Goal: Task Accomplishment & Management: Manage account settings

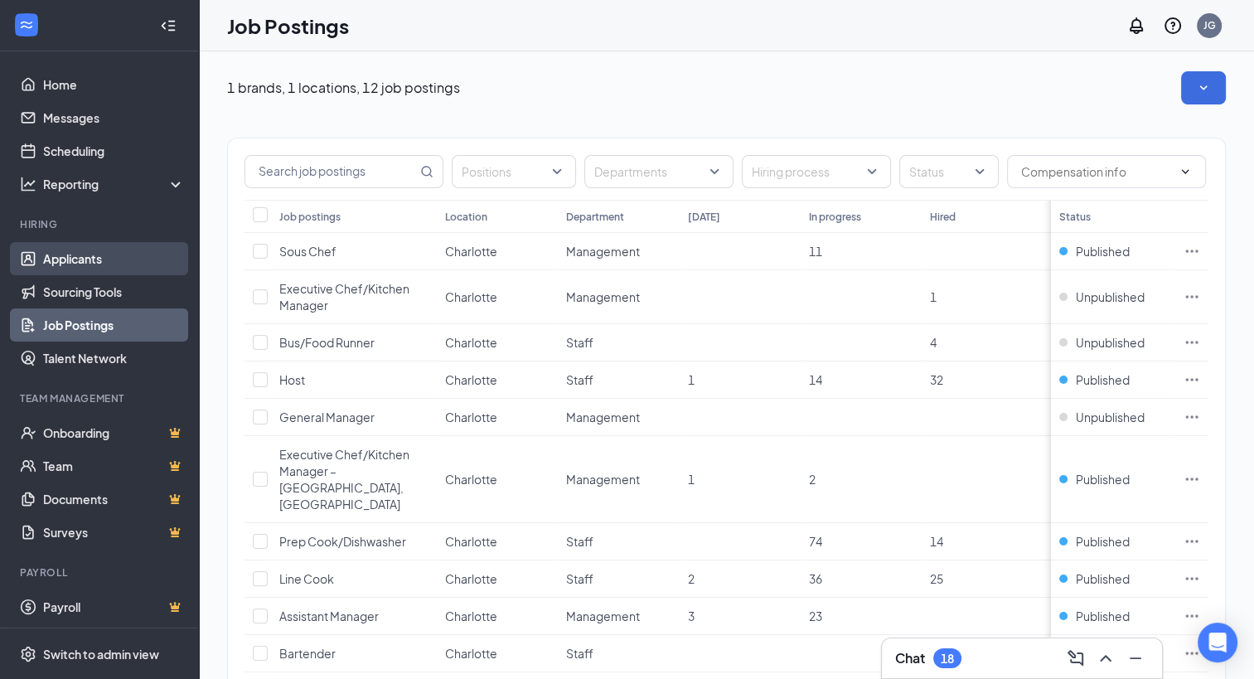
click at [65, 247] on link "Applicants" at bounding box center [114, 258] width 142 height 33
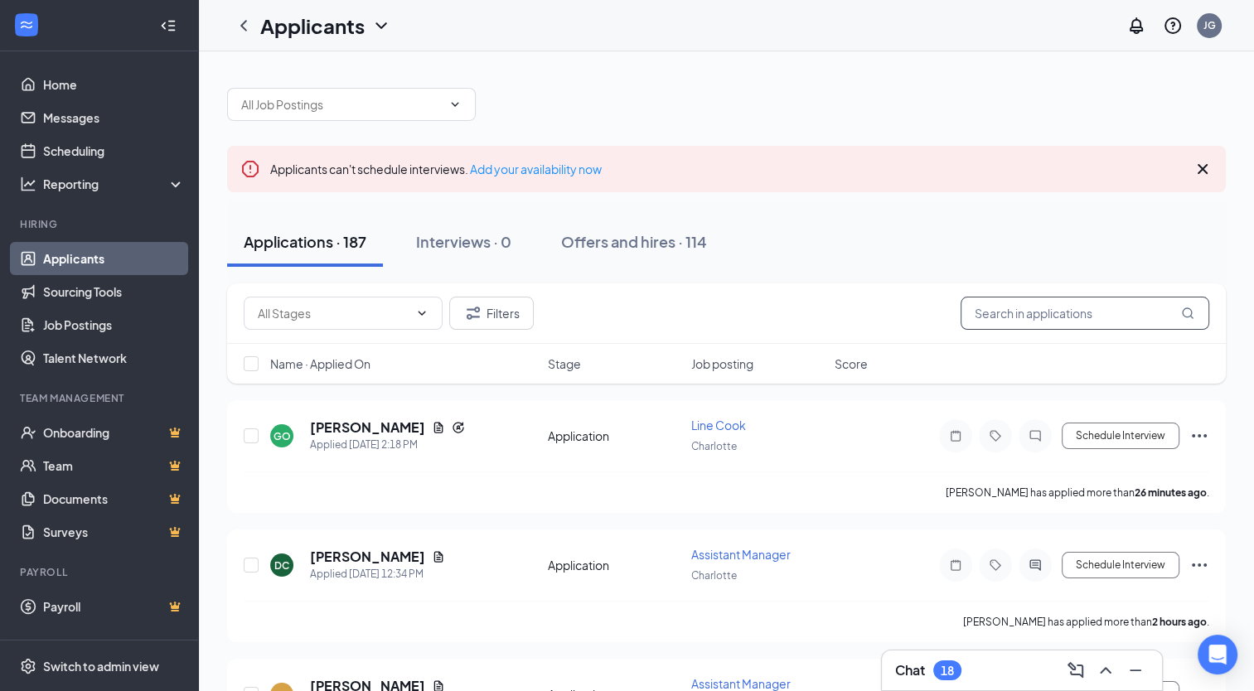
click at [1067, 317] on input "text" at bounding box center [1085, 313] width 249 height 33
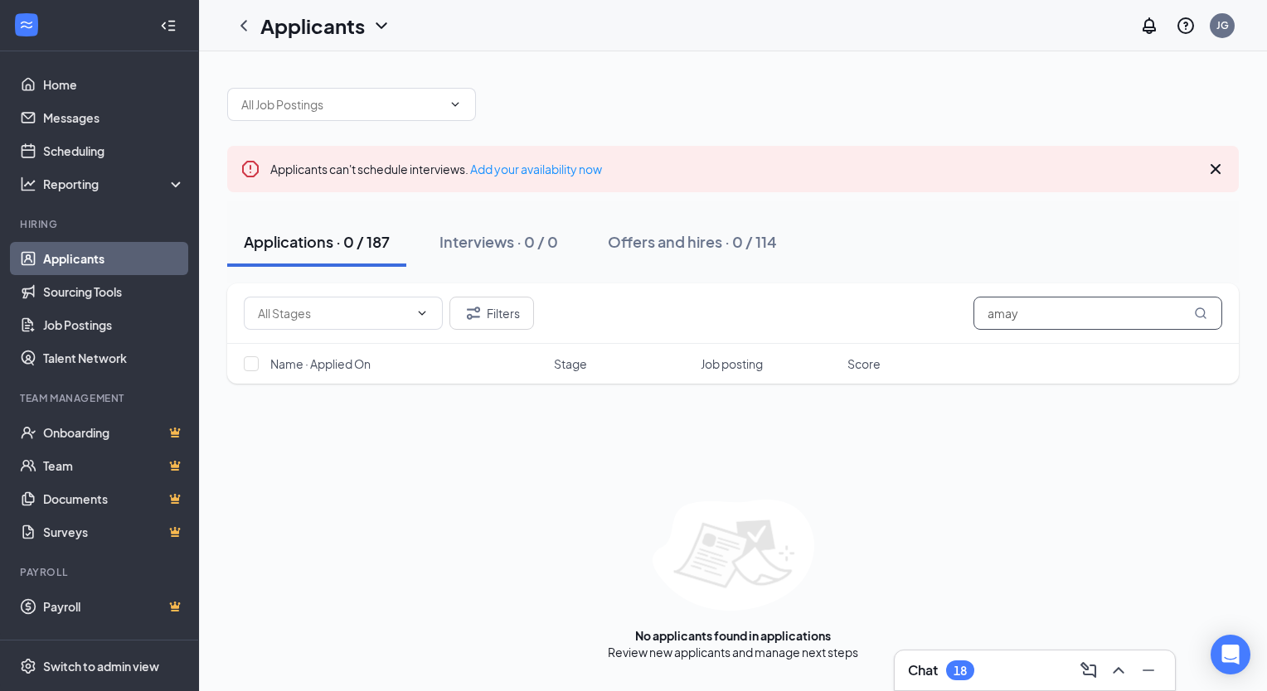
type input "amay"
click at [1219, 168] on icon "Cross" at bounding box center [1215, 169] width 20 height 20
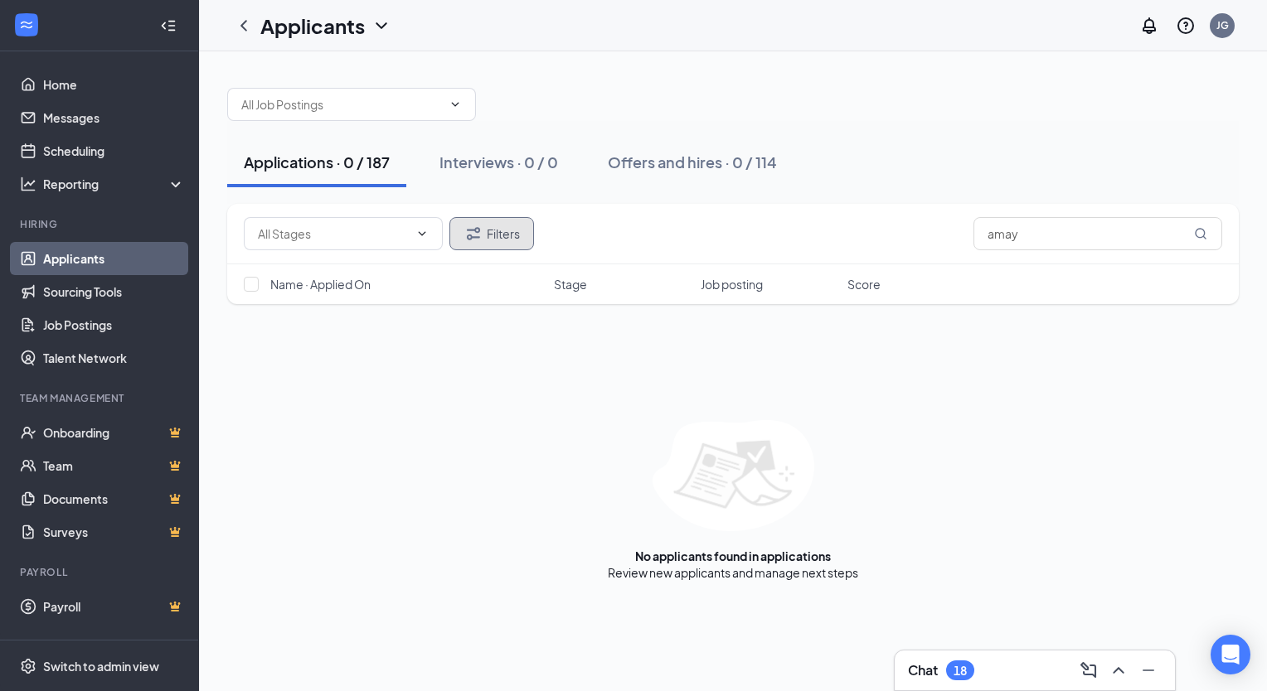
click at [494, 237] on button "Filters" at bounding box center [491, 233] width 85 height 33
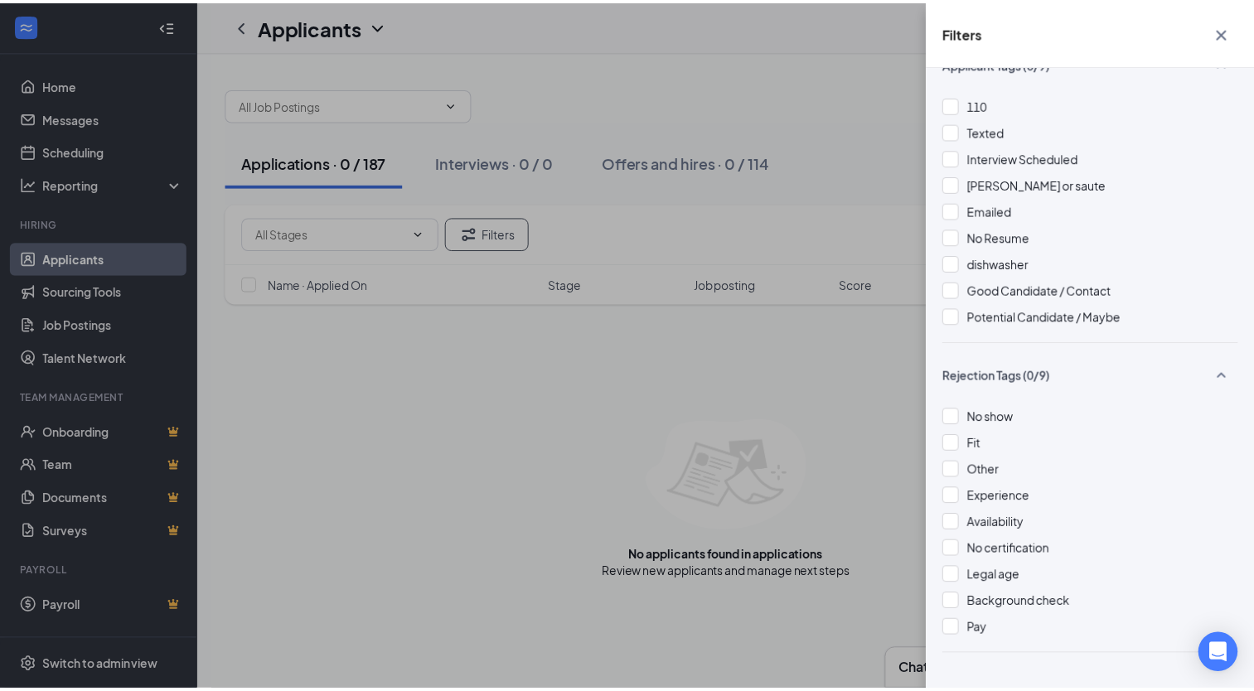
scroll to position [426, 0]
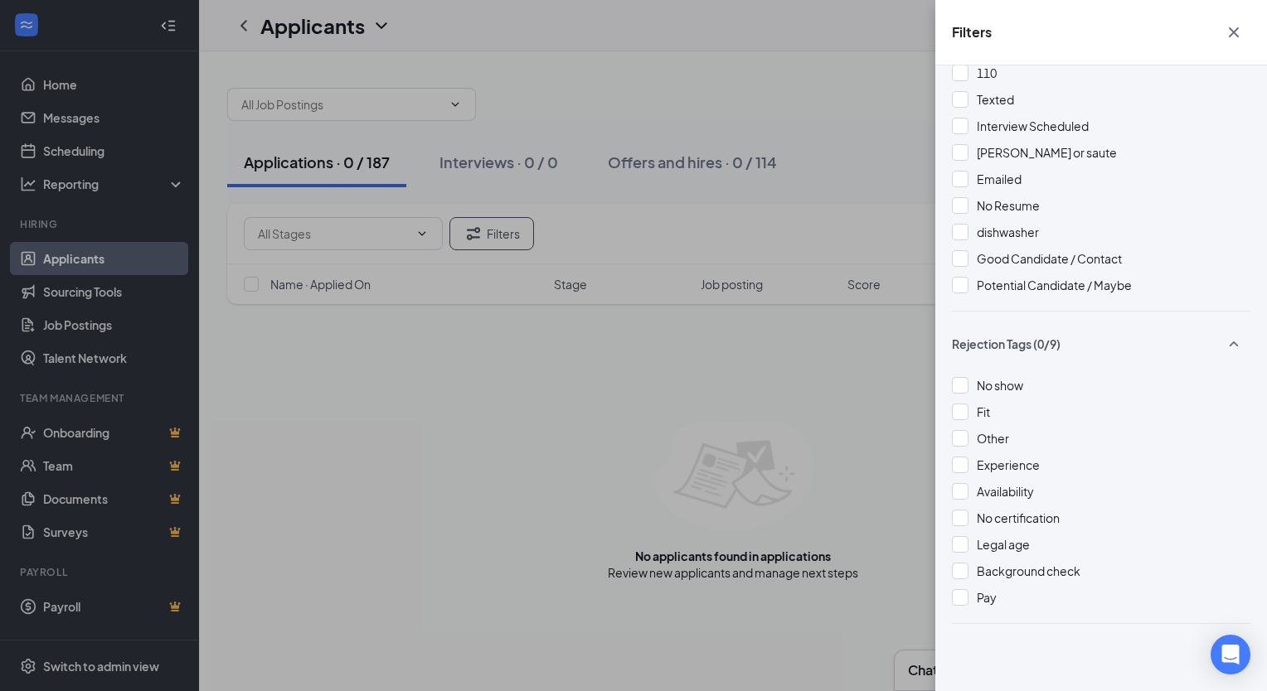
click at [633, 407] on div "Filters Applicant Status (0/5) Unread message Hasn't messaged back Stuck in sta…" at bounding box center [633, 345] width 1267 height 691
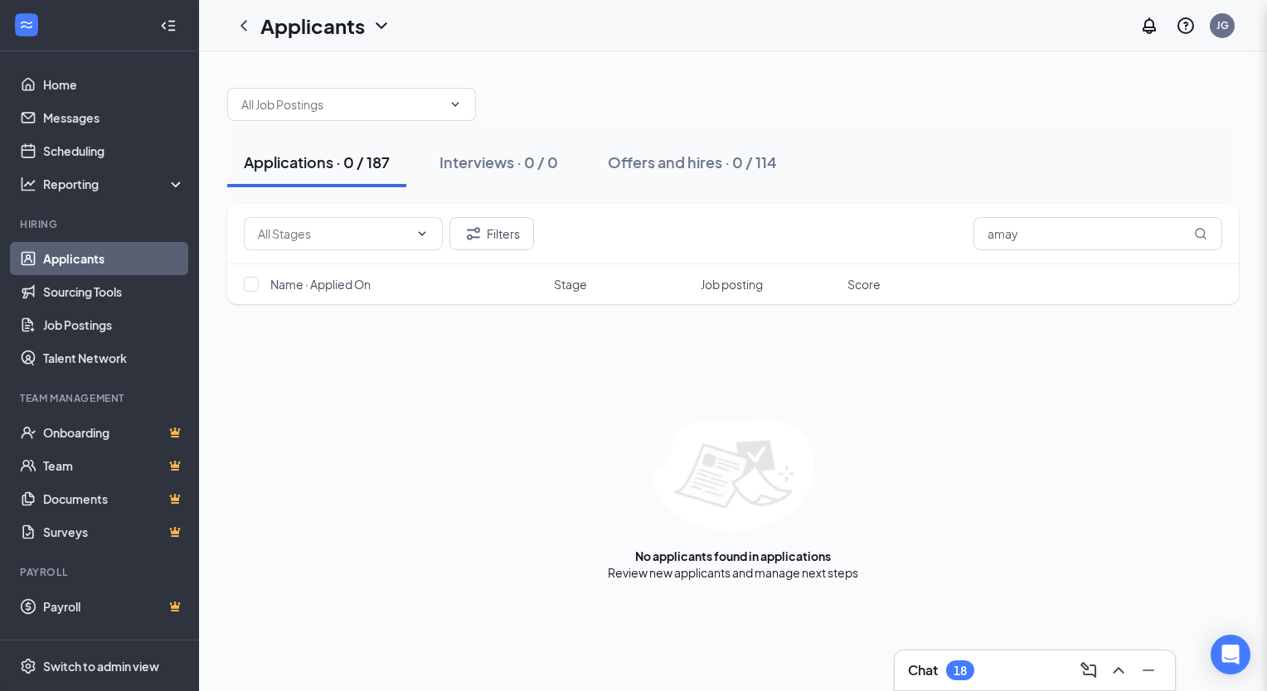
click at [633, 407] on div "Filters Applicant Status (0/5) Unread message Hasn't messaged back Stuck in sta…" at bounding box center [633, 345] width 1267 height 691
drag, startPoint x: 1064, startPoint y: 237, endPoint x: 946, endPoint y: 220, distance: 119.7
click at [946, 220] on div "Filters amay" at bounding box center [733, 233] width 978 height 33
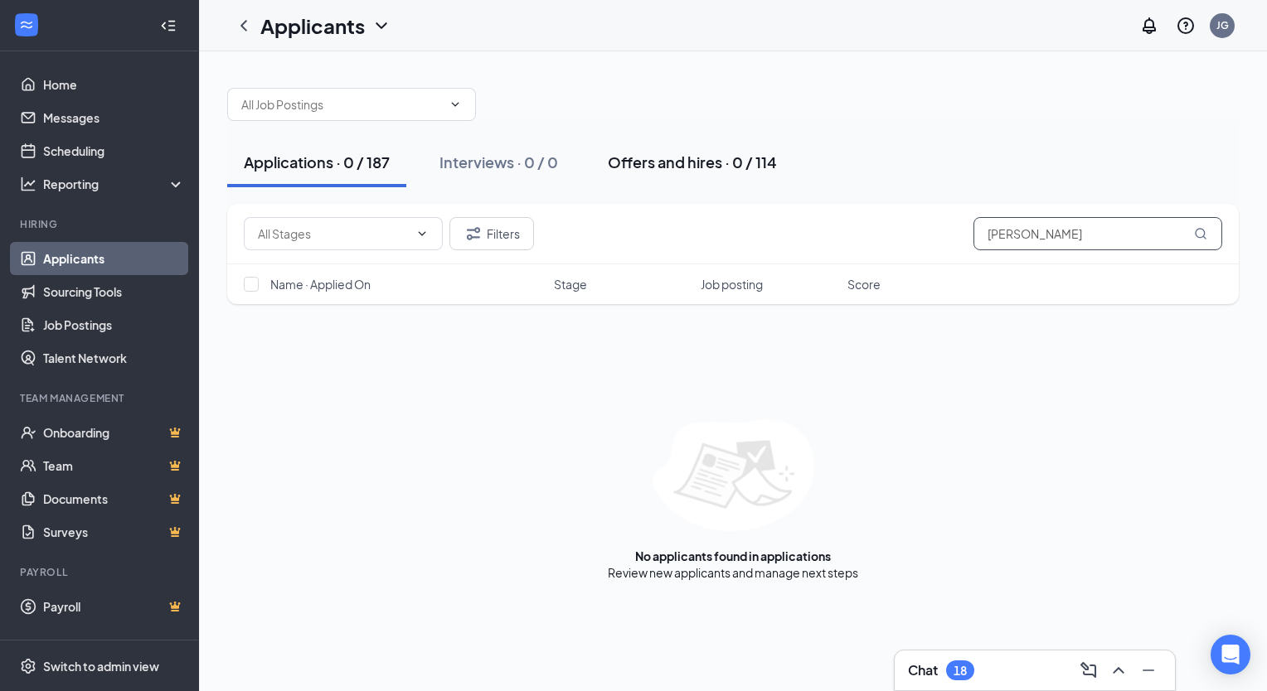
type input "[PERSON_NAME]"
click at [705, 160] on div "Offers and hires · 0 / 114" at bounding box center [692, 162] width 169 height 21
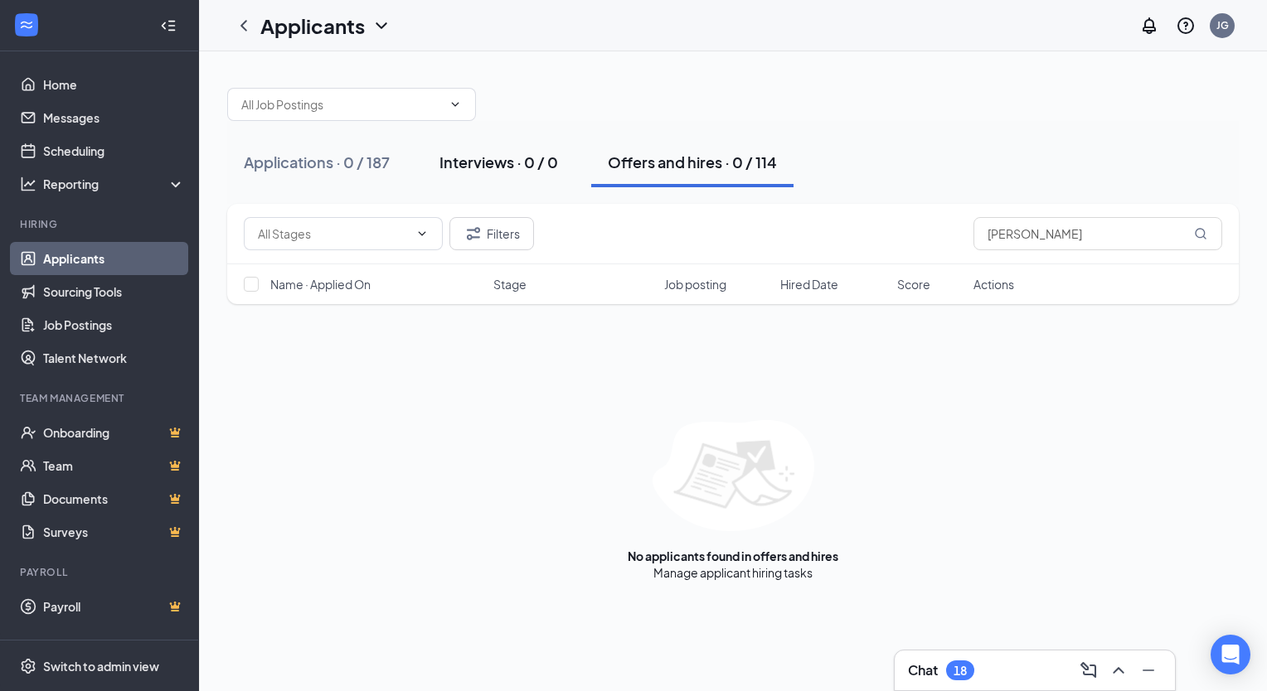
click at [499, 167] on div "Interviews · 0 / 0" at bounding box center [498, 162] width 119 height 21
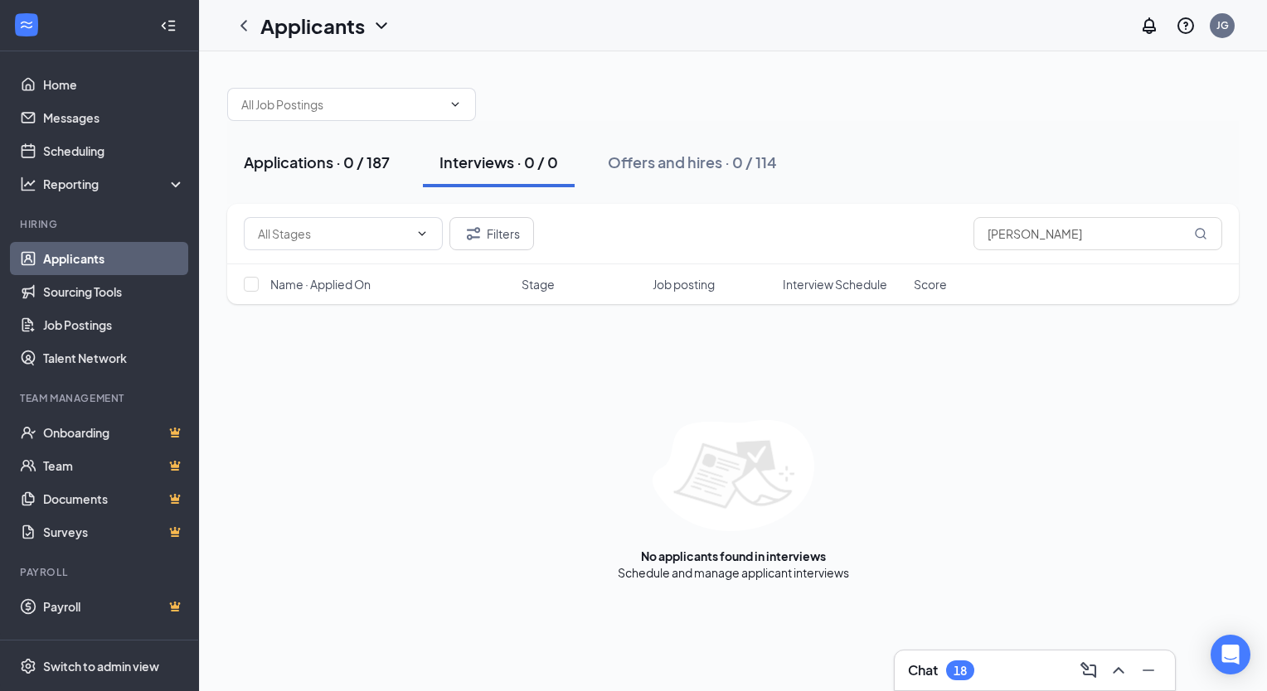
click at [240, 157] on button "Applications · 0 / 187" at bounding box center [316, 163] width 179 height 50
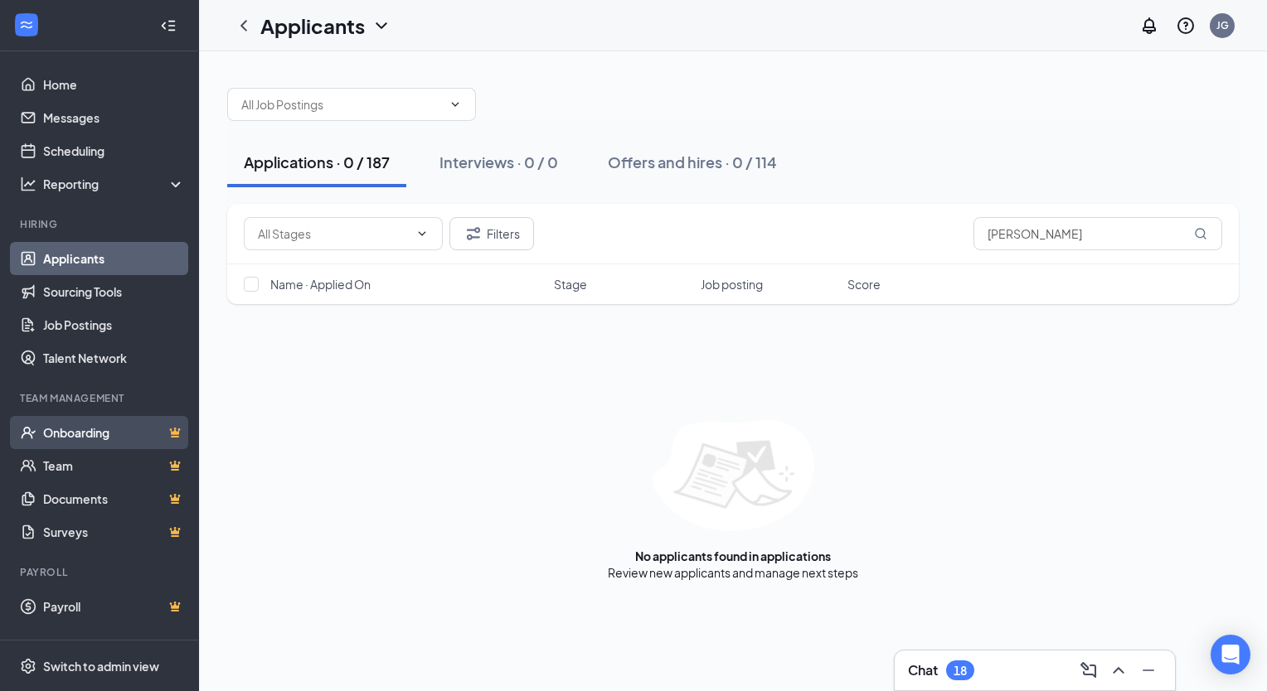
click at [110, 429] on link "Onboarding" at bounding box center [114, 432] width 142 height 33
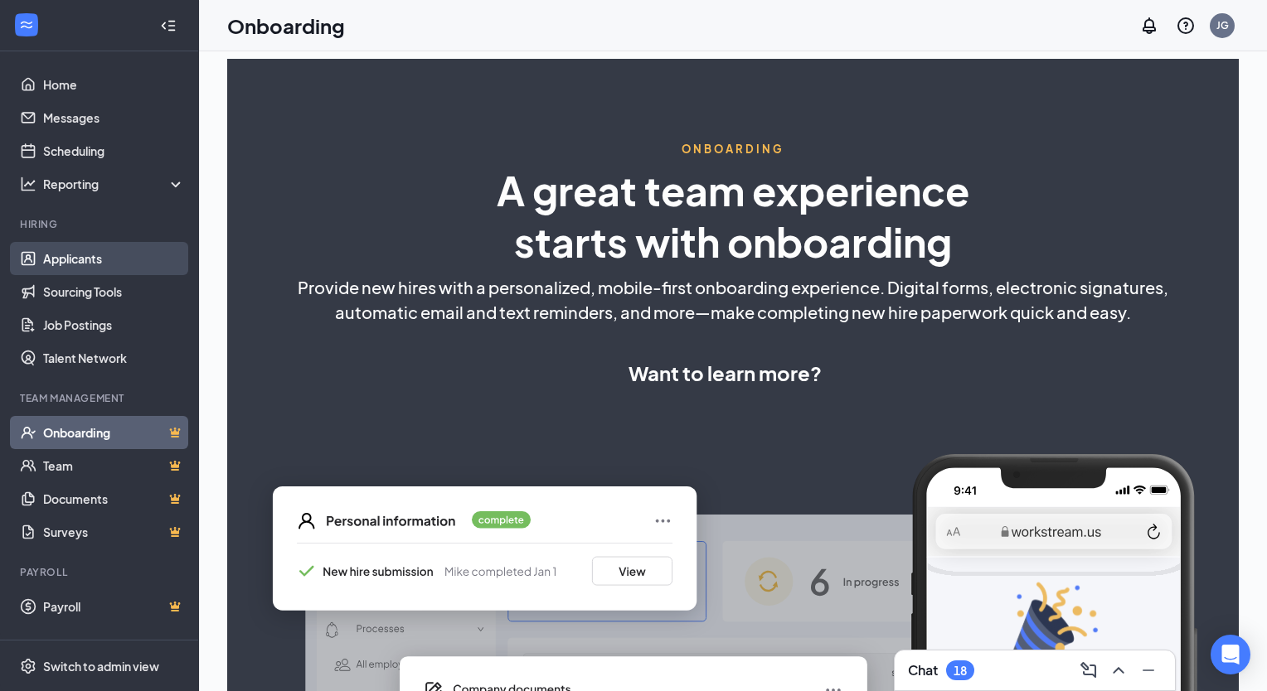
click at [79, 256] on link "Applicants" at bounding box center [114, 258] width 142 height 33
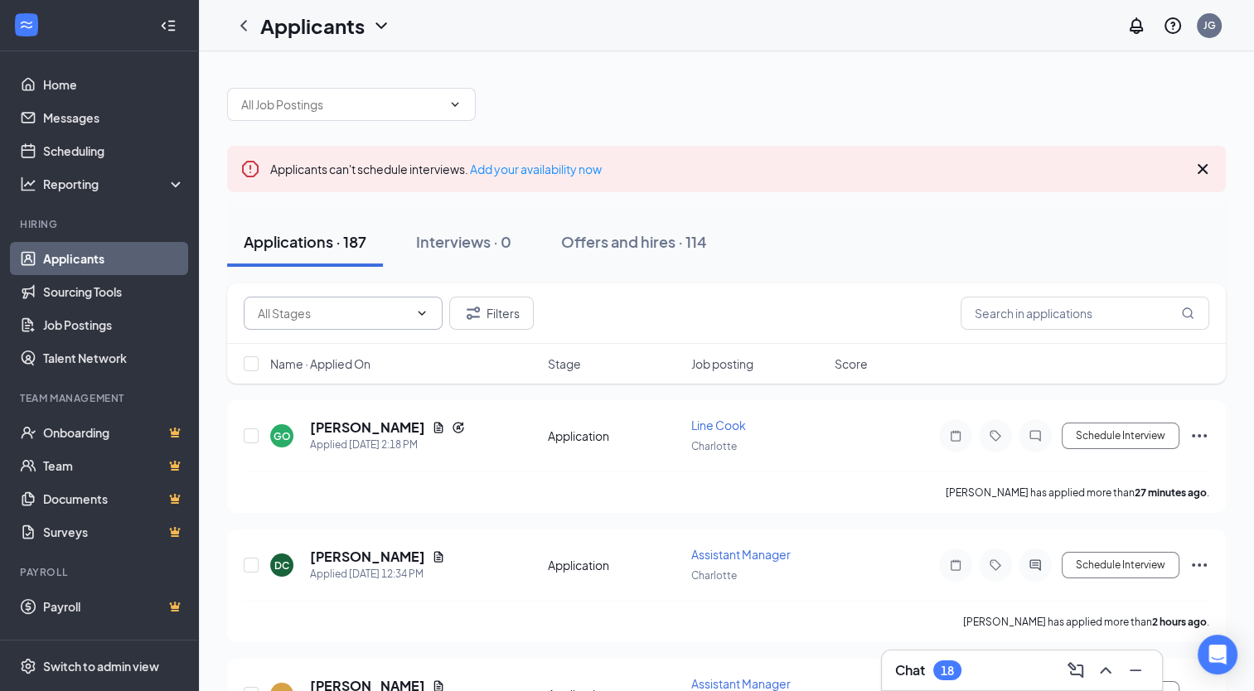
click at [427, 316] on icon "ChevronDown" at bounding box center [421, 313] width 13 height 13
click at [634, 292] on div "Filters" at bounding box center [726, 313] width 999 height 61
click at [409, 104] on input "text" at bounding box center [341, 104] width 201 height 18
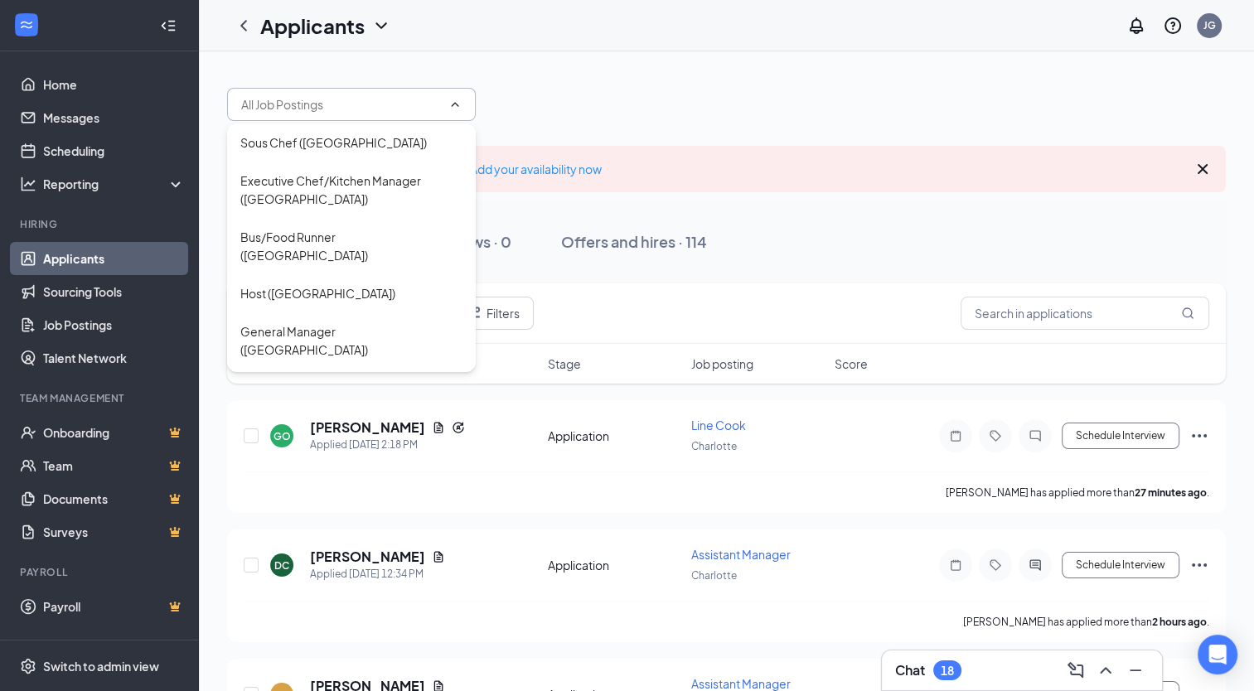
click at [459, 99] on icon "ChevronUp" at bounding box center [454, 104] width 13 height 13
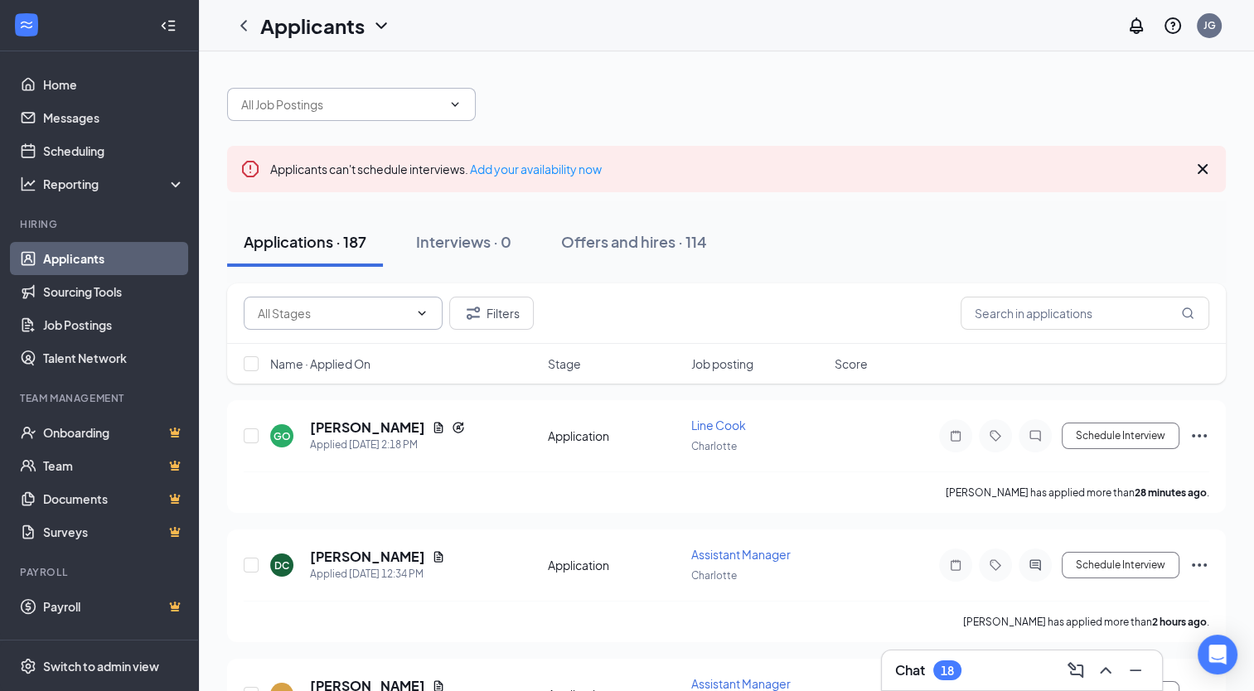
click at [1204, 166] on icon "Cross" at bounding box center [1203, 169] width 20 height 20
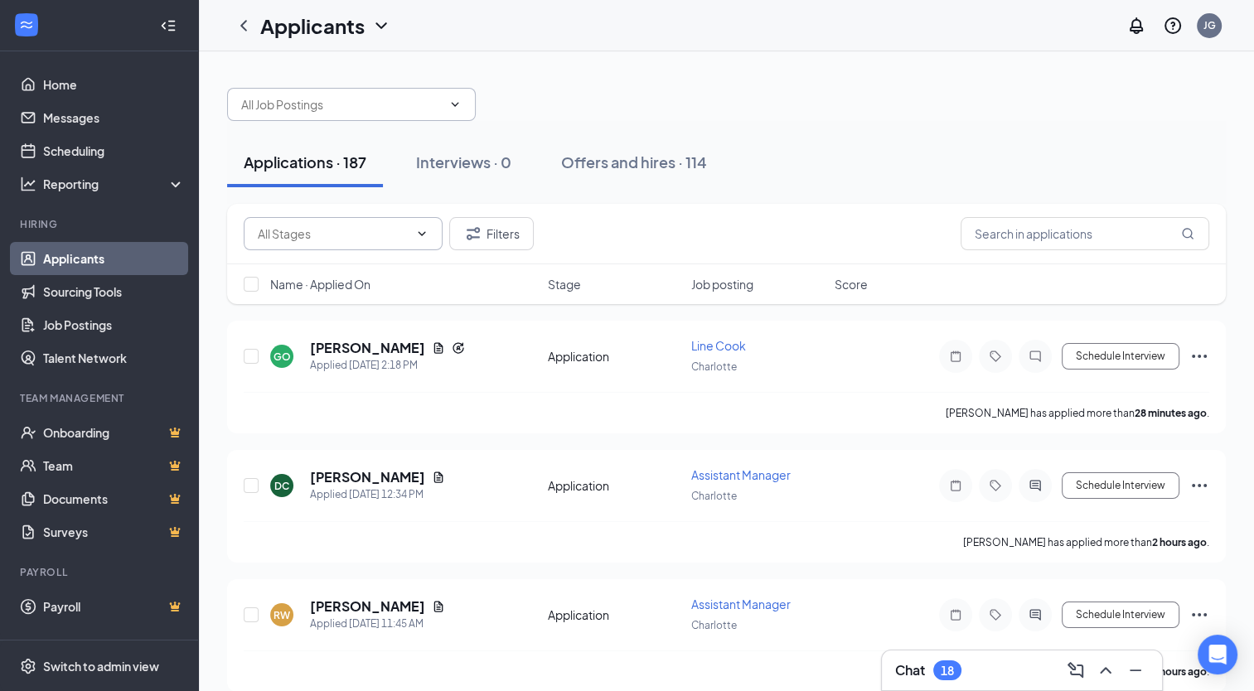
click at [342, 116] on span at bounding box center [351, 104] width 249 height 33
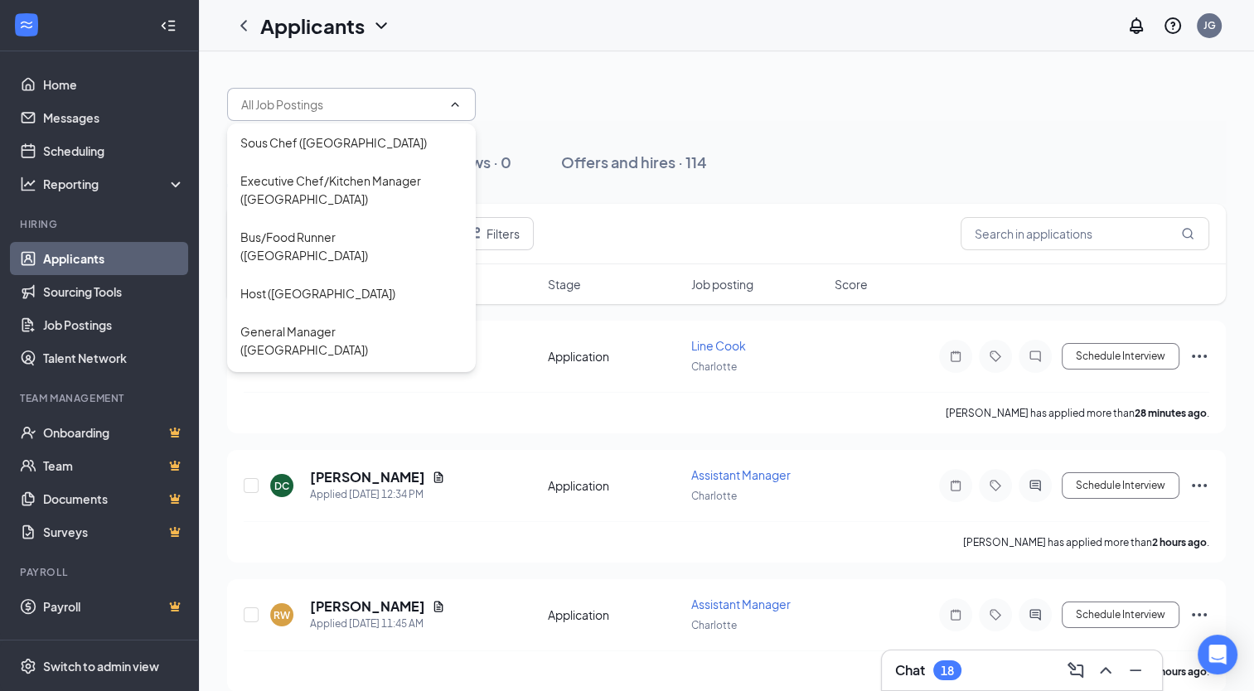
click at [129, 264] on link "Applicants" at bounding box center [114, 258] width 142 height 33
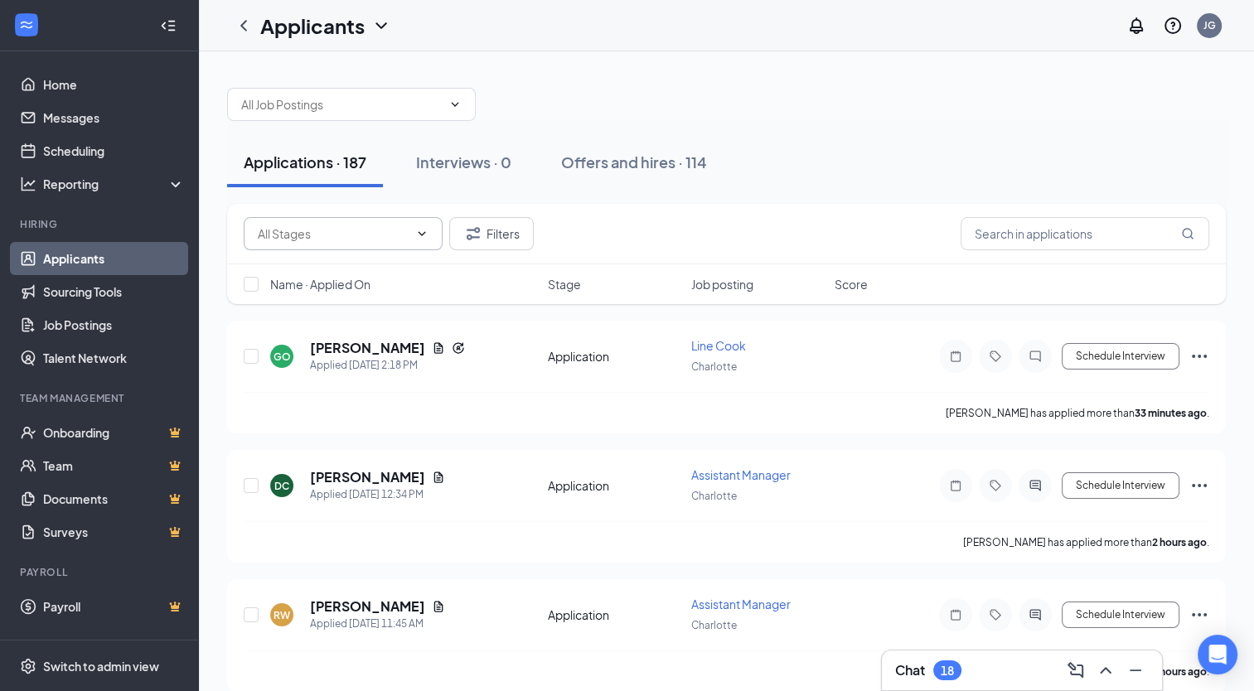
click at [76, 253] on link "Applicants" at bounding box center [114, 258] width 142 height 33
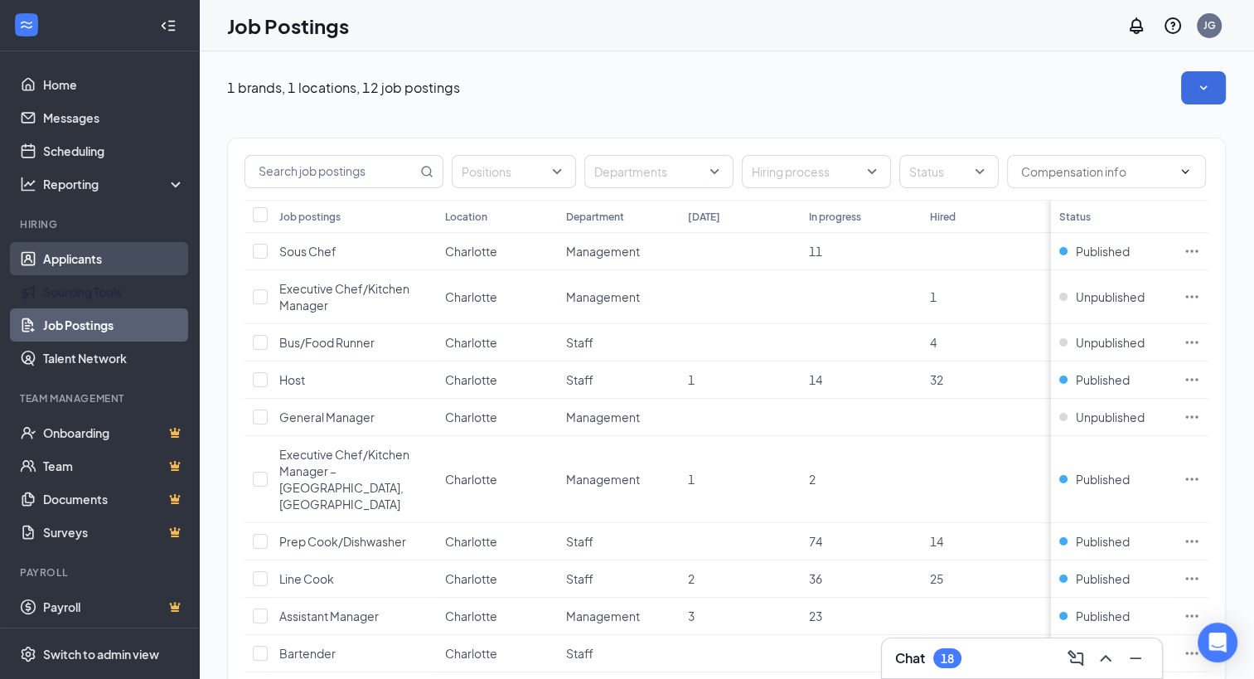
click at [103, 262] on link "Applicants" at bounding box center [114, 258] width 142 height 33
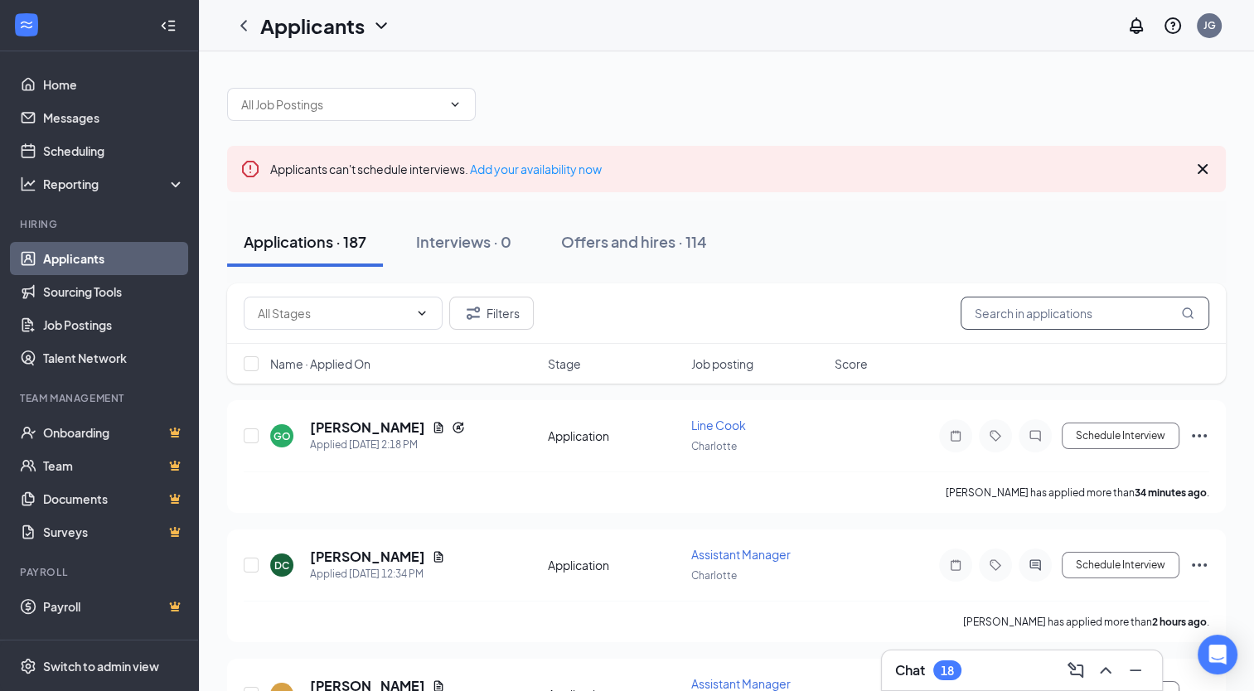
click at [1042, 322] on input "text" at bounding box center [1085, 313] width 249 height 33
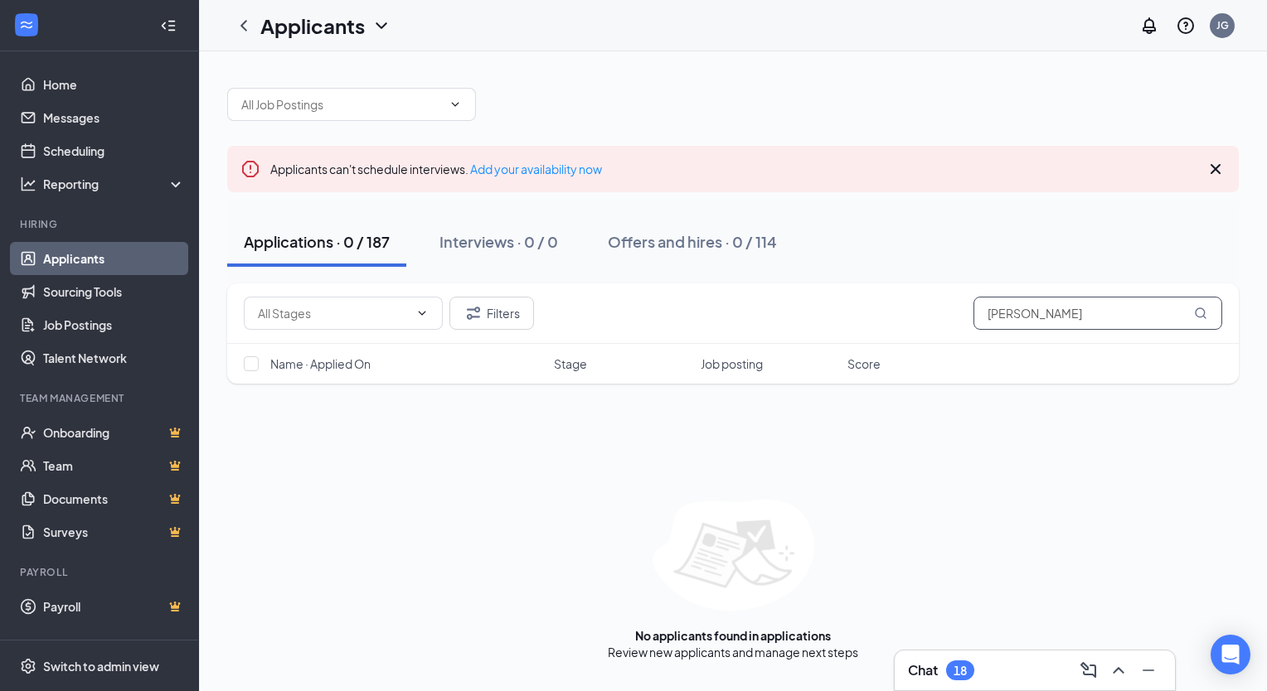
type input "amaya"
click at [1209, 167] on icon "Cross" at bounding box center [1215, 169] width 20 height 20
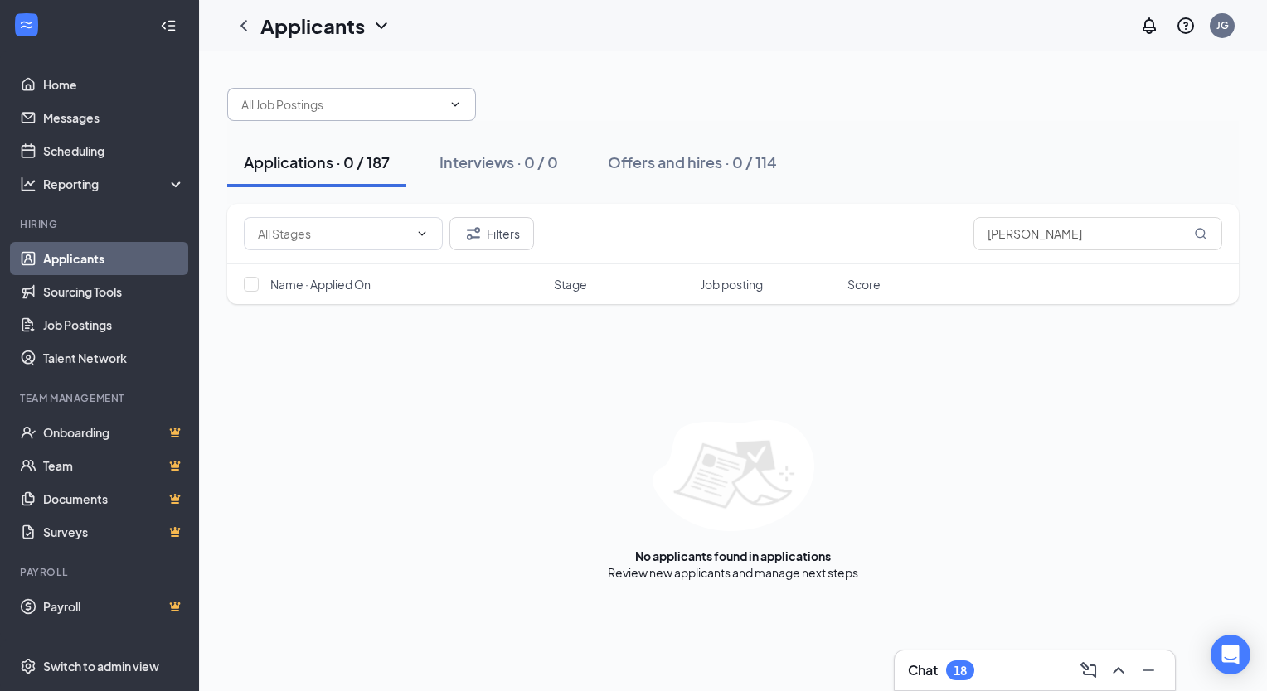
click at [461, 101] on icon "ChevronDown" at bounding box center [454, 104] width 13 height 13
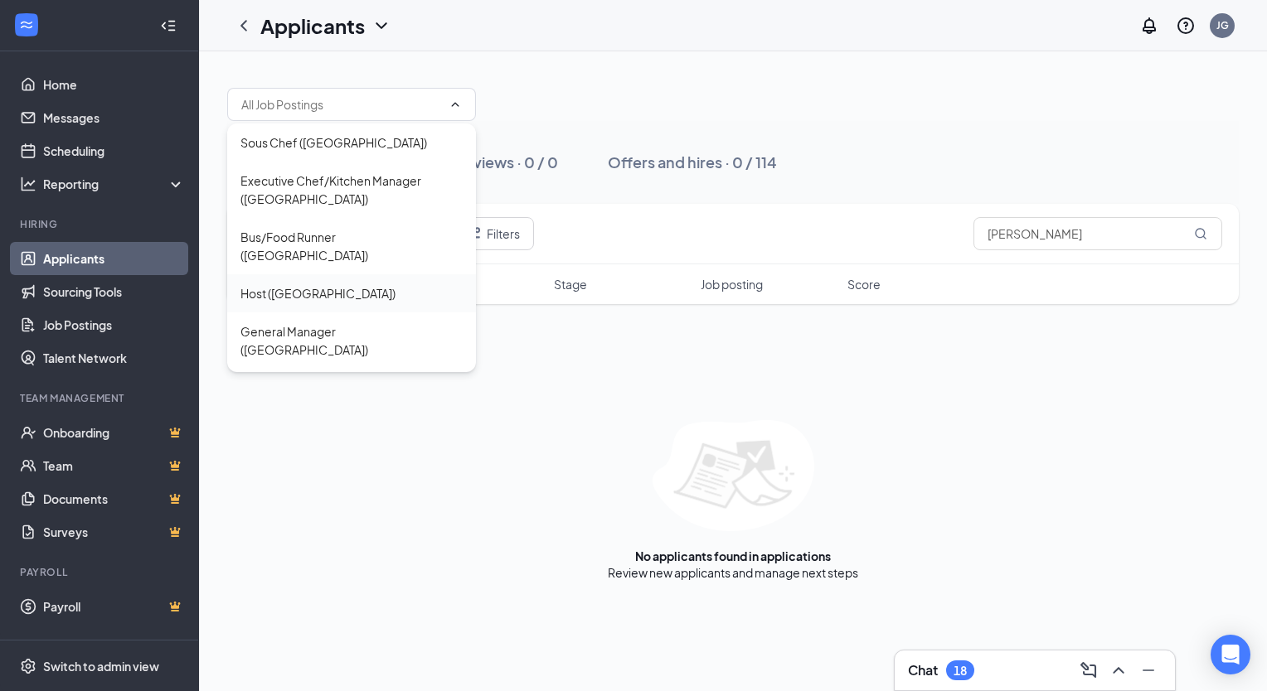
click at [371, 284] on div "Host (Charlotte)" at bounding box center [351, 293] width 222 height 18
type input "Host (Charlotte)"
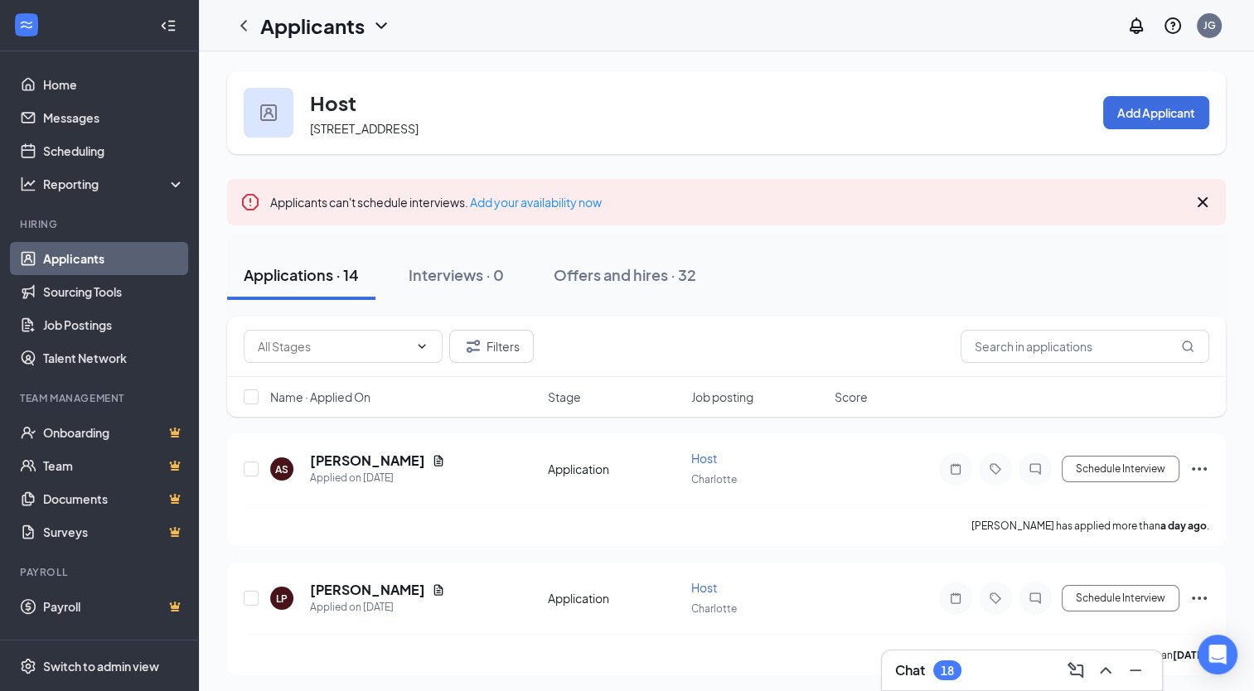
click at [1194, 199] on icon "Cross" at bounding box center [1203, 202] width 20 height 20
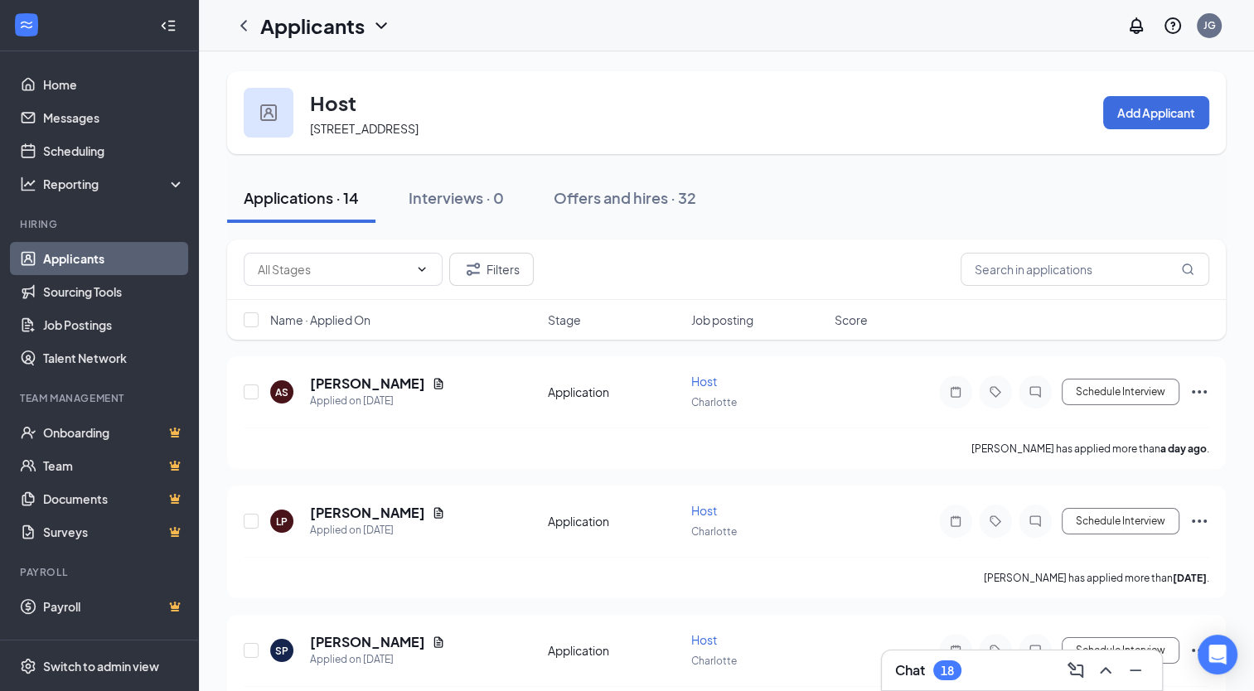
click at [75, 254] on link "Applicants" at bounding box center [114, 258] width 142 height 33
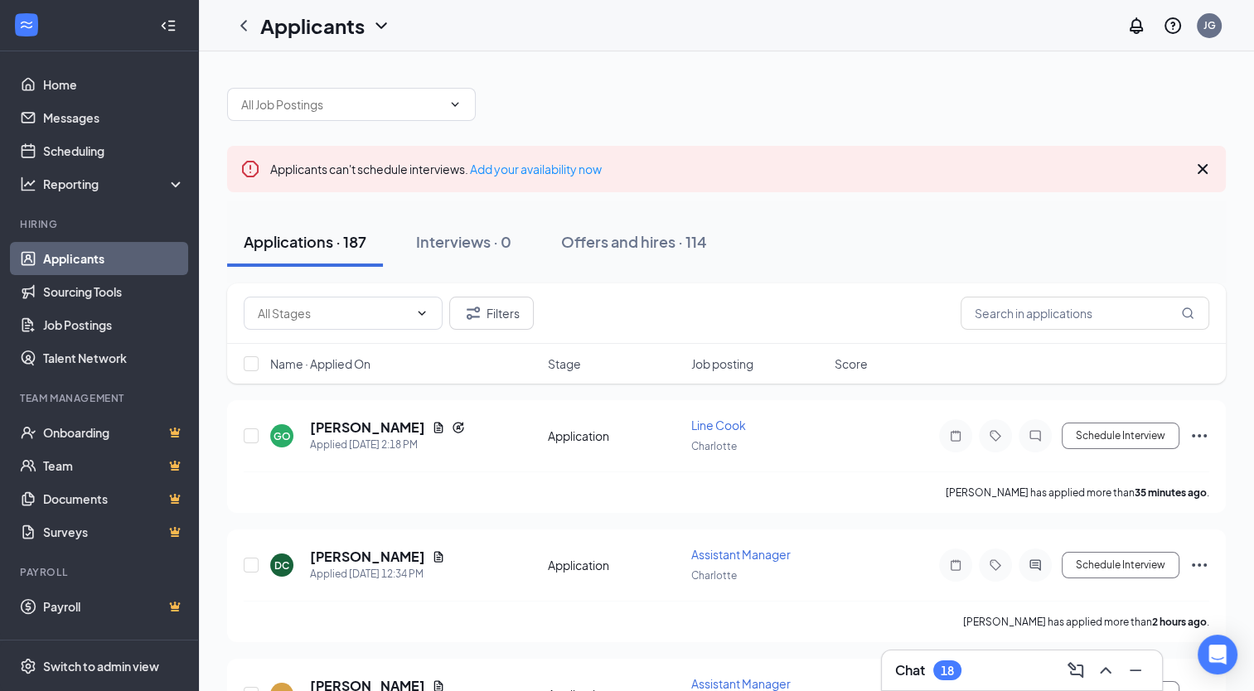
click at [1193, 164] on icon "Cross" at bounding box center [1203, 169] width 20 height 20
click at [139, 254] on link "Applicants" at bounding box center [114, 258] width 142 height 33
click at [342, 244] on div "Applications · 187" at bounding box center [305, 241] width 123 height 21
click at [1208, 164] on icon "Cross" at bounding box center [1203, 169] width 20 height 20
drag, startPoint x: 495, startPoint y: 243, endPoint x: 514, endPoint y: 239, distance: 19.5
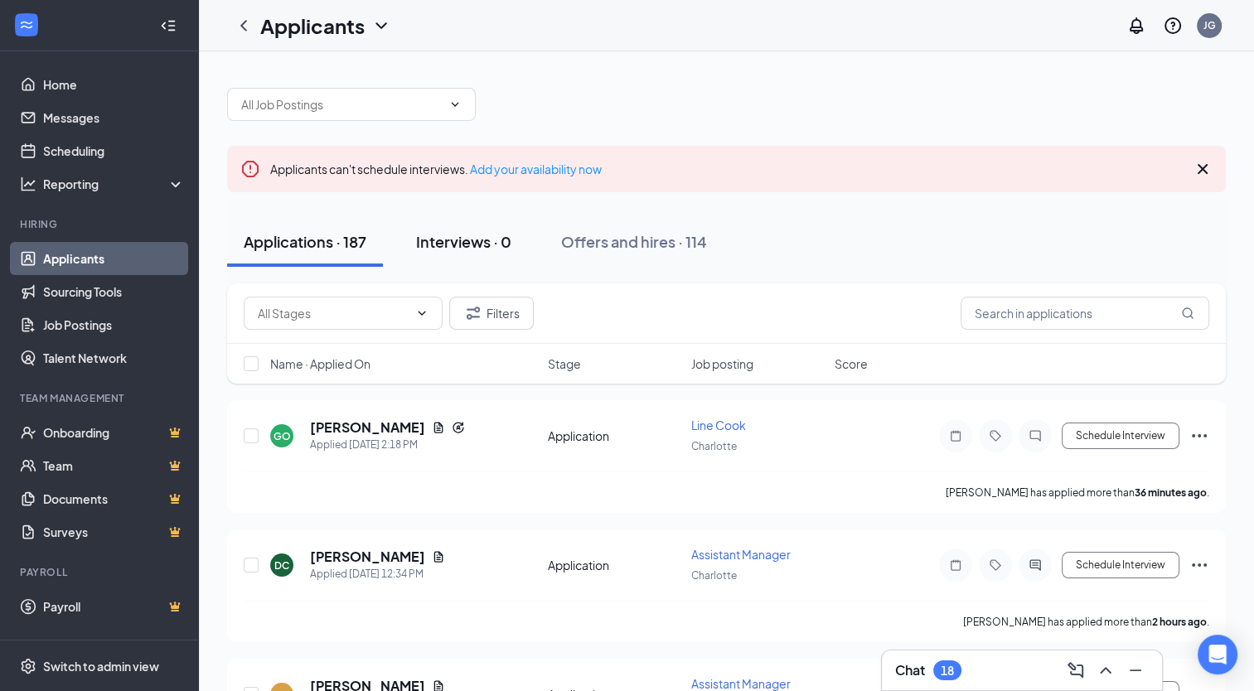
click at [495, 243] on div "Interviews · 0" at bounding box center [463, 241] width 95 height 21
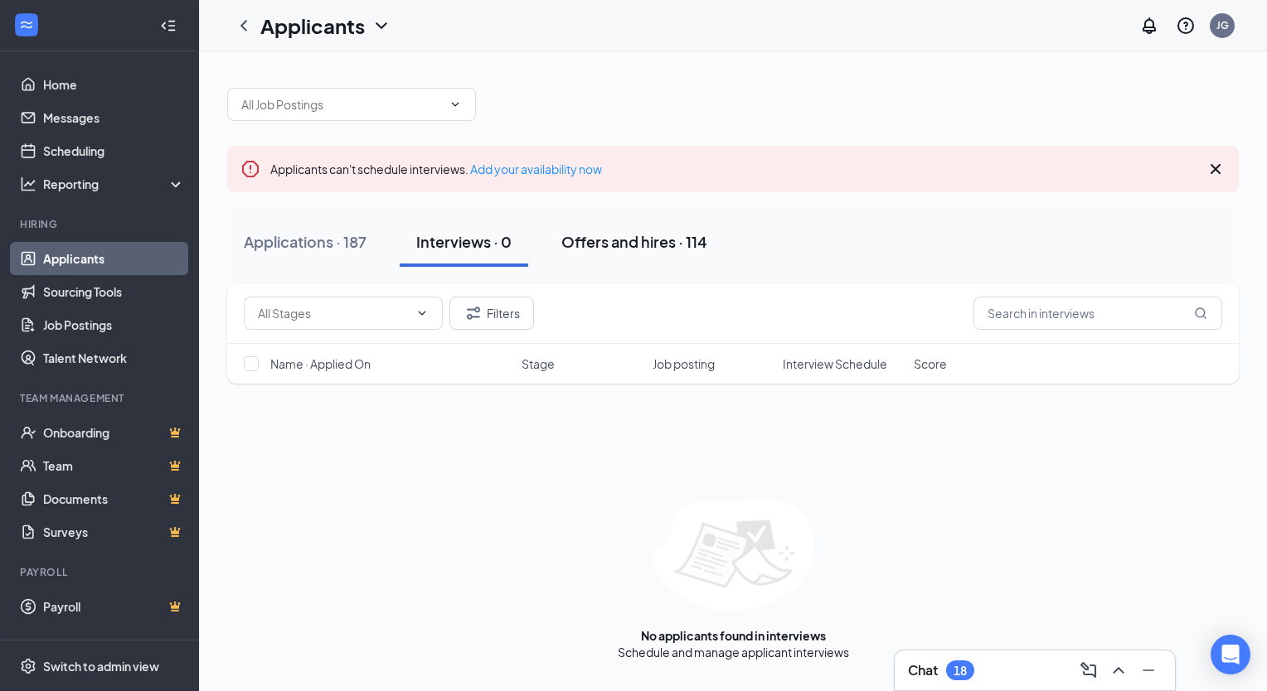
click at [652, 236] on div "Offers and hires · 114" at bounding box center [634, 241] width 146 height 21
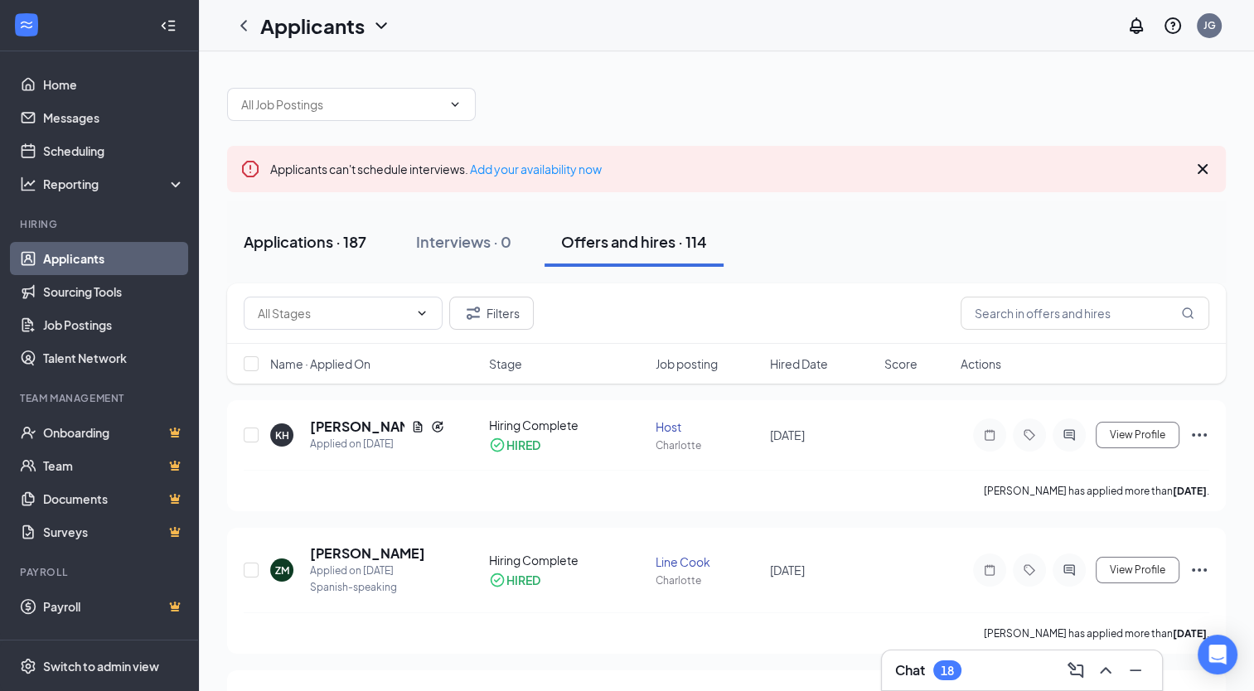
click at [304, 231] on div "Applications · 187" at bounding box center [305, 241] width 123 height 21
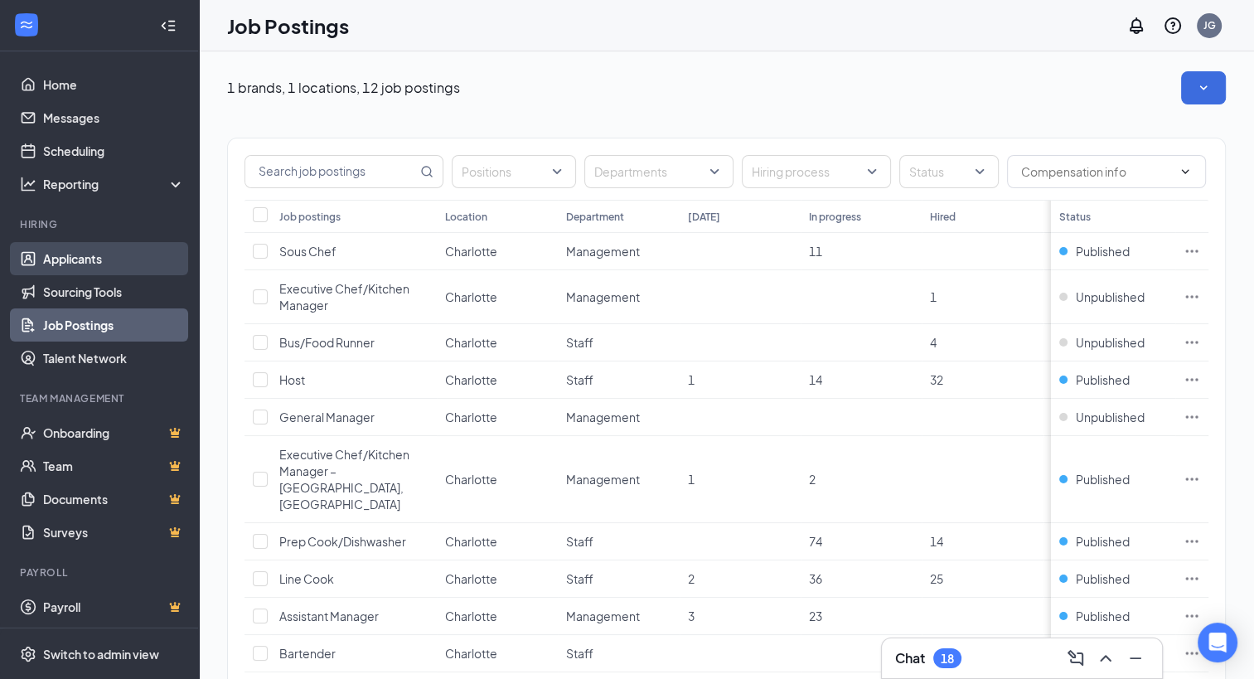
click at [77, 257] on link "Applicants" at bounding box center [114, 258] width 142 height 33
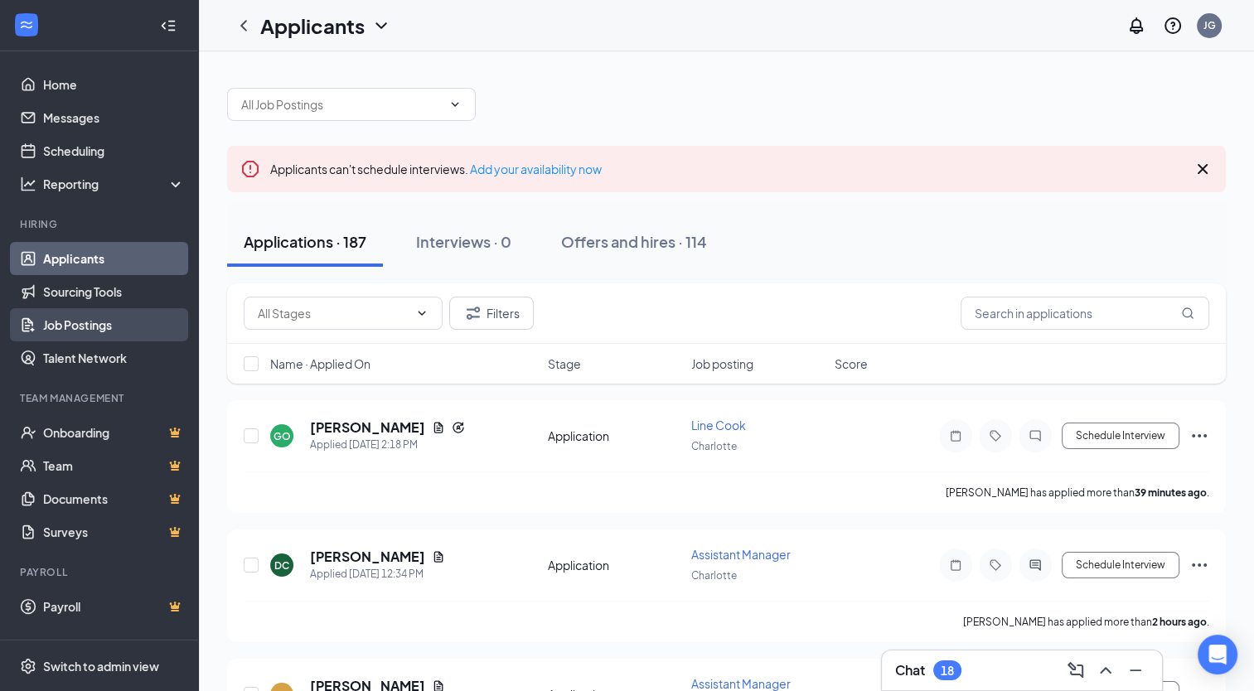
click at [103, 325] on link "Job Postings" at bounding box center [114, 324] width 142 height 33
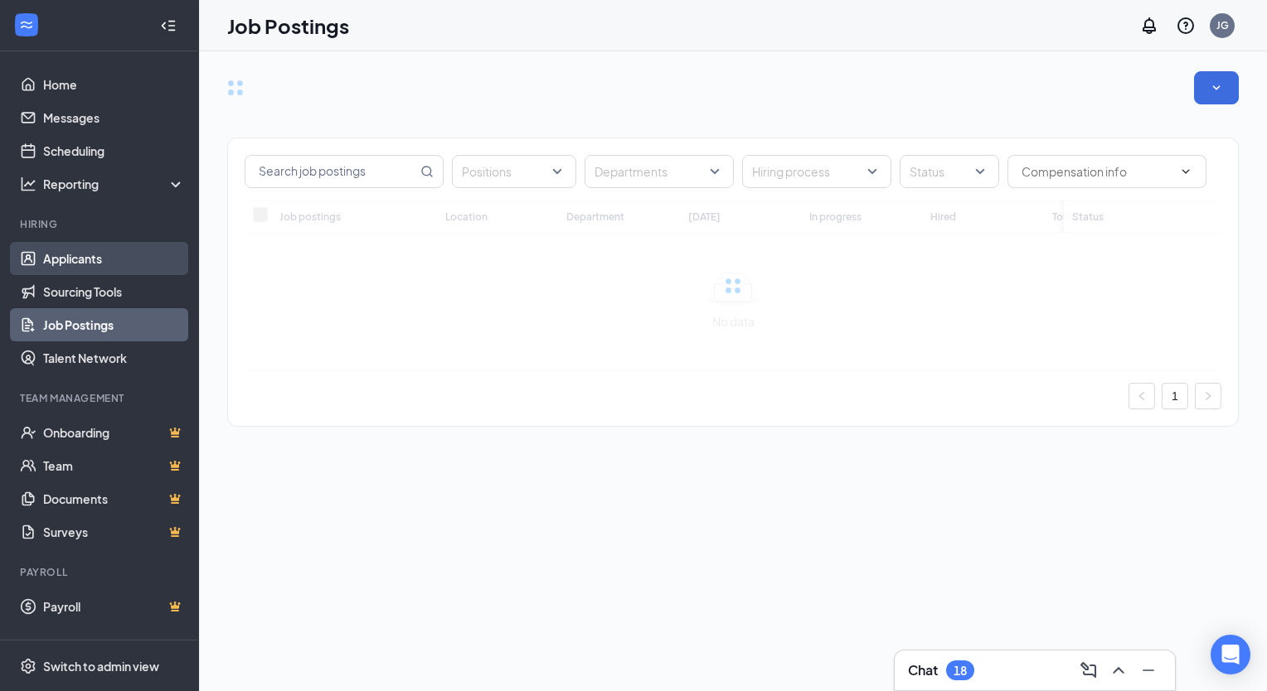
click at [93, 249] on link "Applicants" at bounding box center [114, 258] width 142 height 33
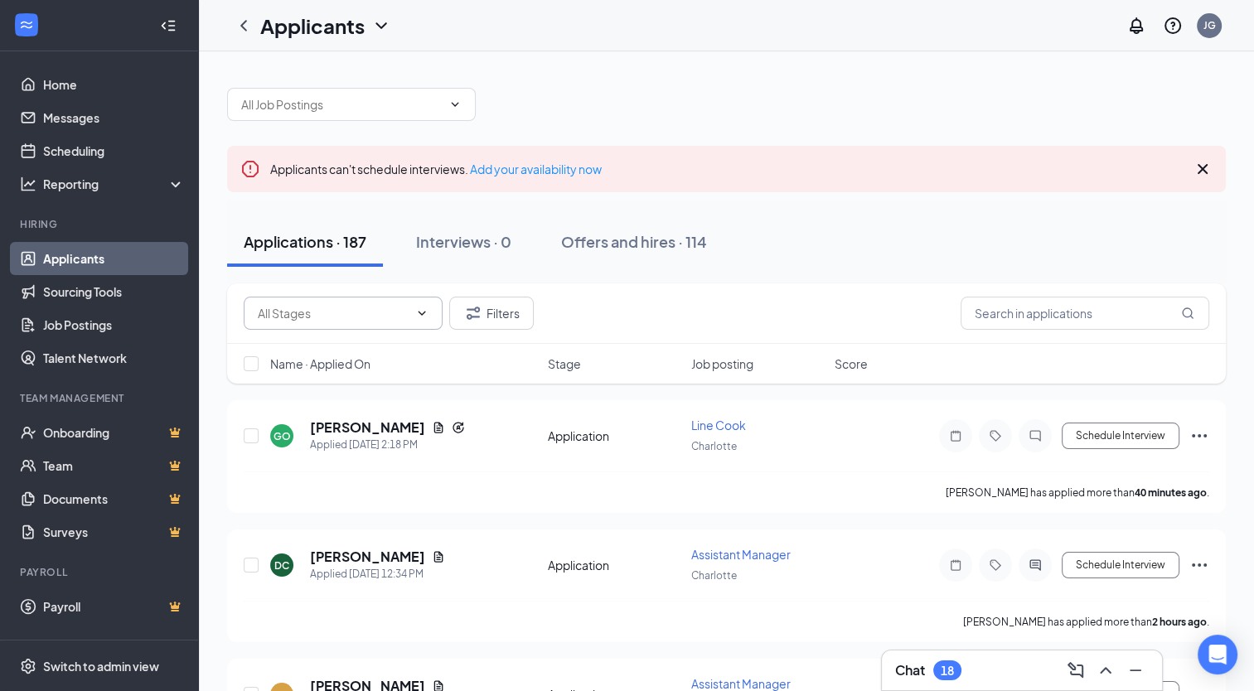
click at [425, 318] on icon "ChevronDown" at bounding box center [421, 313] width 13 height 13
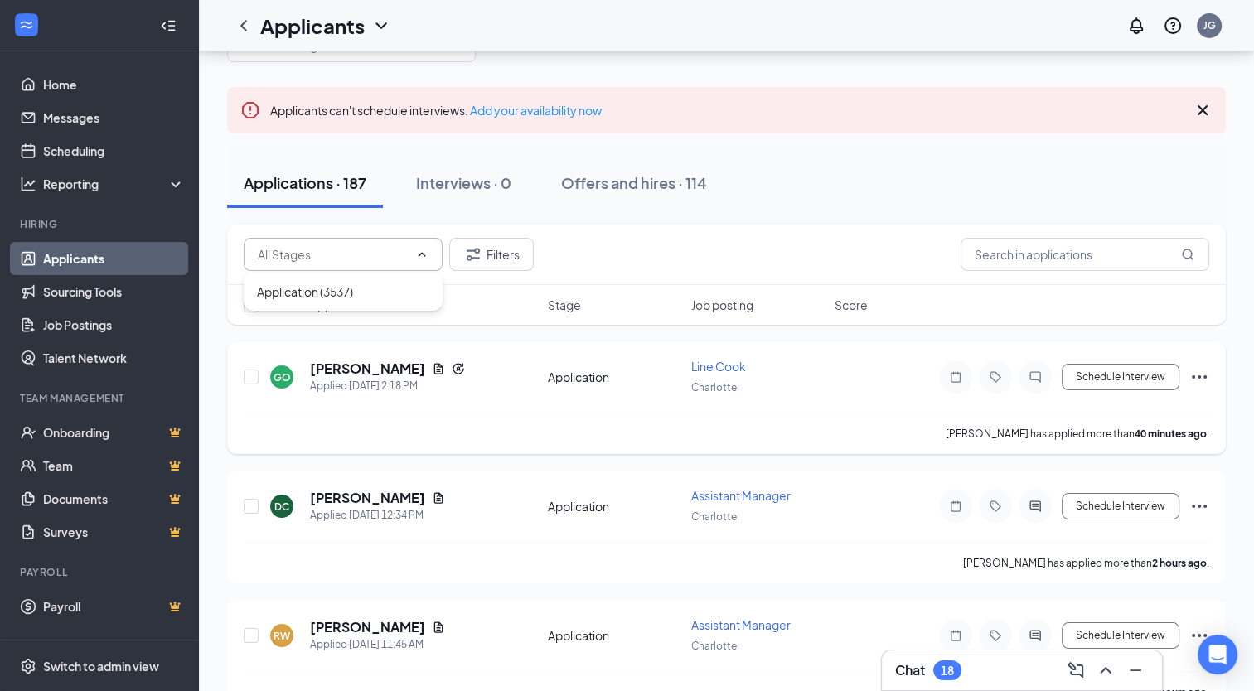
scroll to position [83, 0]
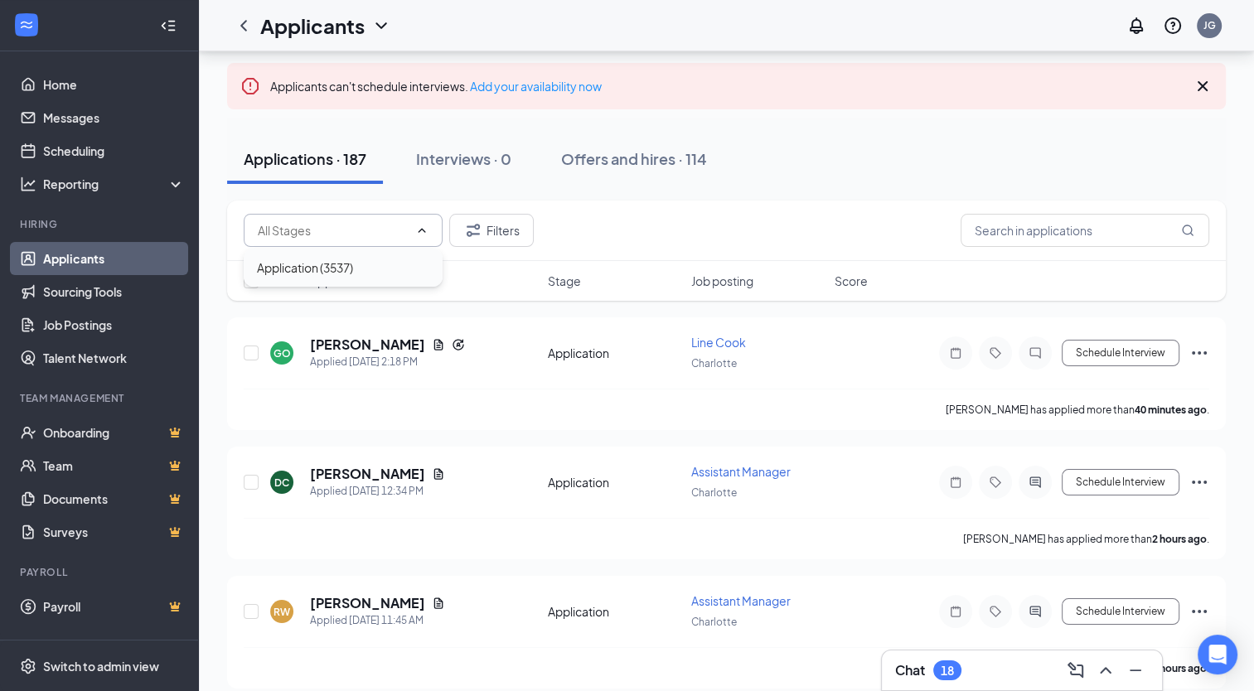
click at [336, 269] on div "Application (3537)" at bounding box center [305, 268] width 96 height 18
type input "Application (3537)"
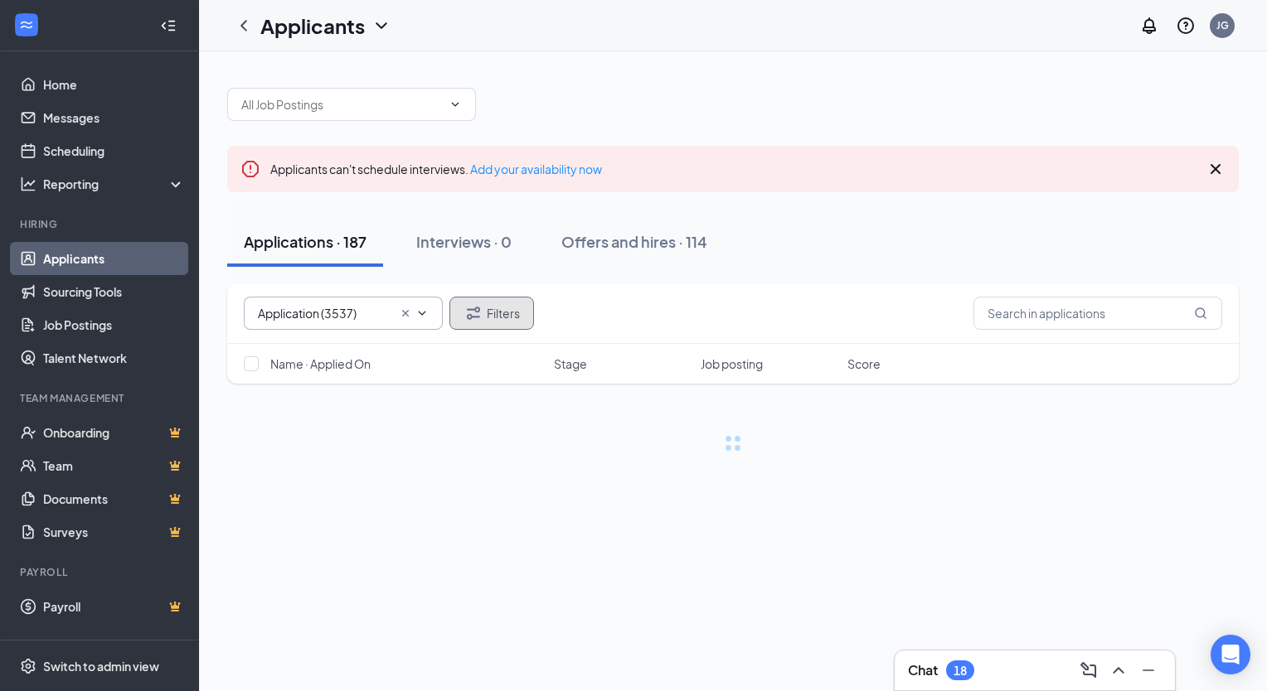
click at [504, 305] on button "Filters" at bounding box center [491, 313] width 85 height 33
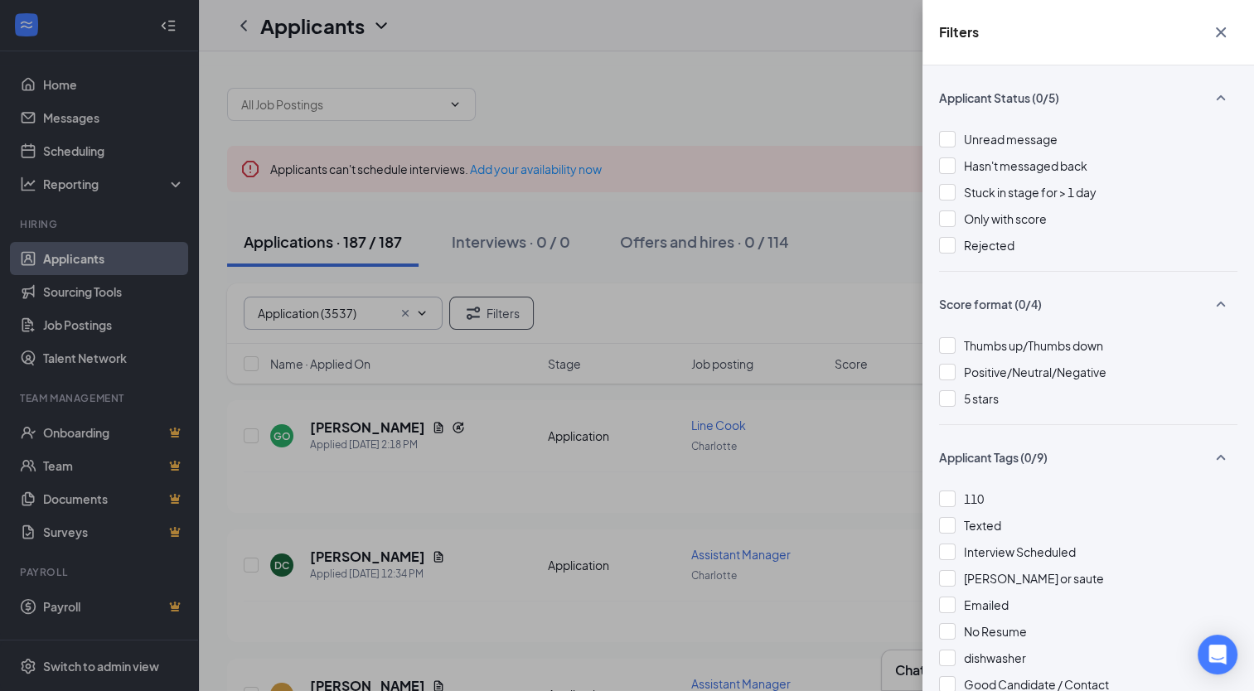
click at [494, 313] on div "Filters Applicant Status (0/5) Unread message Hasn't messaged back Stuck in sta…" at bounding box center [627, 345] width 1254 height 691
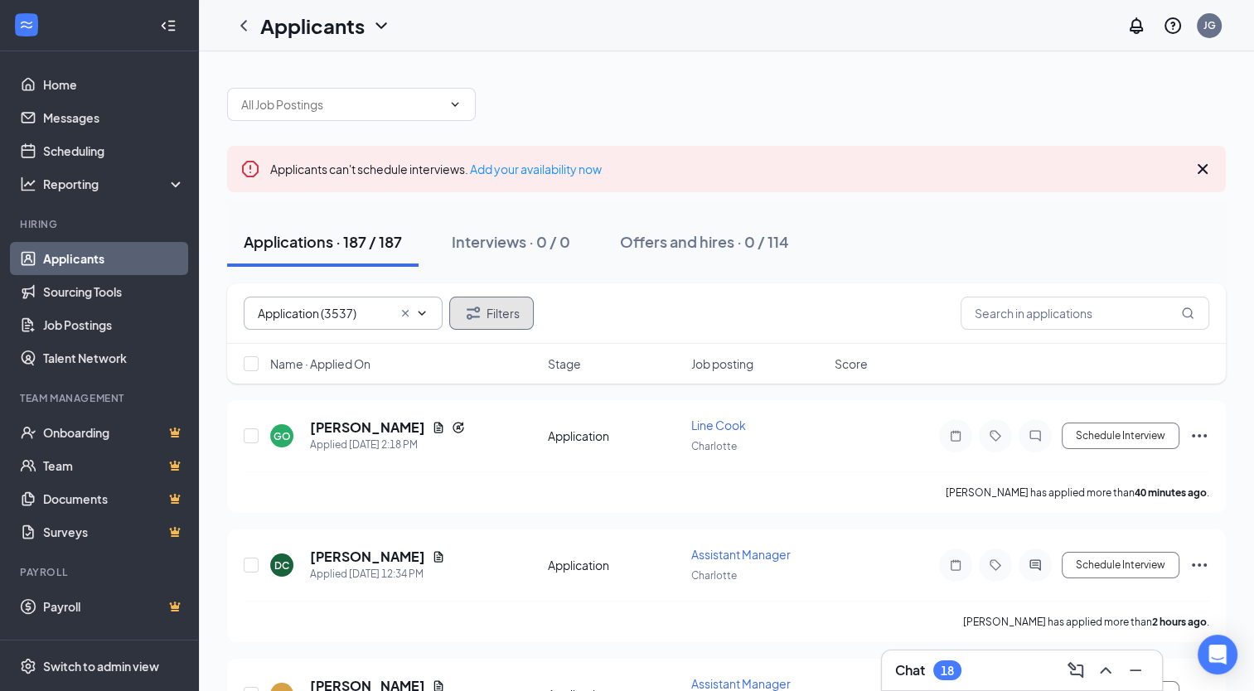
click at [493, 308] on button "Filters" at bounding box center [491, 313] width 85 height 33
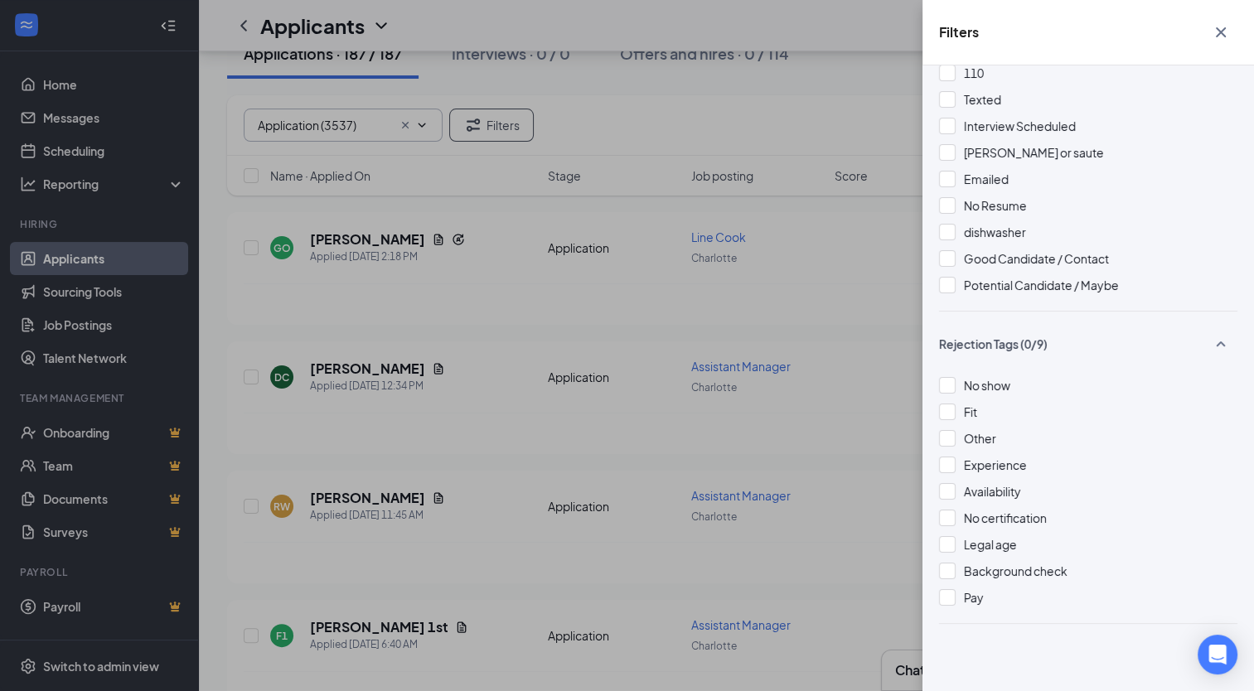
scroll to position [249, 0]
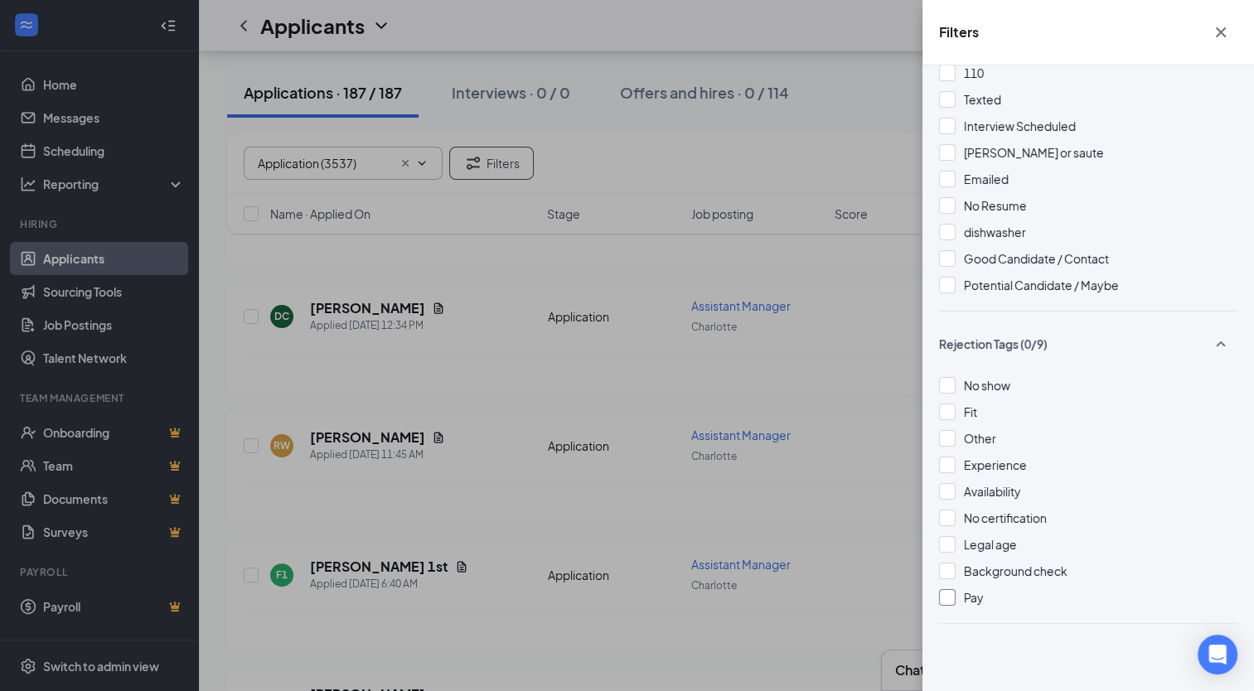
click at [950, 598] on div at bounding box center [947, 597] width 17 height 17
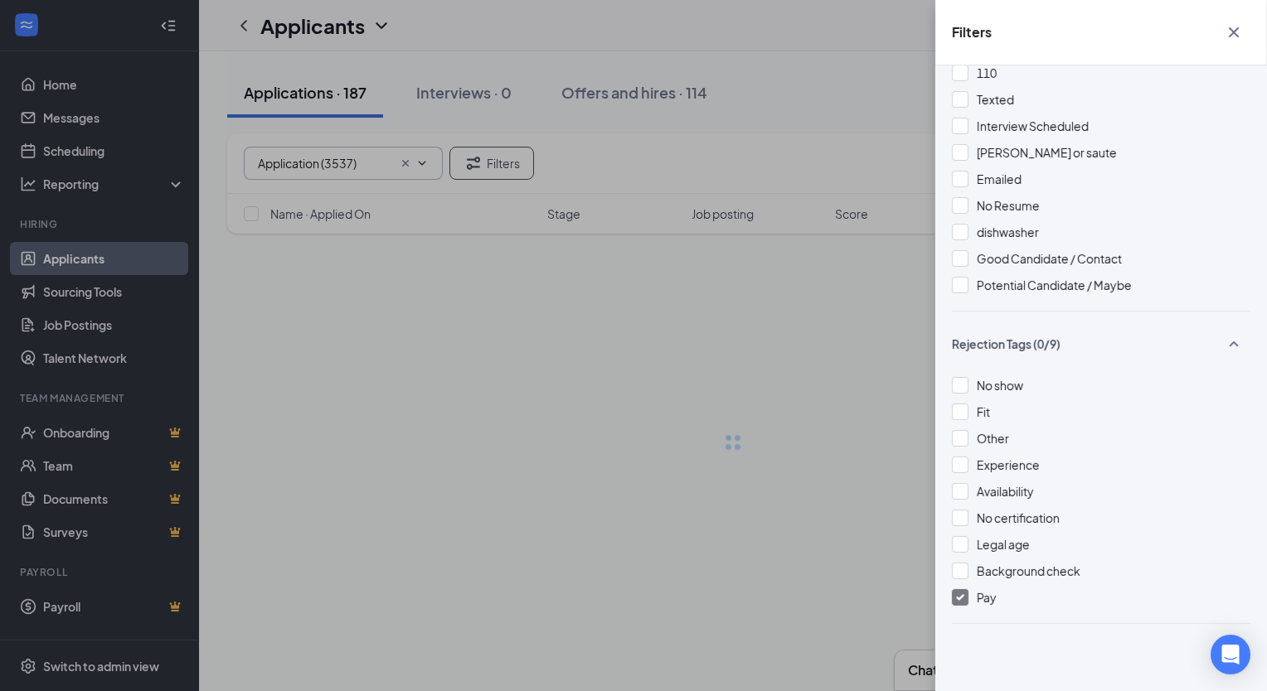
click at [951, 579] on div "Applicant Status (0/5) Unread message Hasn't messaged back Stuck in stage for >…" at bounding box center [1101, 378] width 332 height 626
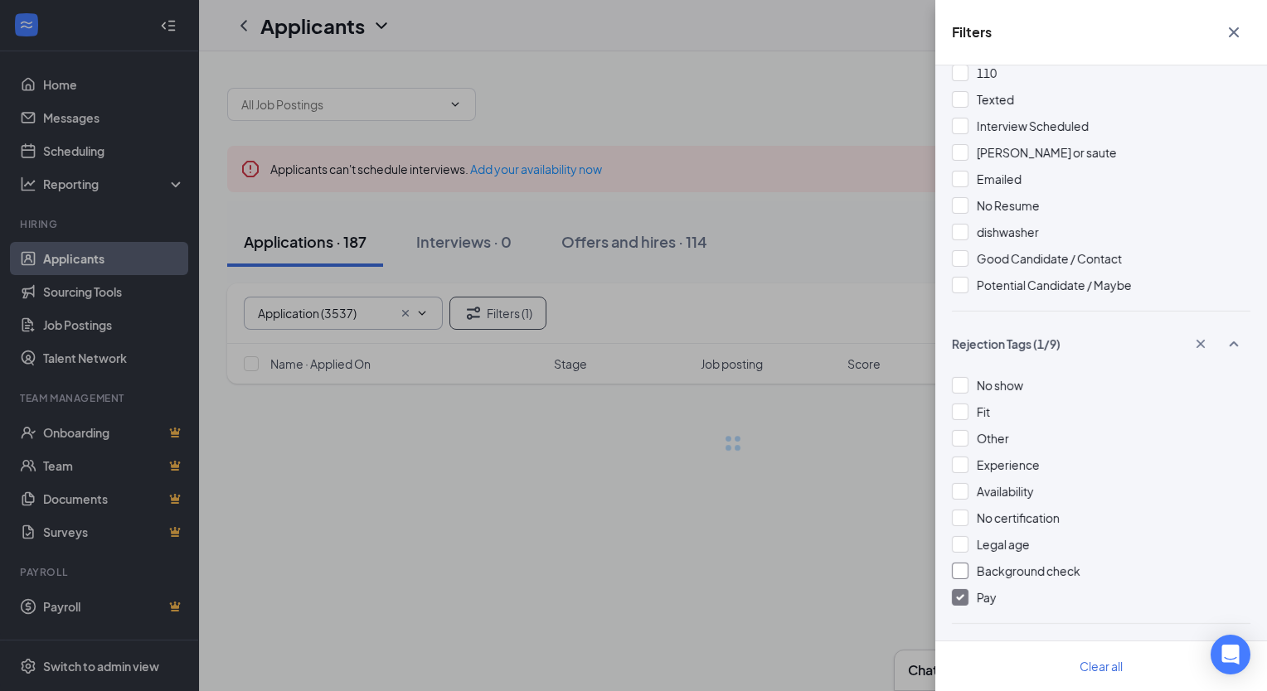
click at [957, 573] on div at bounding box center [960, 571] width 17 height 17
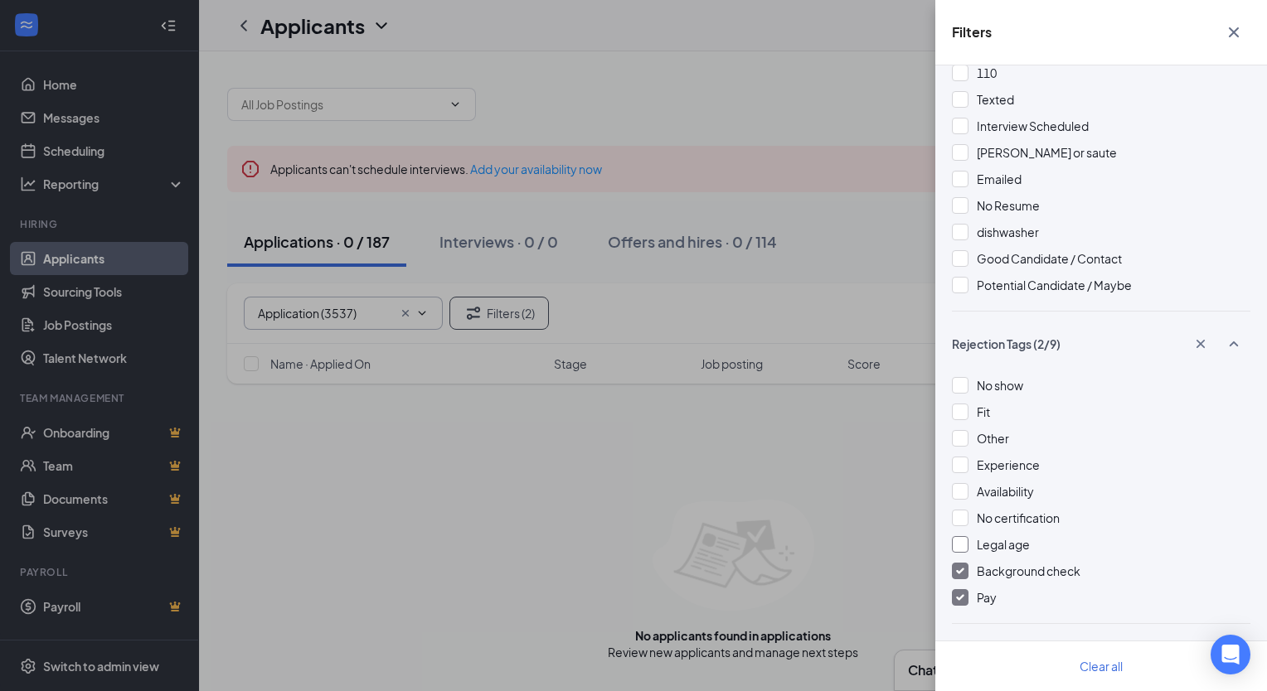
click at [968, 542] on div "Legal age" at bounding box center [1101, 544] width 298 height 18
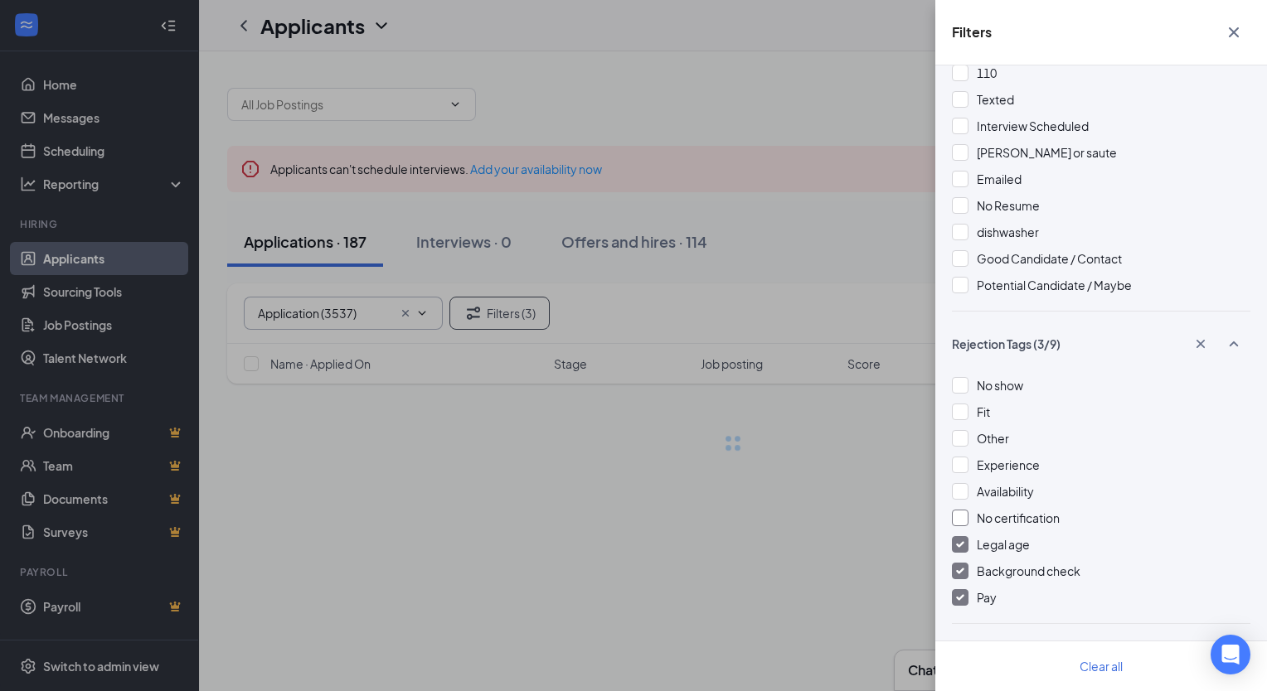
click at [962, 519] on div at bounding box center [960, 518] width 17 height 17
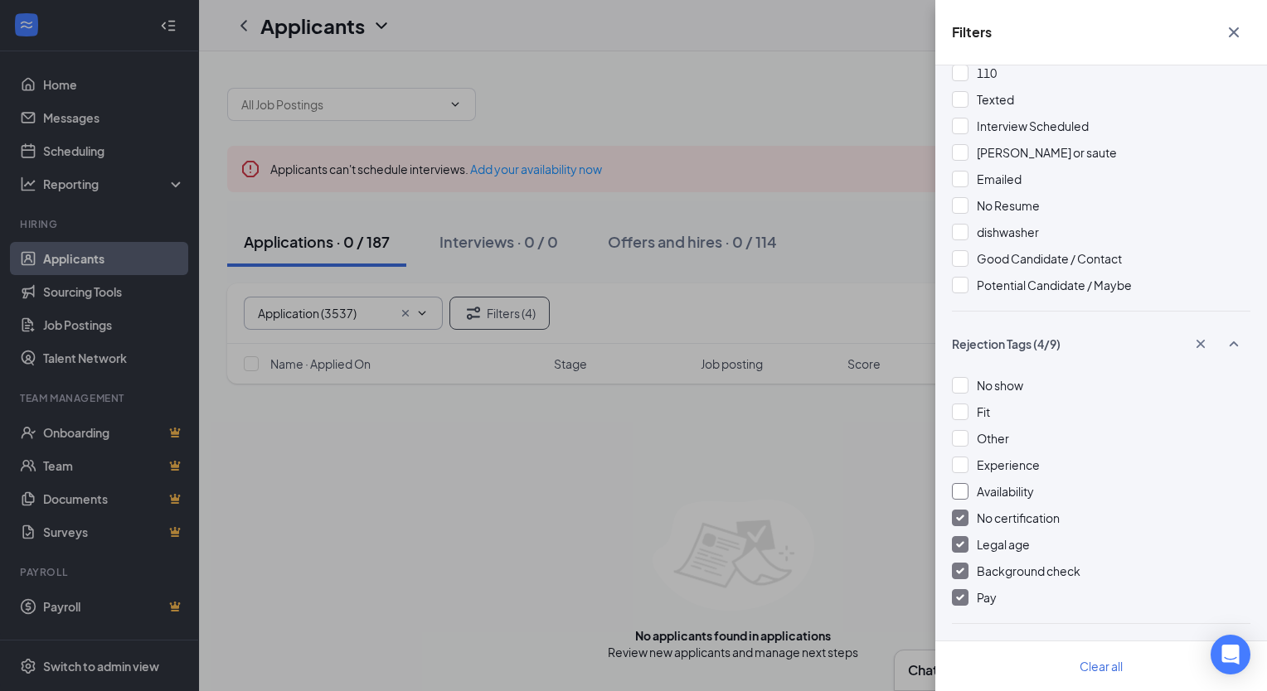
click at [957, 493] on div at bounding box center [960, 491] width 17 height 17
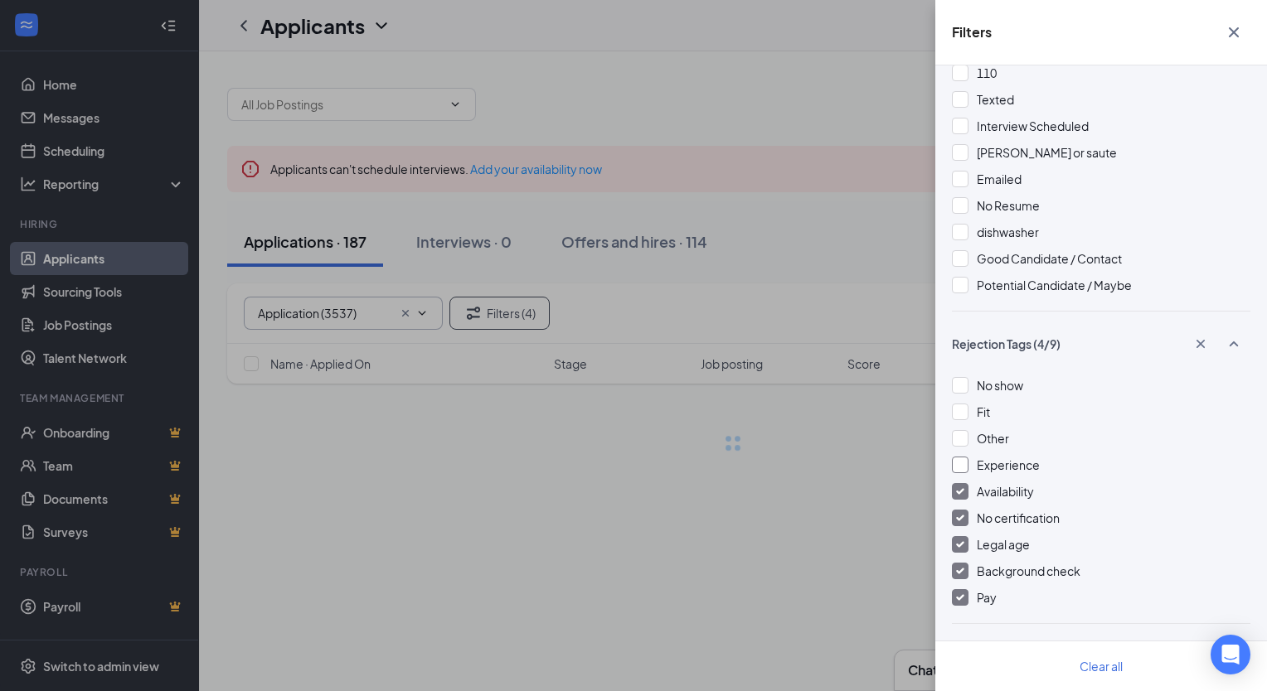
click at [958, 463] on div at bounding box center [960, 465] width 17 height 17
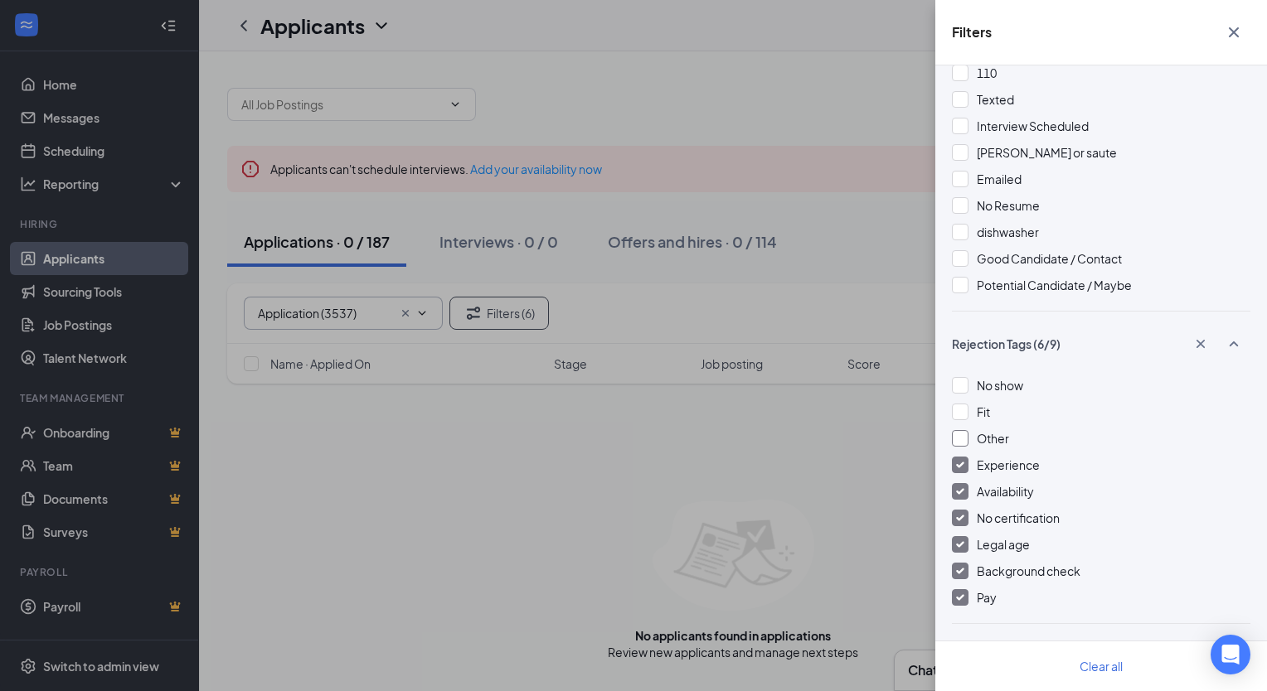
click at [963, 439] on div at bounding box center [960, 438] width 17 height 17
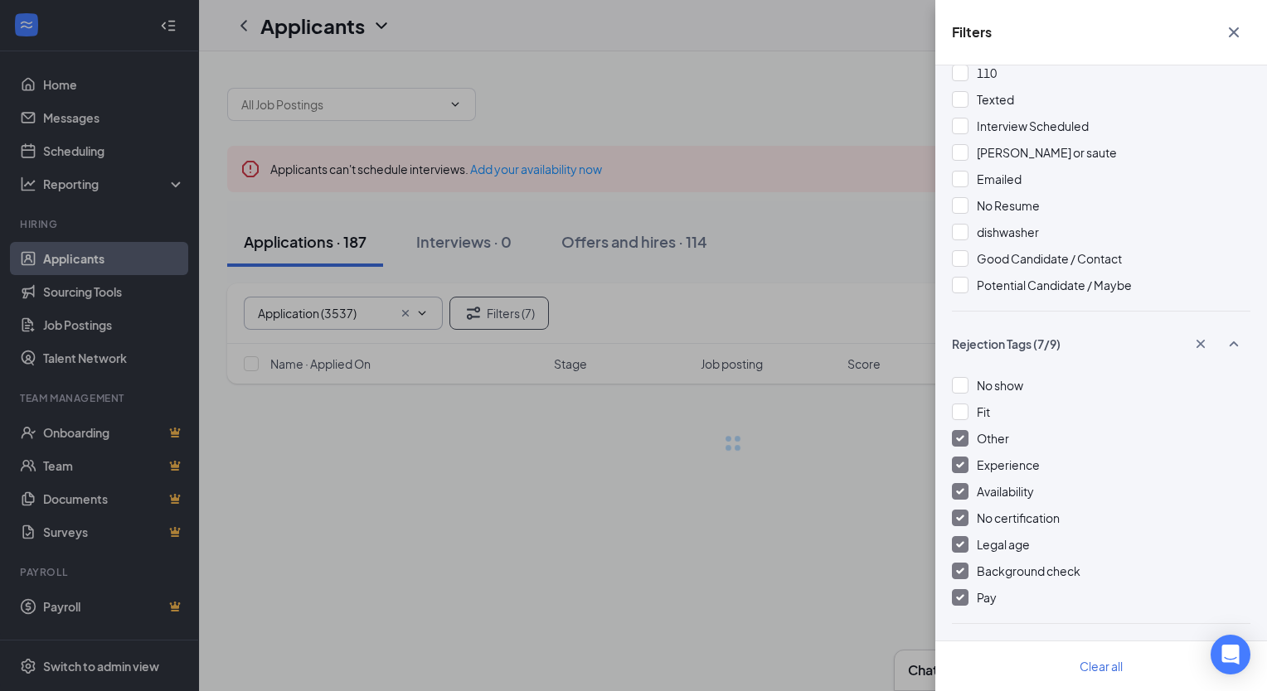
click at [962, 466] on img at bounding box center [960, 465] width 8 height 7
click at [958, 492] on img at bounding box center [960, 491] width 8 height 7
click at [955, 511] on div at bounding box center [960, 518] width 17 height 17
click at [962, 540] on div at bounding box center [960, 544] width 17 height 17
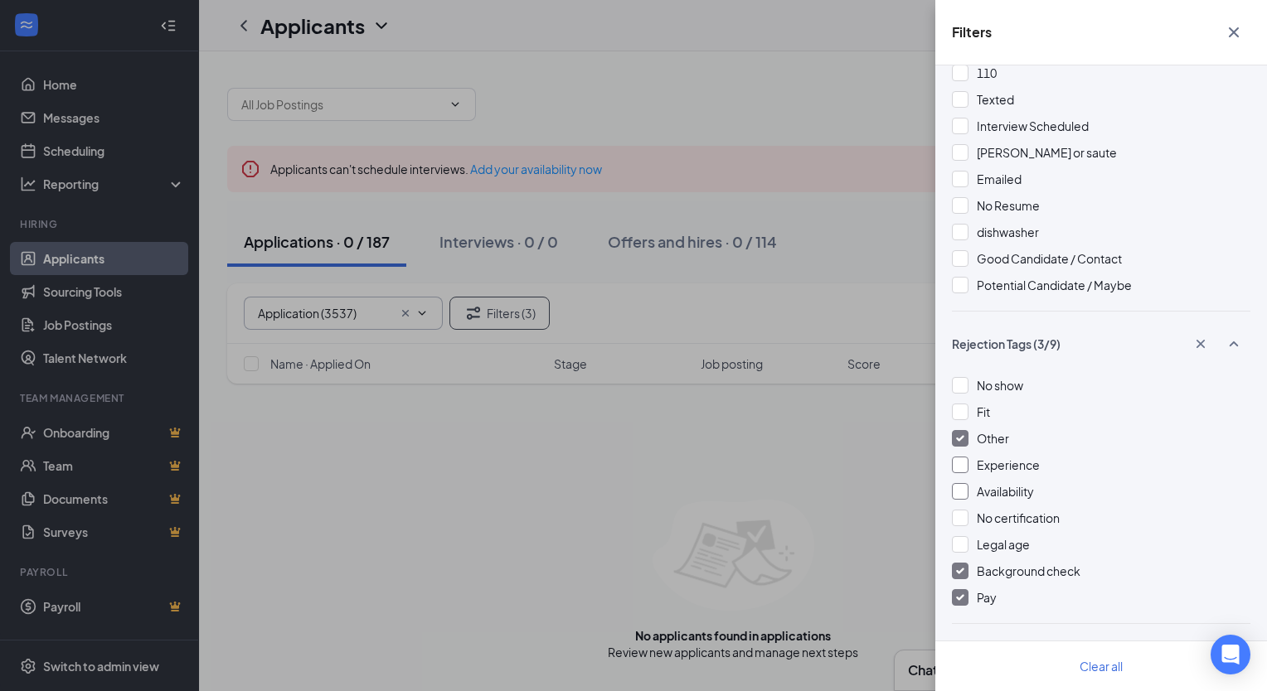
drag, startPoint x: 964, startPoint y: 565, endPoint x: 966, endPoint y: 574, distance: 8.7
click at [965, 565] on div at bounding box center [960, 571] width 17 height 17
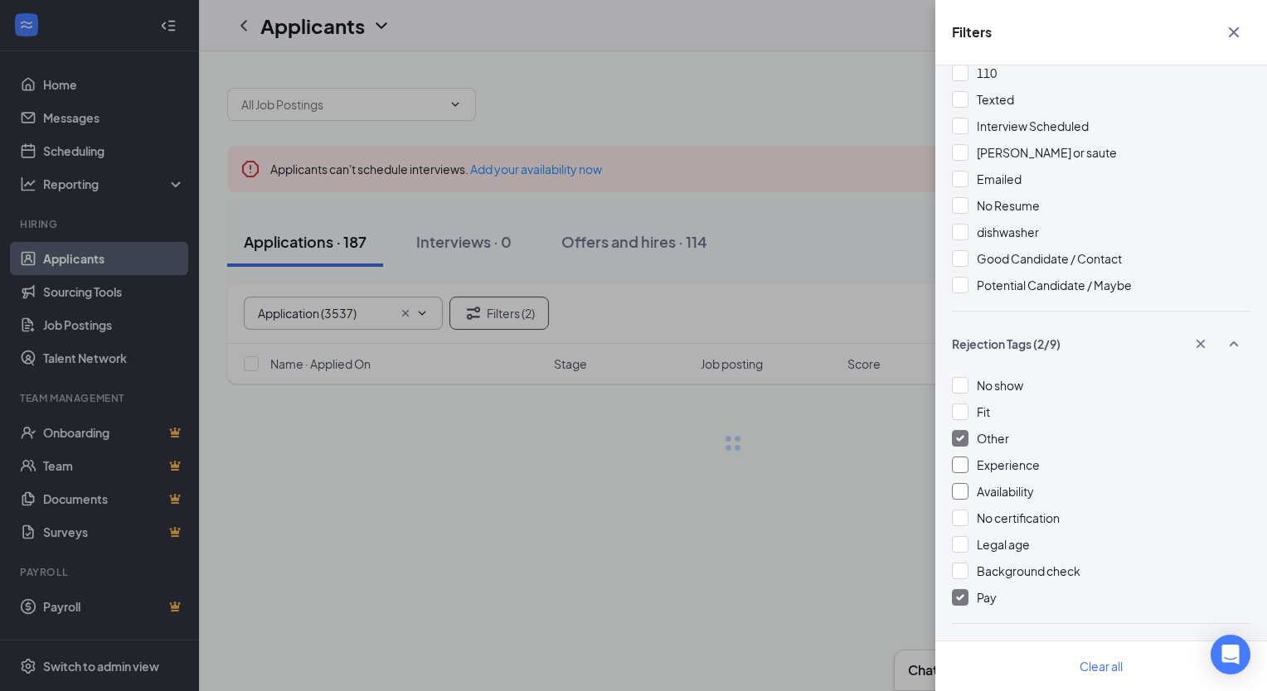
click at [964, 592] on div at bounding box center [960, 597] width 17 height 17
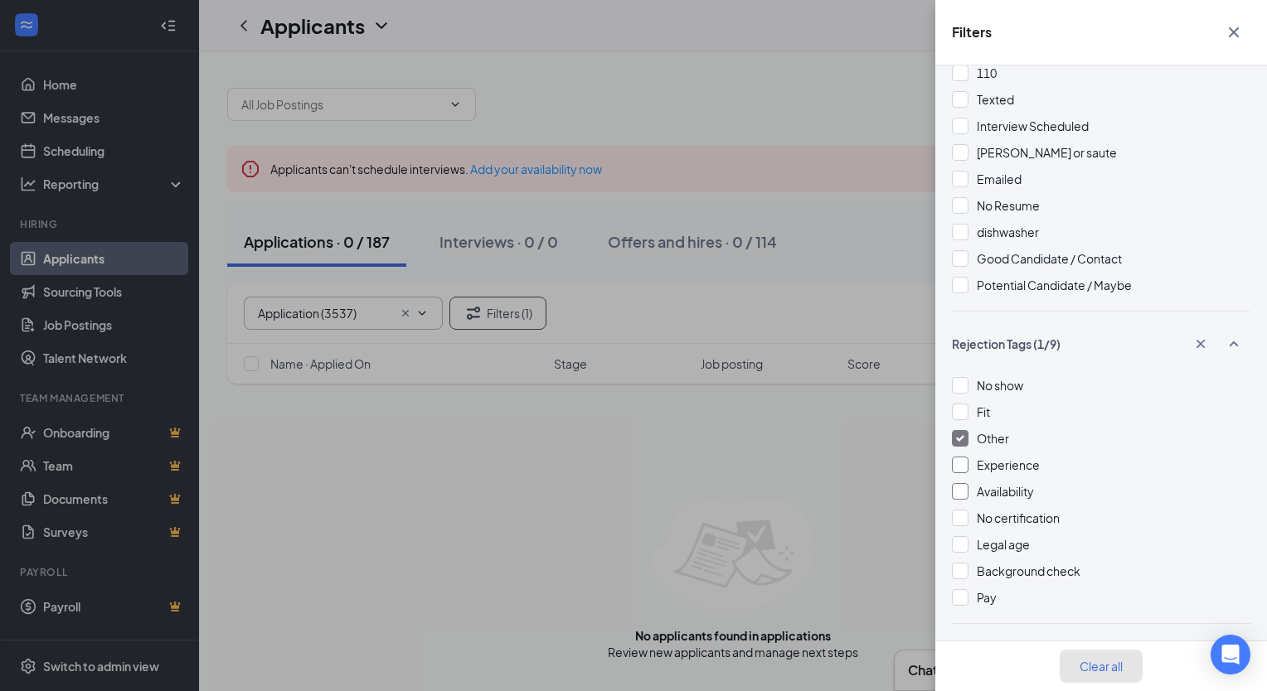
click at [1115, 671] on button "Clear all" at bounding box center [1100, 666] width 83 height 33
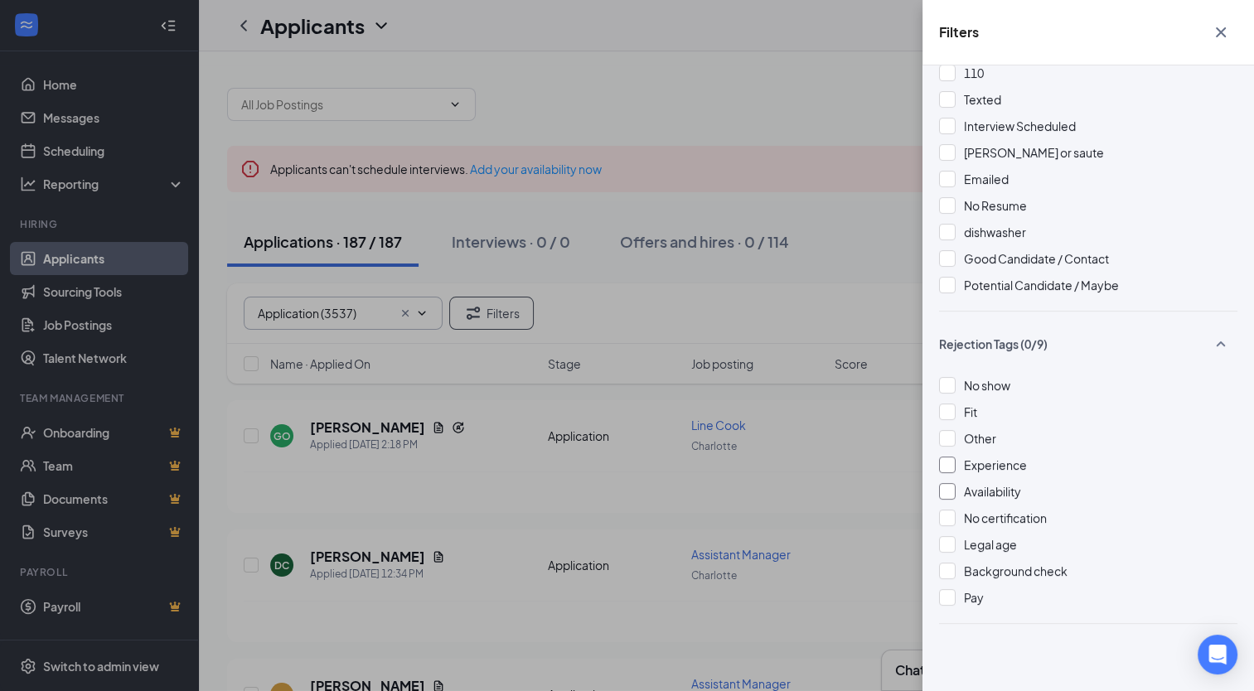
click at [882, 159] on div "Filters Applicant Status (0/5) Unread message Hasn't messaged back Stuck in sta…" at bounding box center [627, 345] width 1254 height 691
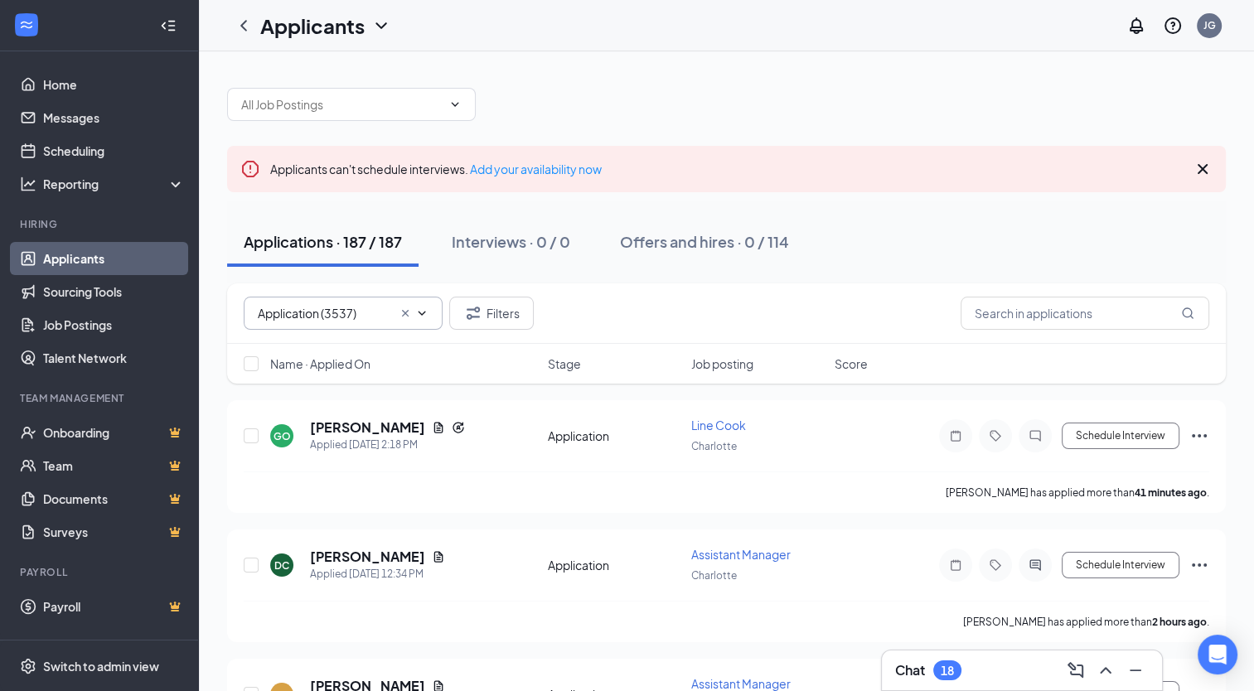
click at [403, 312] on icon "Cross" at bounding box center [405, 313] width 13 height 13
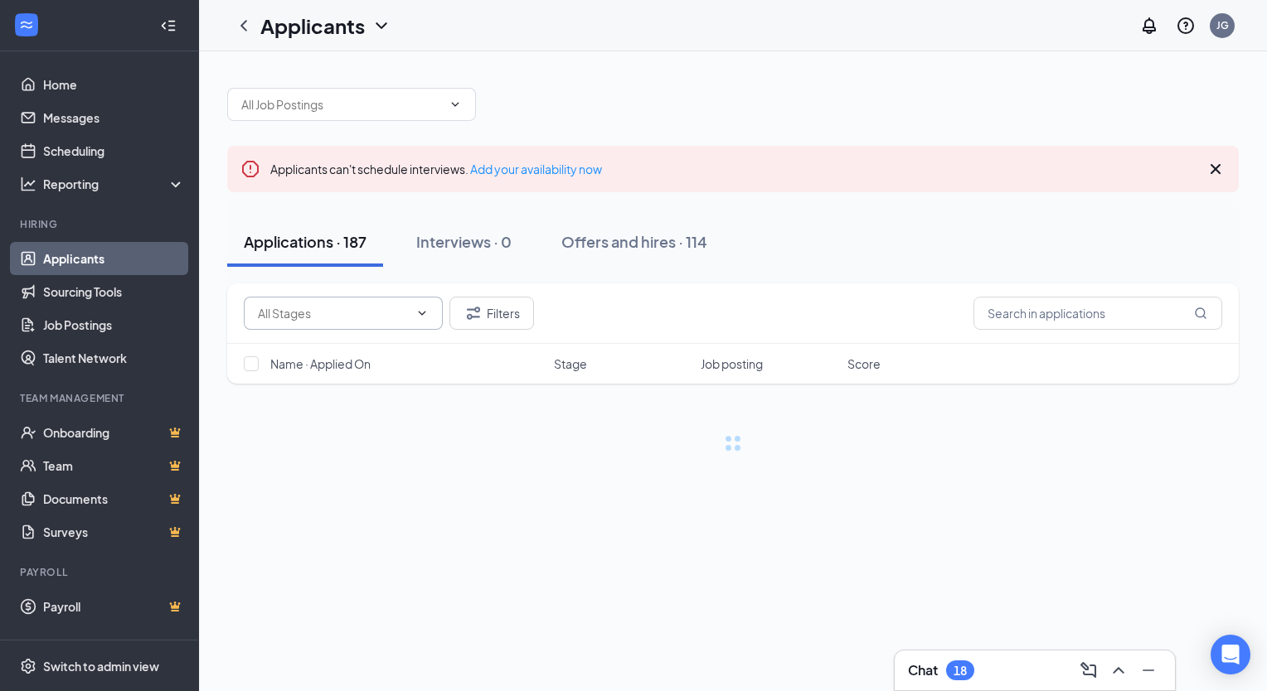
click at [422, 317] on icon "ChevronDown" at bounding box center [421, 313] width 13 height 13
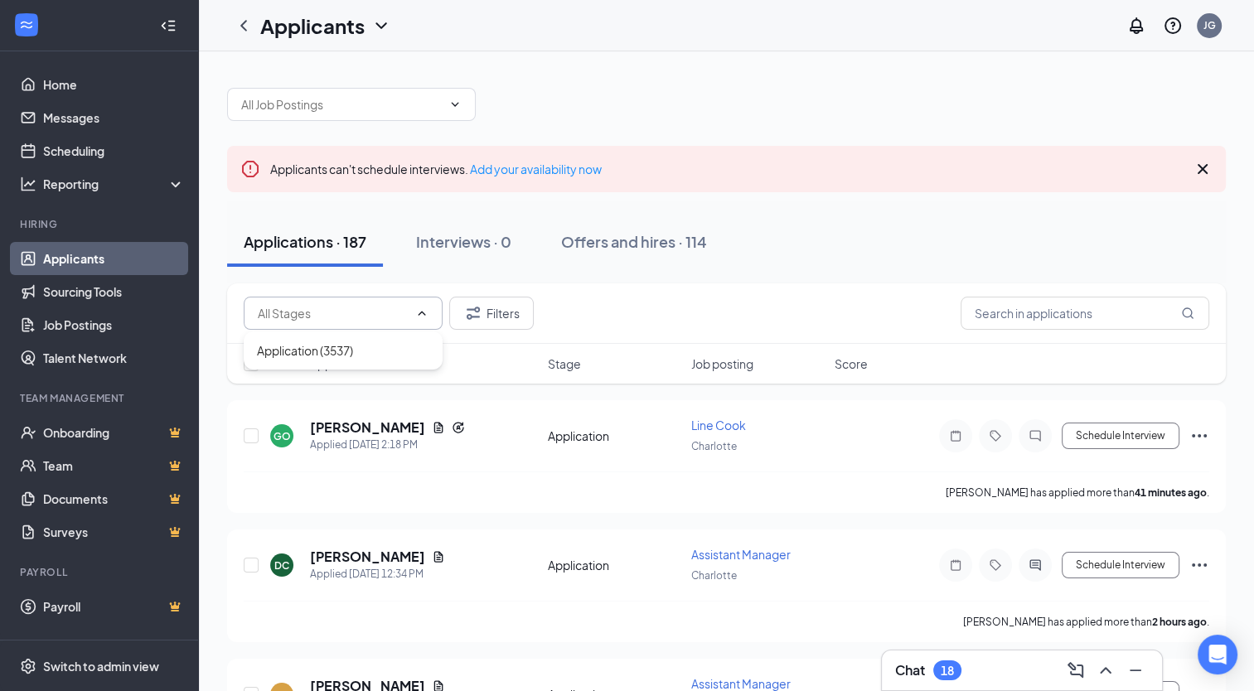
click at [423, 310] on icon "ChevronUp" at bounding box center [421, 313] width 13 height 13
click at [423, 310] on icon "ChevronDown" at bounding box center [421, 313] width 13 height 13
click at [424, 310] on icon "ChevronUp" at bounding box center [421, 313] width 13 height 13
click at [457, 105] on icon "ChevronDown" at bounding box center [454, 104] width 13 height 13
click at [392, 30] on div "Applicants JG" at bounding box center [726, 25] width 1055 height 51
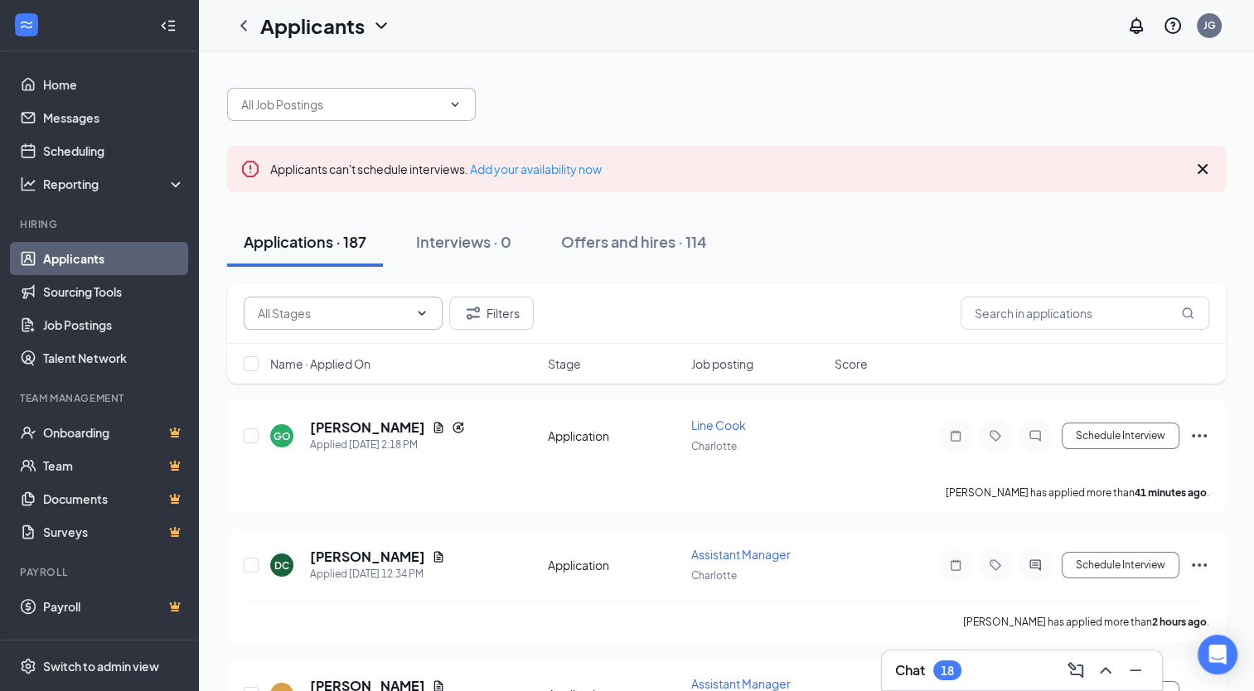
click at [385, 27] on icon "ChevronDown" at bounding box center [381, 26] width 20 height 20
click at [339, 112] on link "Archived applicants" at bounding box center [359, 108] width 179 height 17
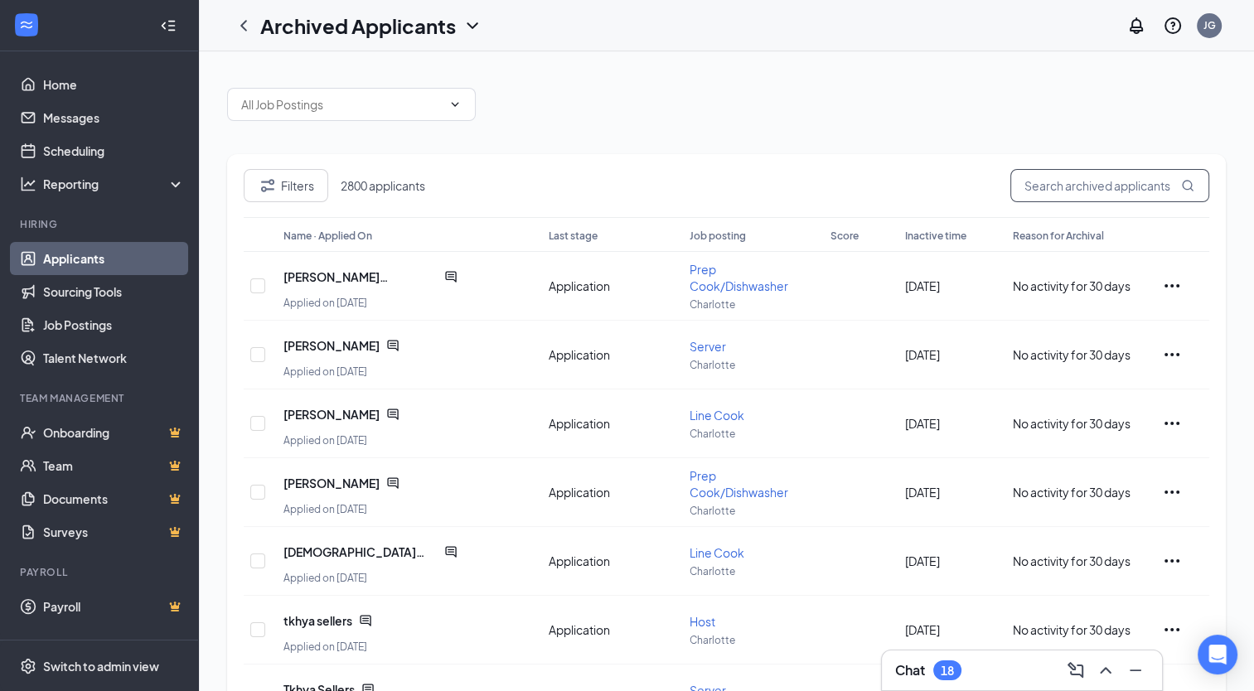
click at [1114, 188] on input "text" at bounding box center [1109, 185] width 199 height 33
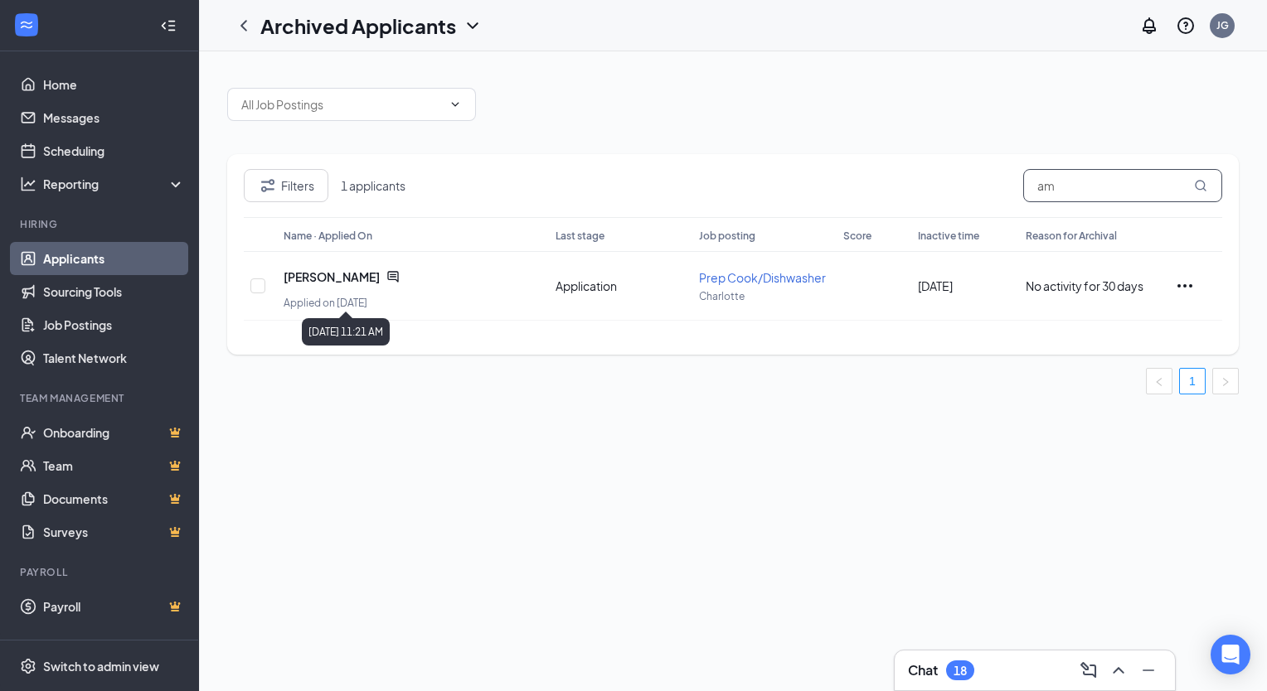
type input "a"
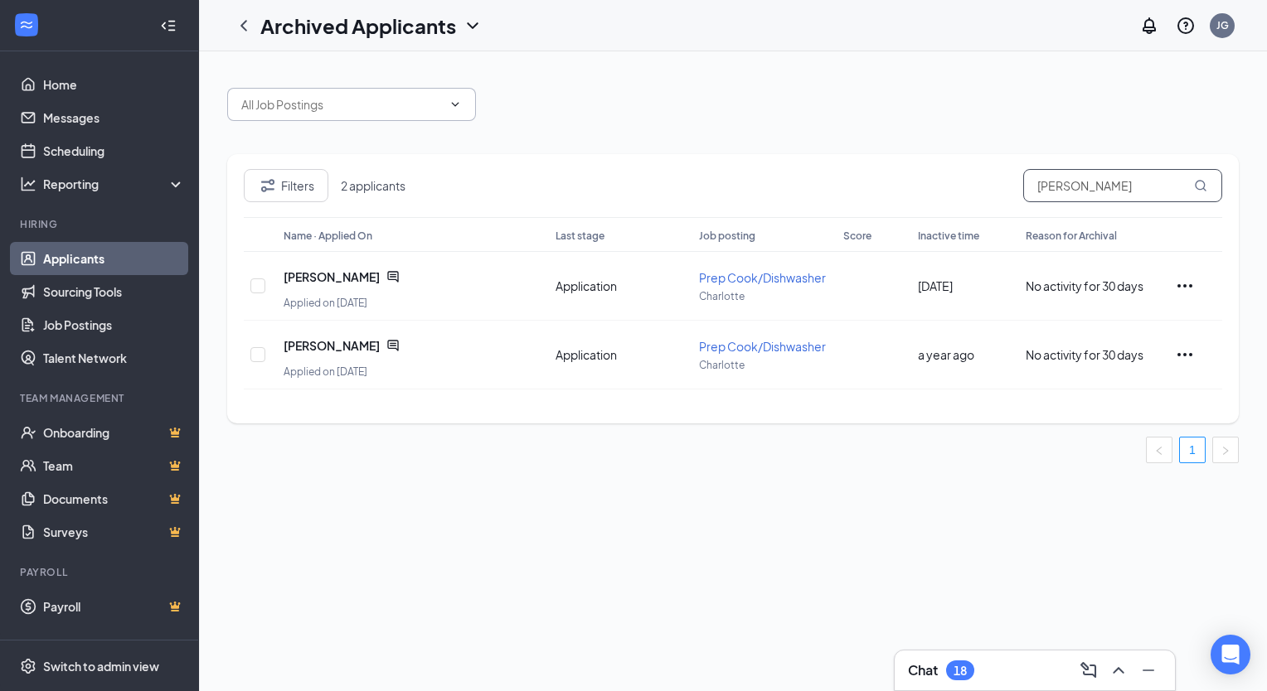
type input "pineda"
click at [458, 104] on icon "ChevronDown" at bounding box center [455, 104] width 7 height 4
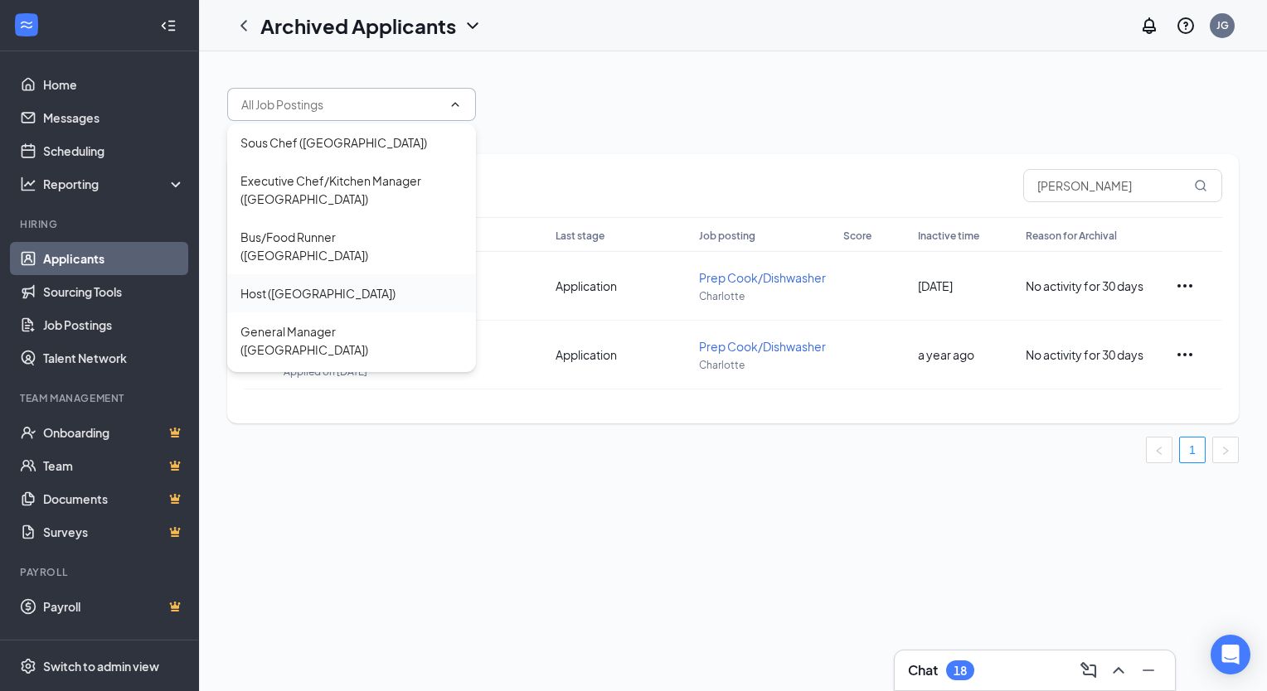
click at [326, 284] on div "Host (Charlotte)" at bounding box center [317, 293] width 155 height 18
type input "Host (Charlotte)"
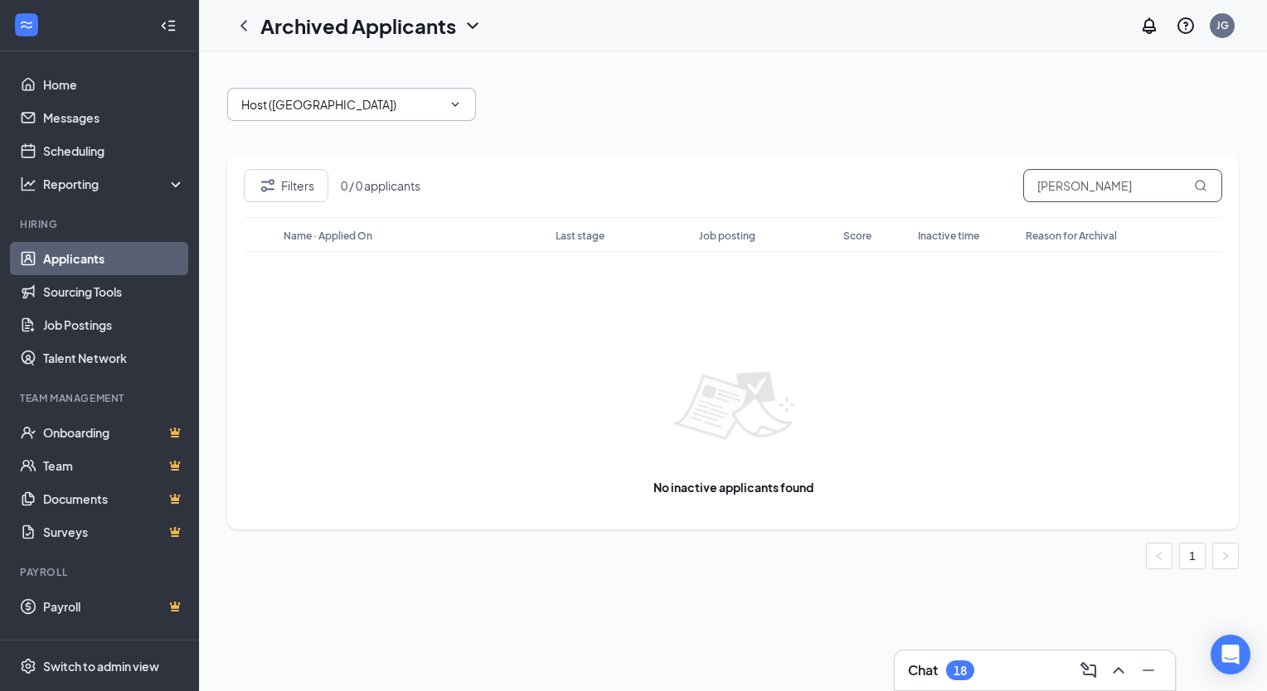
drag, startPoint x: 1102, startPoint y: 184, endPoint x: 867, endPoint y: 175, distance: 234.8
click at [867, 175] on div "Filters 0 / 0 applicants pineda" at bounding box center [733, 193] width 978 height 48
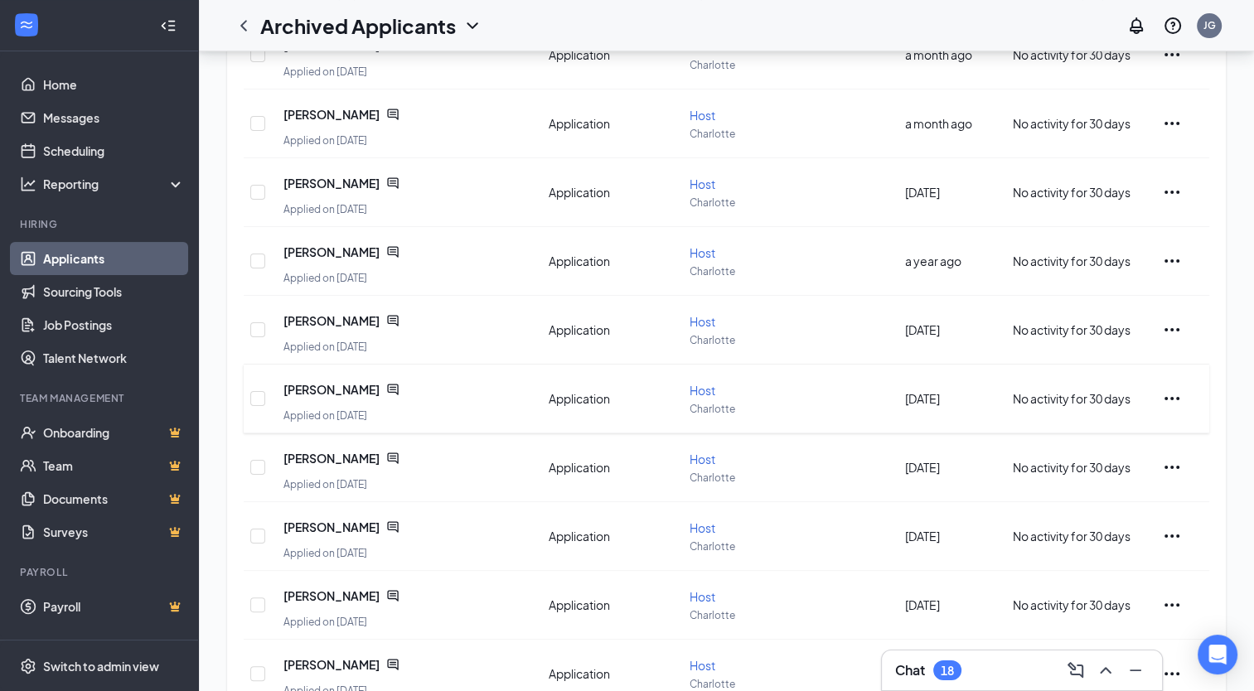
scroll to position [322, 0]
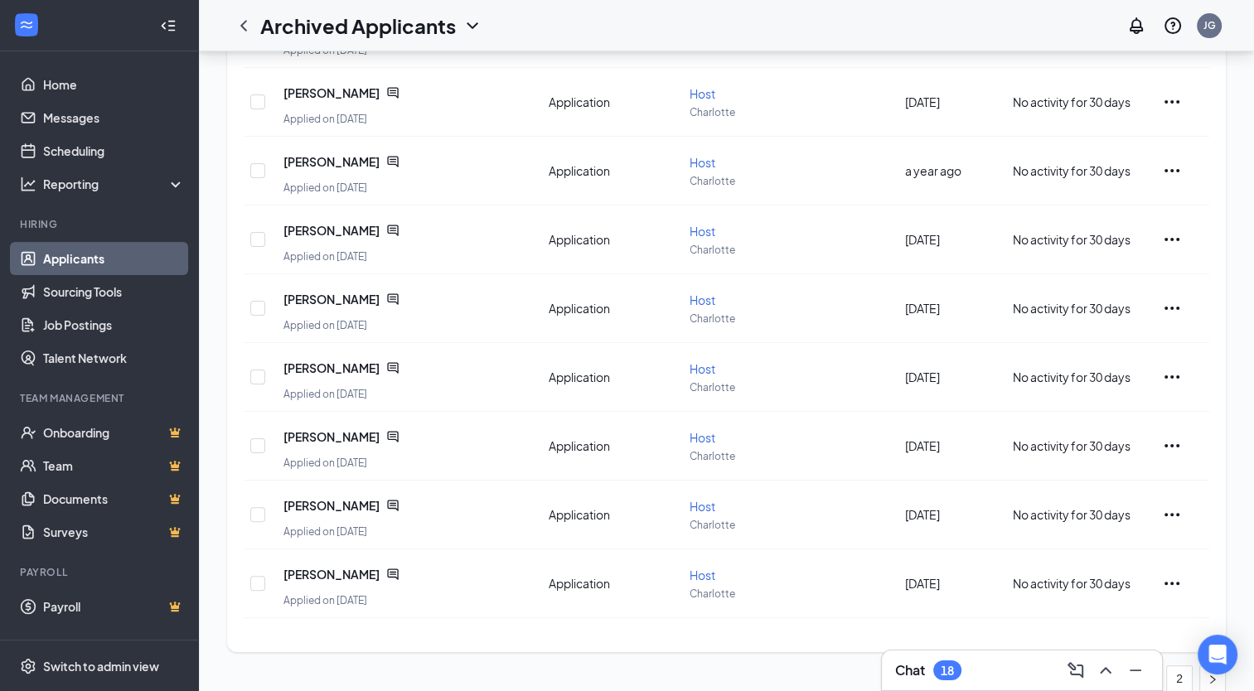
type input "[PERSON_NAME]"
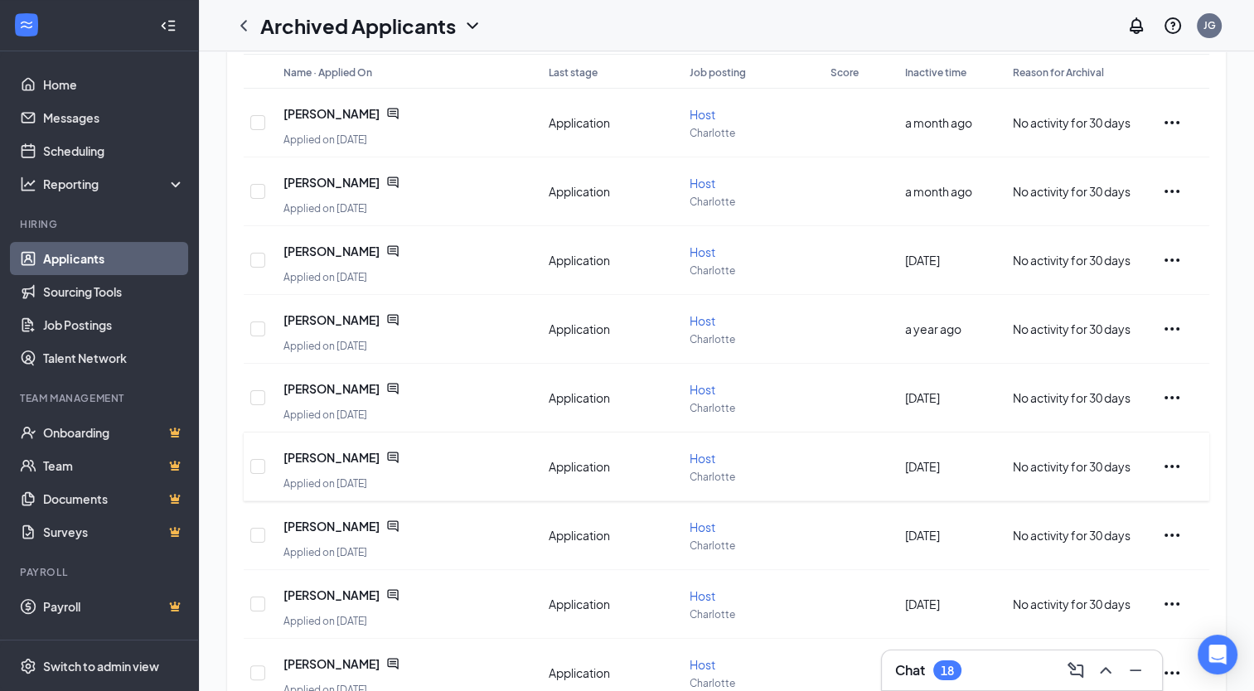
scroll to position [0, 0]
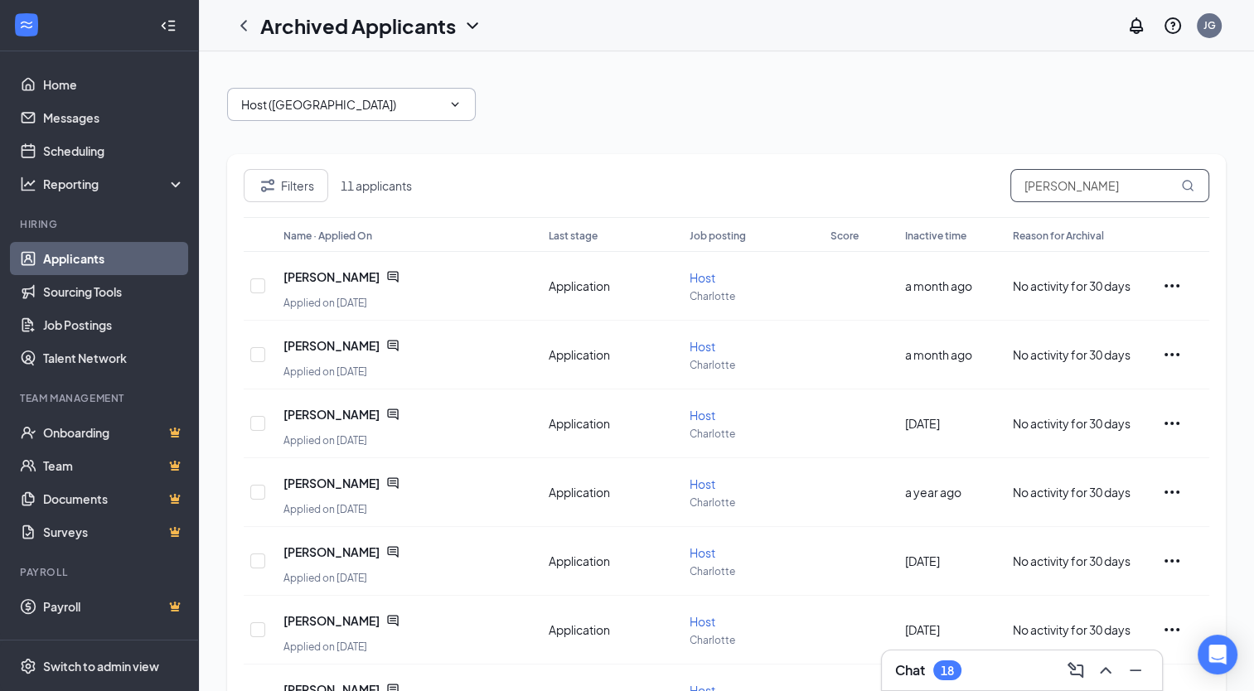
drag, startPoint x: 1081, startPoint y: 188, endPoint x: 1012, endPoint y: 182, distance: 69.0
click at [1012, 182] on input "[PERSON_NAME]" at bounding box center [1109, 185] width 199 height 33
click at [283, 185] on button "Filters" at bounding box center [286, 185] width 85 height 33
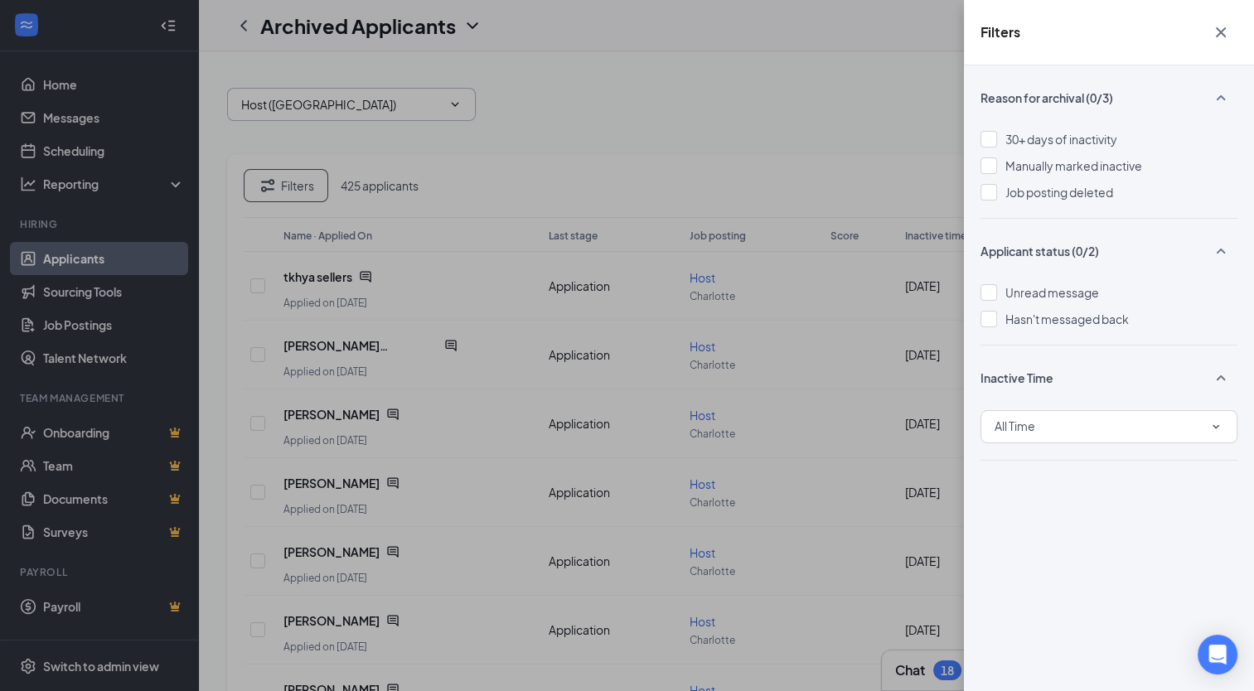
click at [1217, 422] on icon "SmallChevronDown" at bounding box center [1216, 426] width 15 height 15
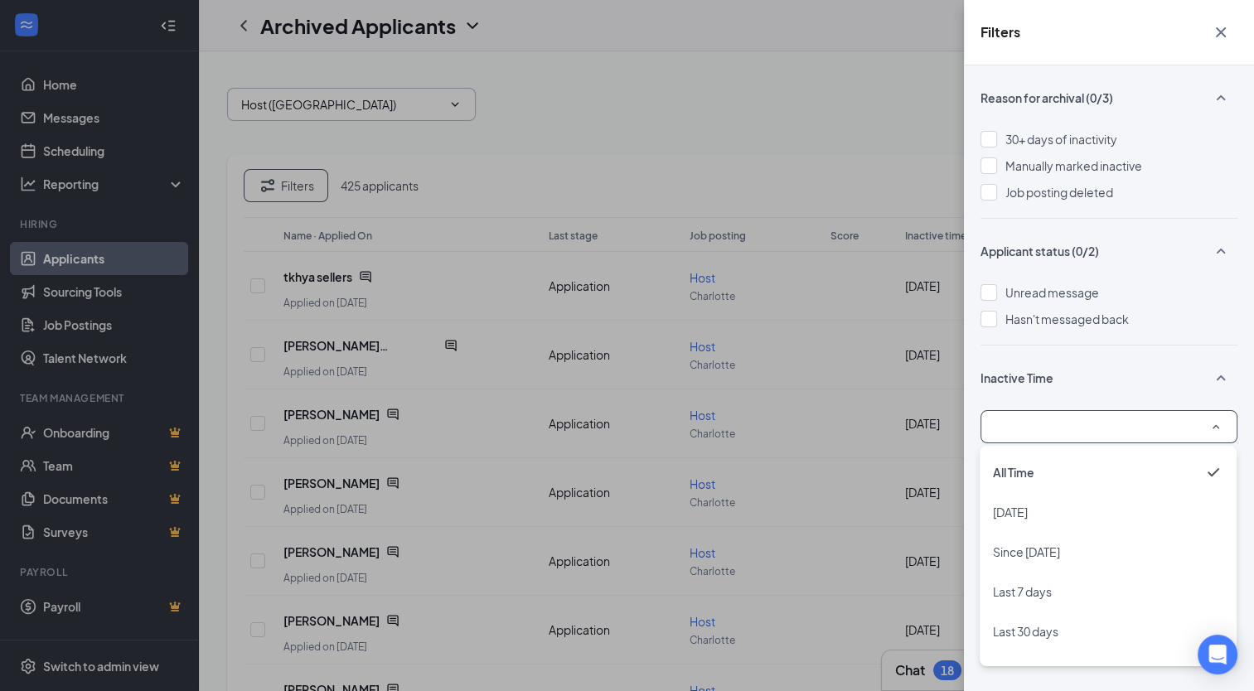
click at [1219, 422] on icon "SmallChevronUp" at bounding box center [1216, 426] width 15 height 15
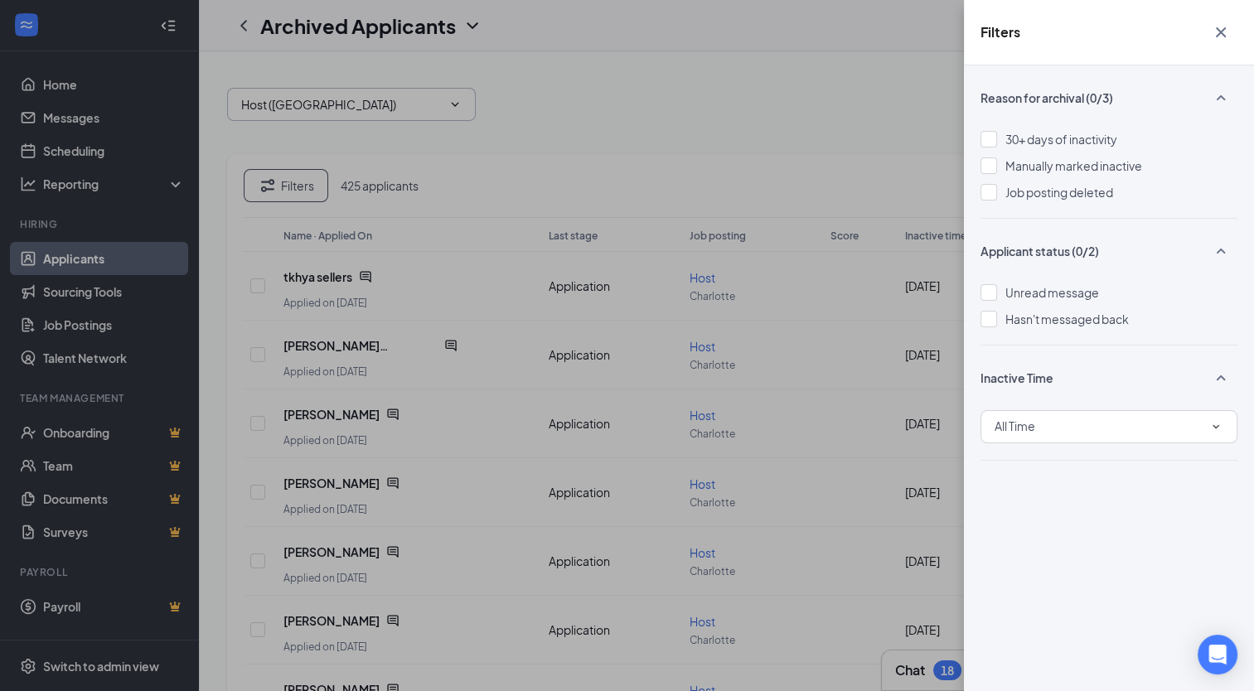
click at [881, 81] on div "Filters Reason for archival (0/3) 30+ days of inactivity Manually marked inacti…" at bounding box center [627, 345] width 1254 height 691
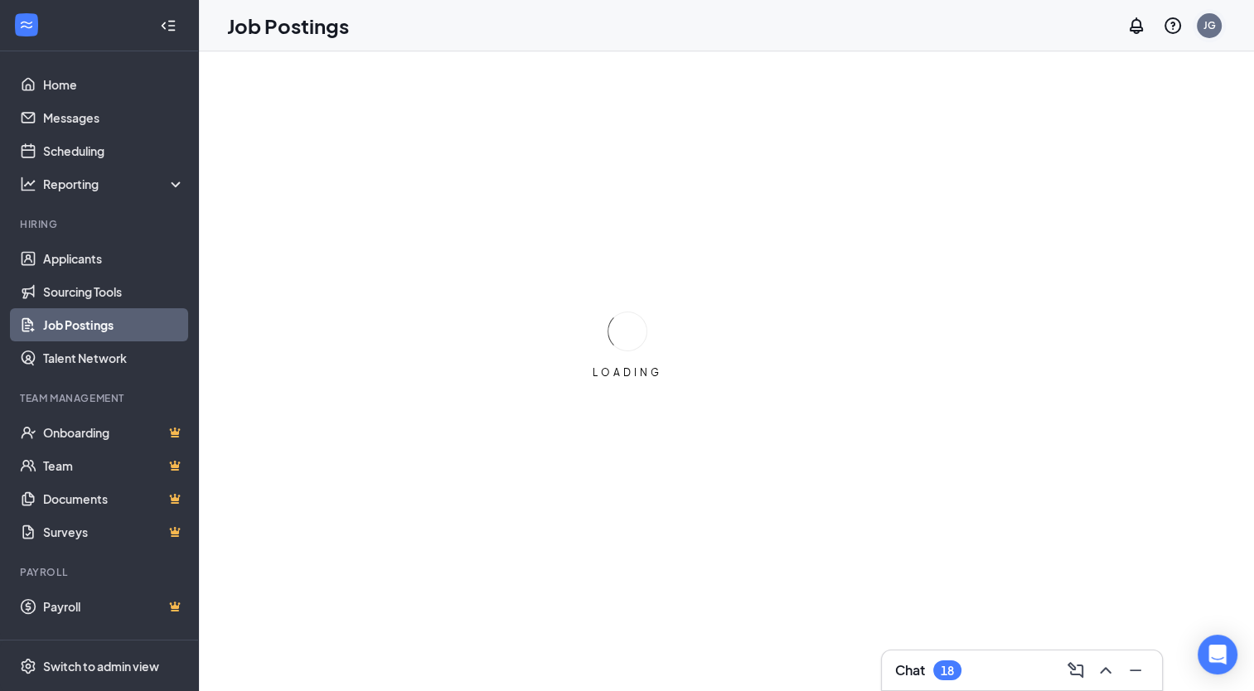
click at [1213, 28] on div "JG" at bounding box center [1210, 25] width 12 height 14
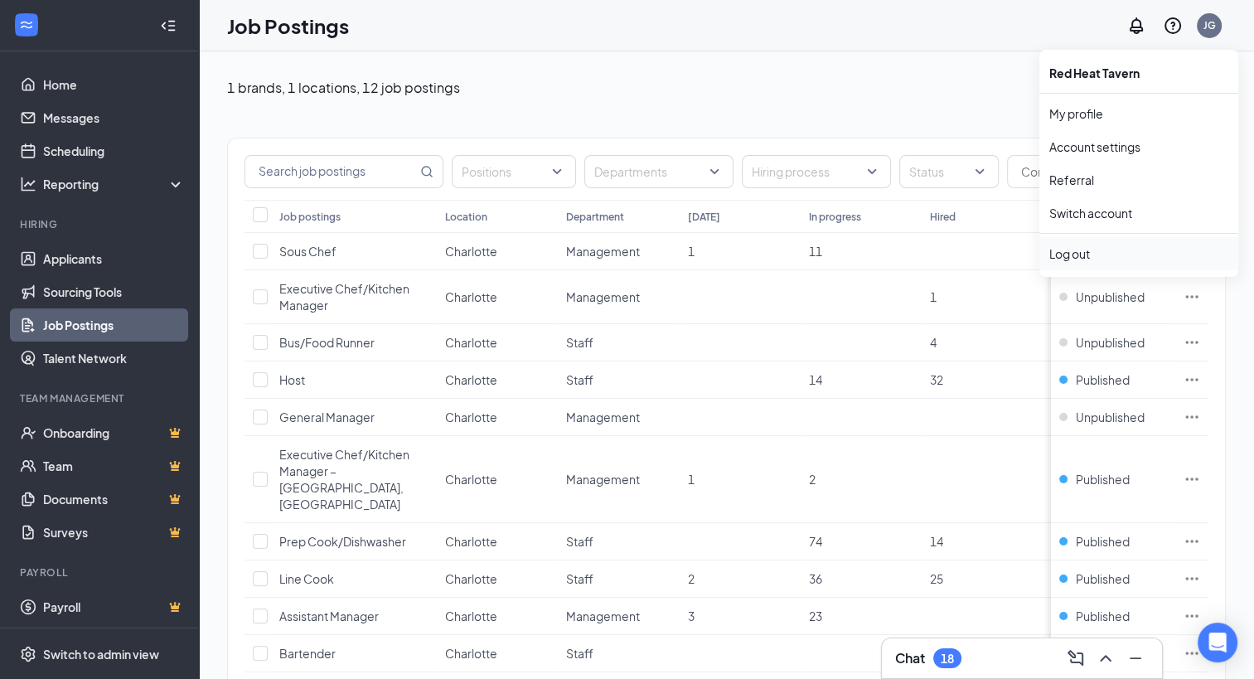
click at [1074, 249] on div "Log out" at bounding box center [1138, 253] width 179 height 17
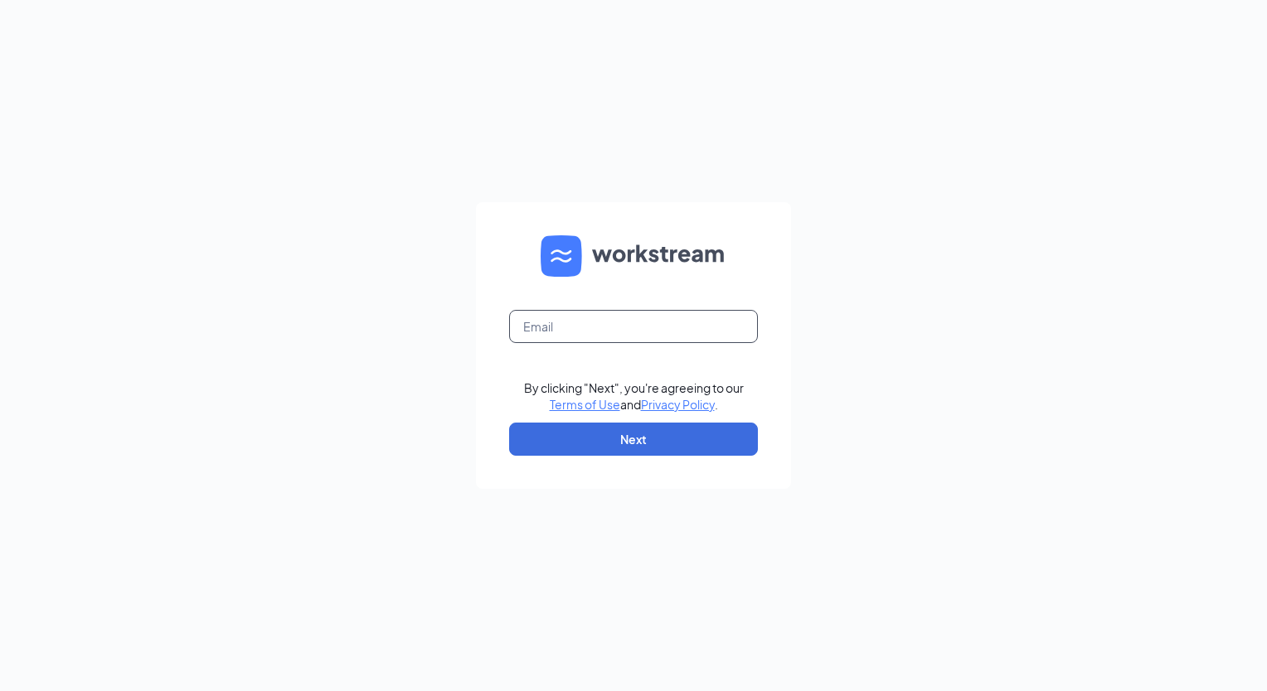
click at [593, 320] on input "text" at bounding box center [633, 326] width 249 height 33
type input "[EMAIL_ADDRESS][DOMAIN_NAME]"
click at [625, 446] on button "Next" at bounding box center [633, 439] width 249 height 33
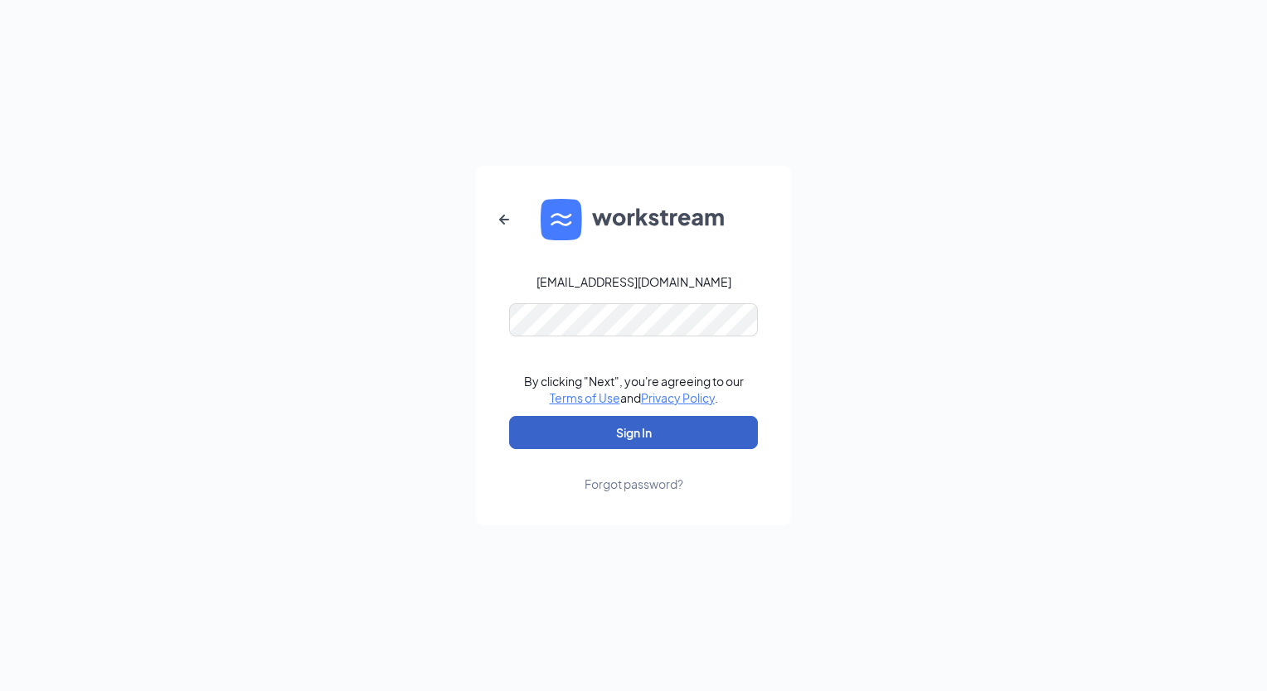
click at [623, 429] on button "Sign In" at bounding box center [633, 432] width 249 height 33
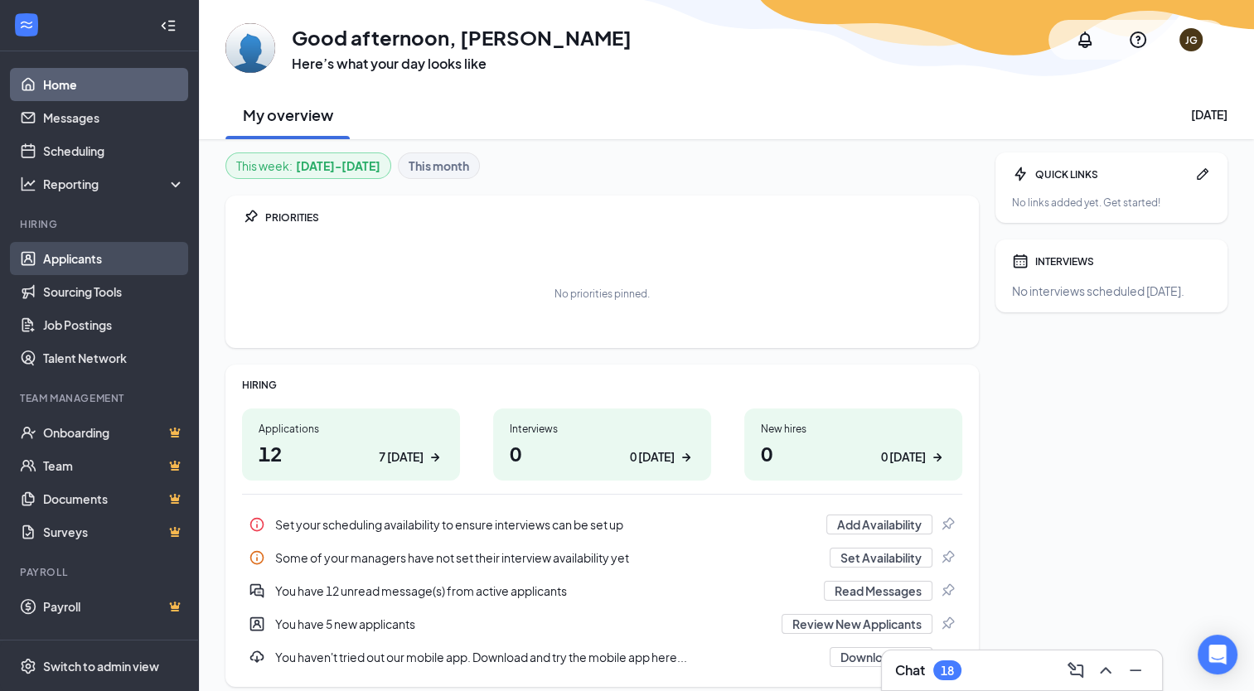
click at [80, 255] on link "Applicants" at bounding box center [114, 258] width 142 height 33
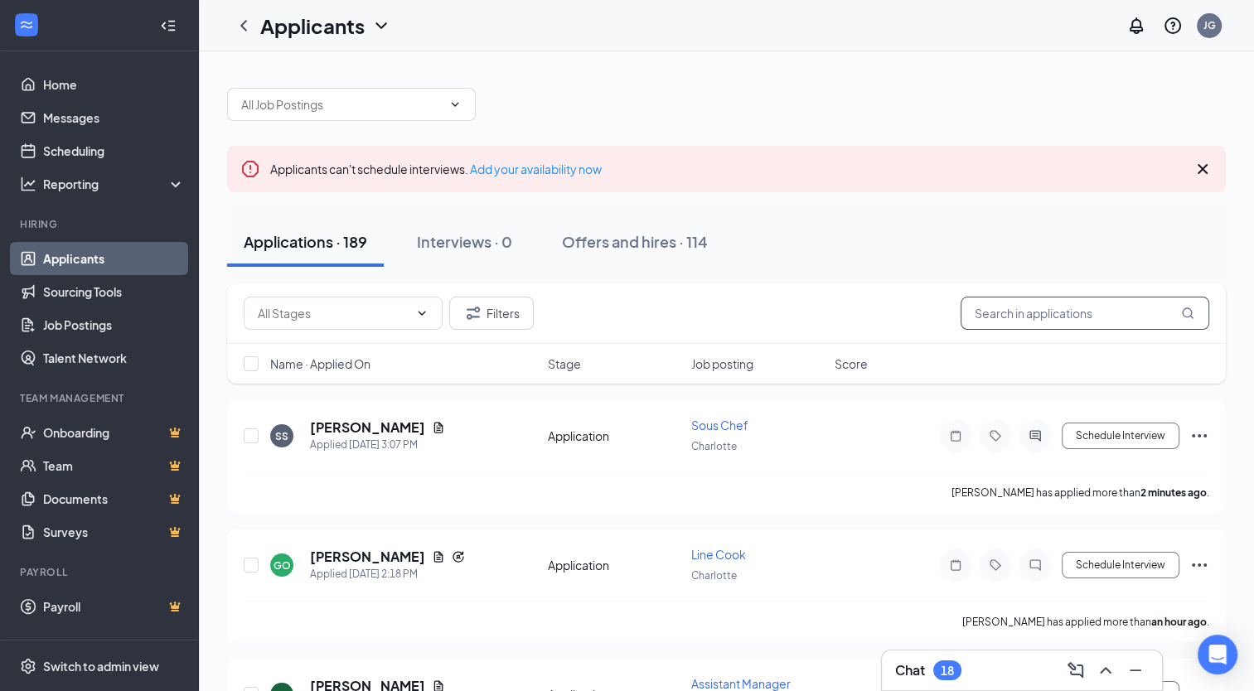
click at [1056, 311] on input "text" at bounding box center [1085, 313] width 249 height 33
type input "[PERSON_NAME]"
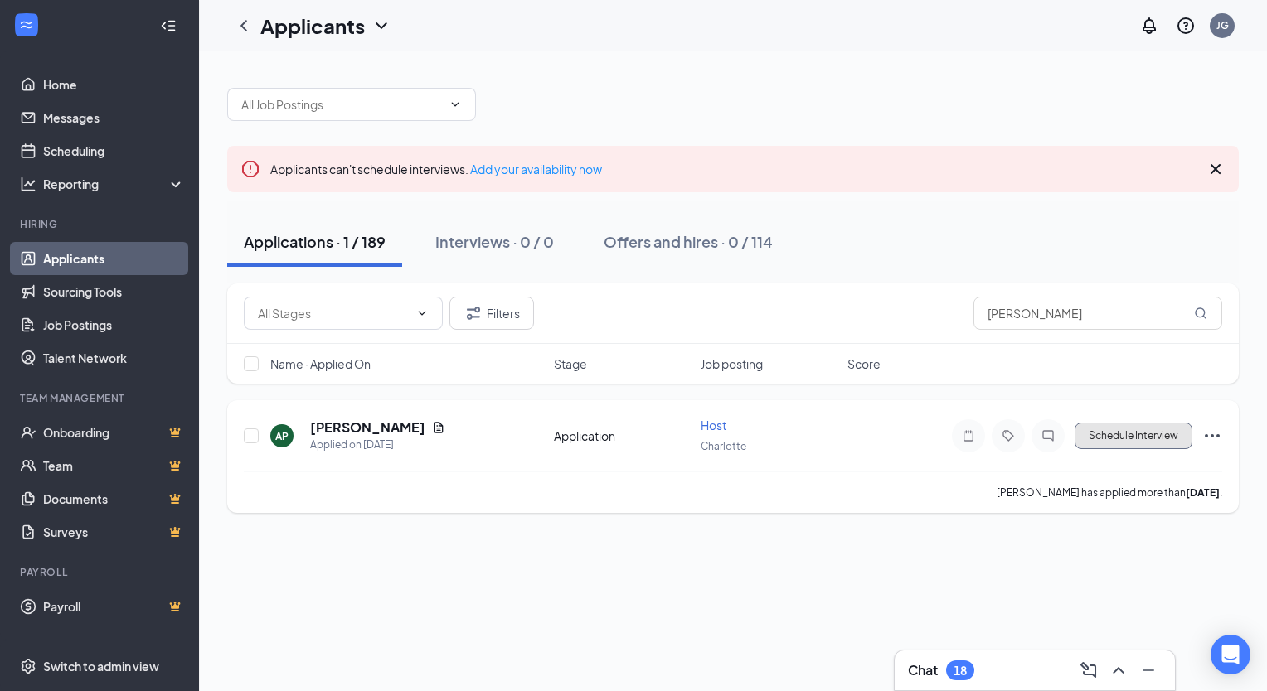
click at [1177, 436] on button "Schedule Interview" at bounding box center [1133, 436] width 118 height 27
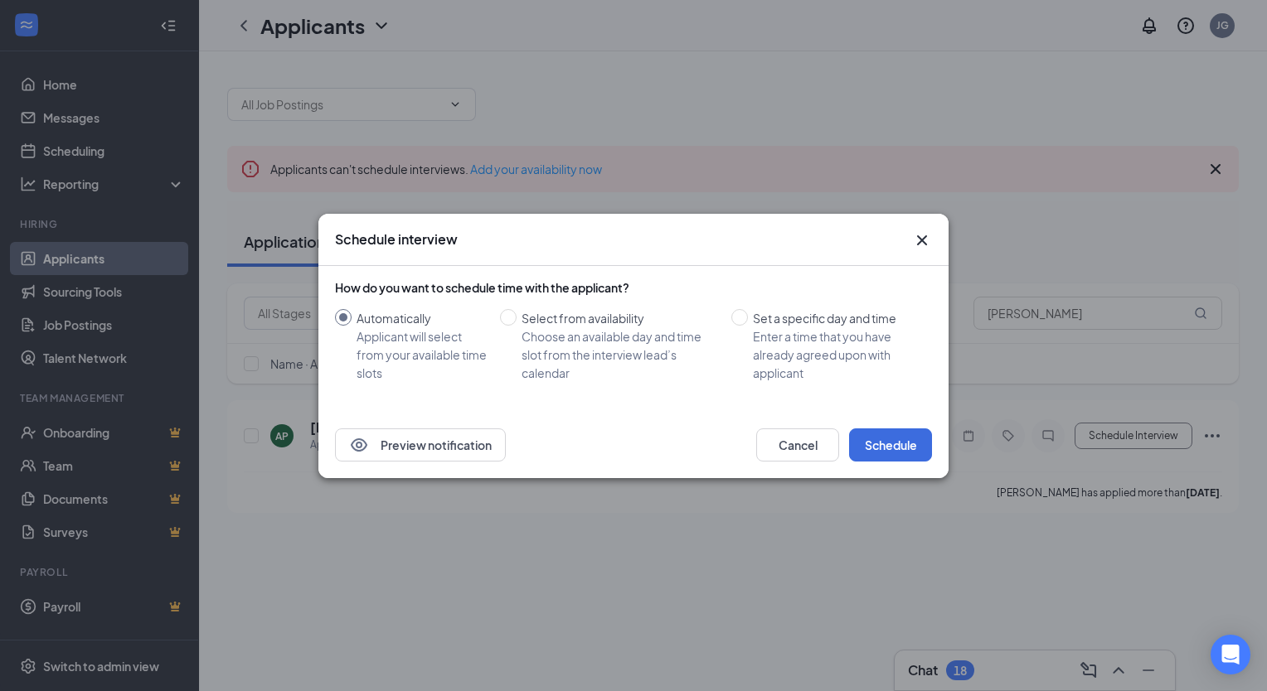
click at [922, 239] on icon "Cross" at bounding box center [922, 240] width 10 height 10
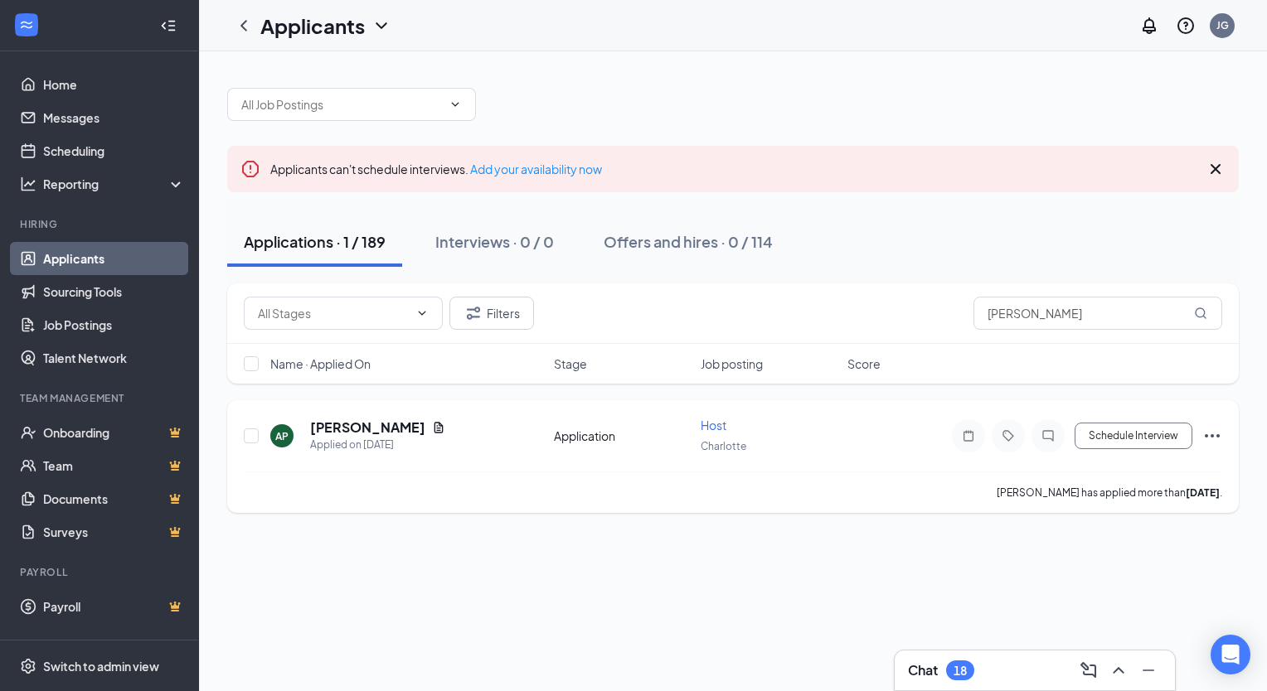
click at [1211, 429] on icon "Ellipses" at bounding box center [1212, 436] width 20 height 20
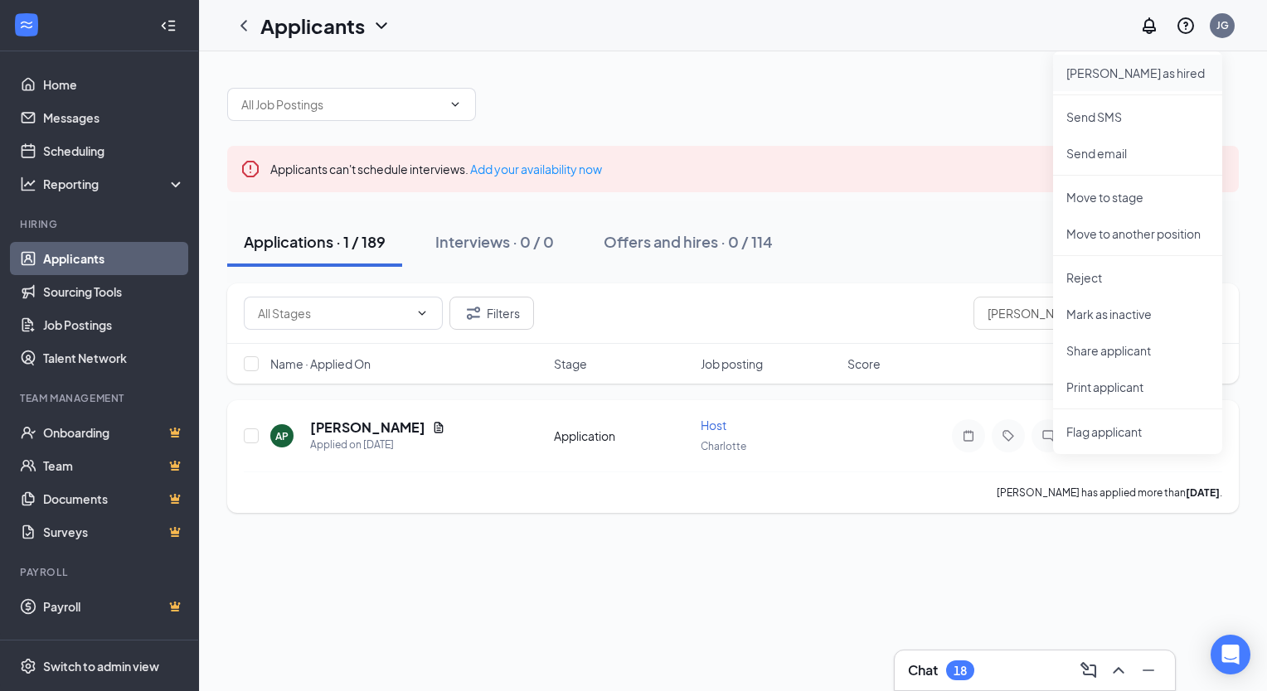
click at [1107, 71] on p "[PERSON_NAME] as hired" at bounding box center [1137, 73] width 143 height 17
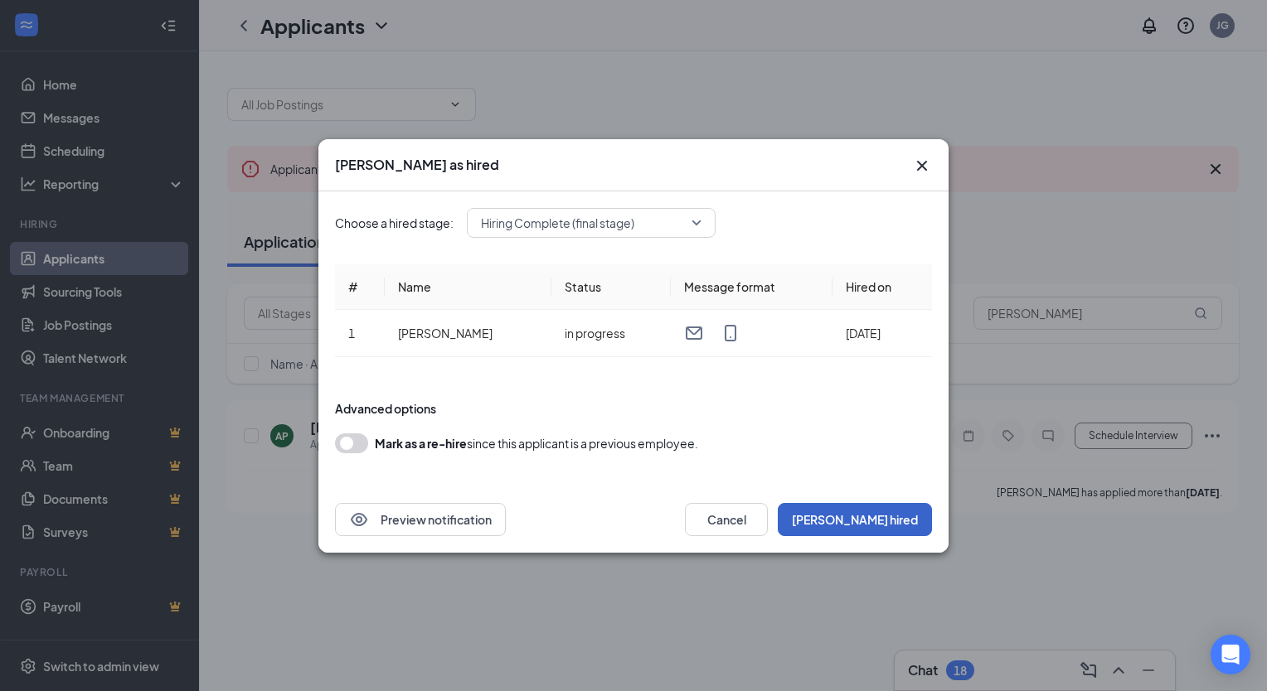
click at [902, 526] on button "[PERSON_NAME] hired" at bounding box center [854, 519] width 154 height 33
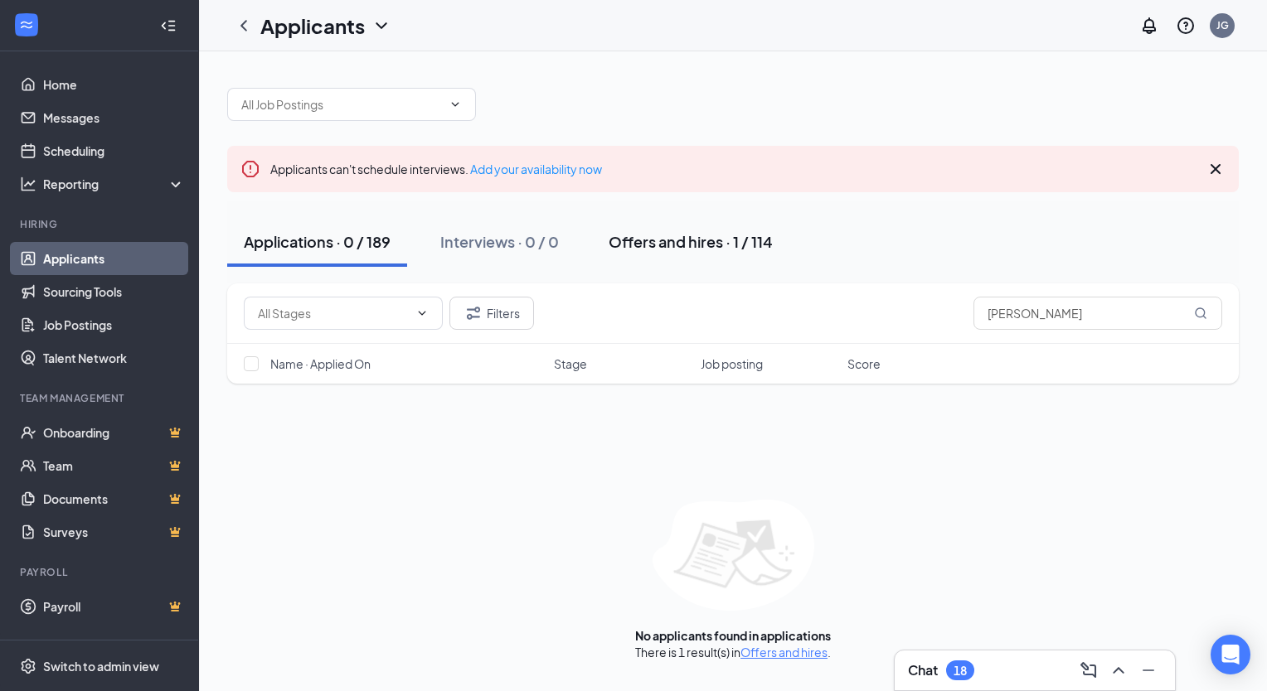
click at [698, 225] on button "Offers and hires · 1 / 114" at bounding box center [690, 242] width 197 height 50
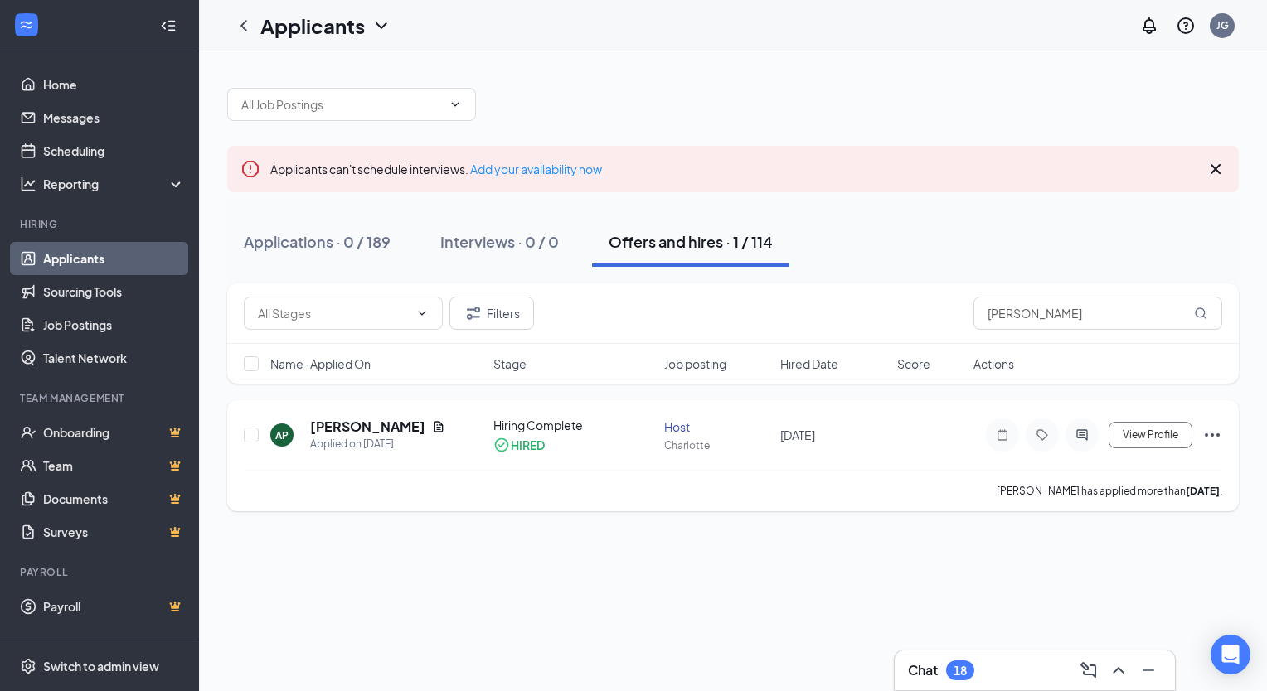
click at [1210, 430] on icon "Ellipses" at bounding box center [1212, 435] width 20 height 20
